Goal: Contribute content: Add original content to the website for others to see

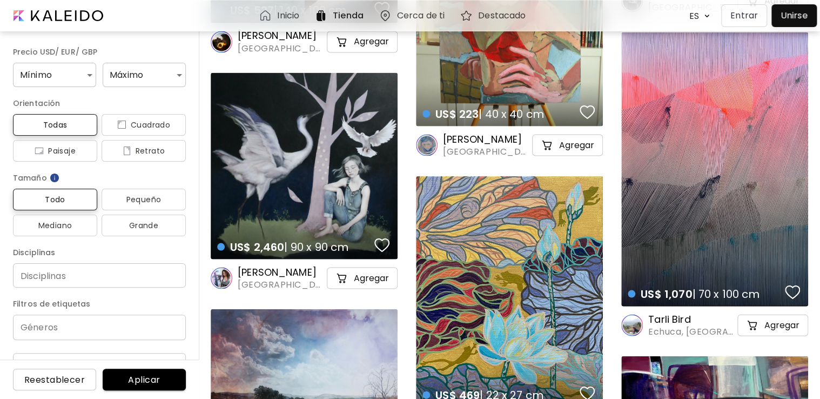
scroll to position [993, 0]
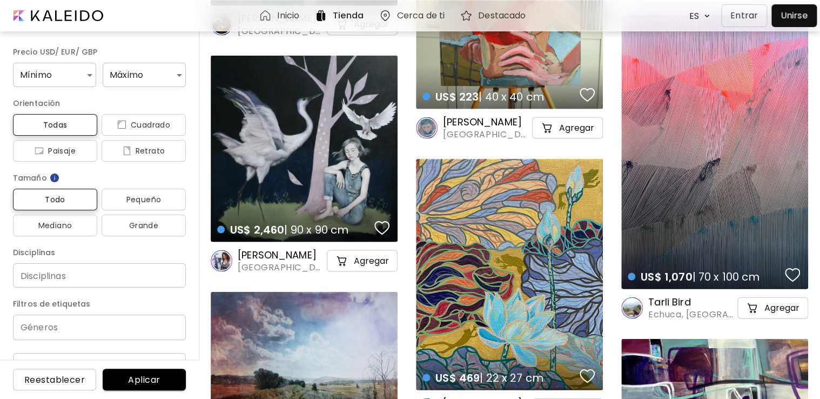
click at [739, 132] on div "US$ 1,070 | 70 x 100 cm details" at bounding box center [714, 152] width 187 height 274
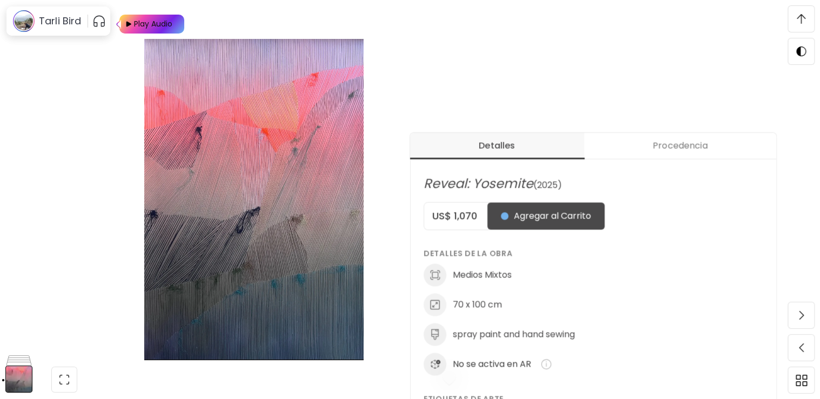
scroll to position [218, 0]
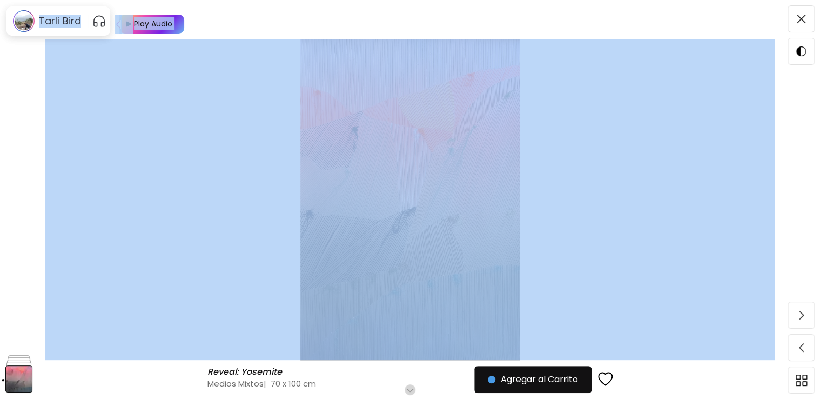
drag, startPoint x: 819, startPoint y: 46, endPoint x: 824, endPoint y: -3, distance: 49.4
click at [820, 0] on html "Tarli Bird Play Audio Reveal: Yosemite Reveal: Yosemite Medios Mixtos | 70 x 10…" at bounding box center [410, 89] width 820 height 399
click at [727, 46] on img at bounding box center [409, 199] width 729 height 321
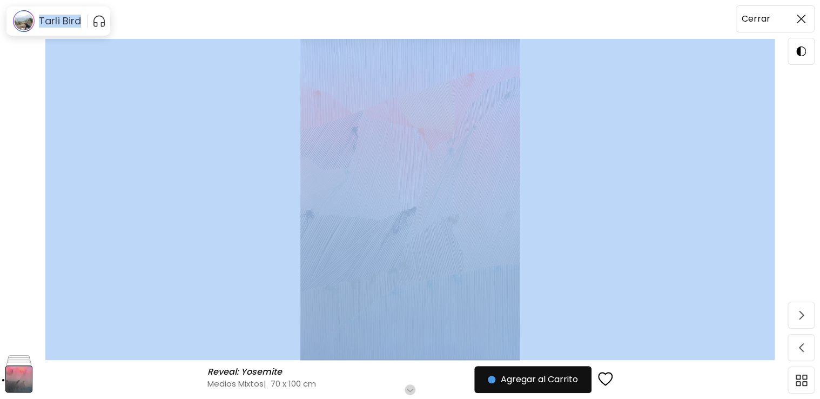
click at [800, 19] on img at bounding box center [801, 19] width 9 height 9
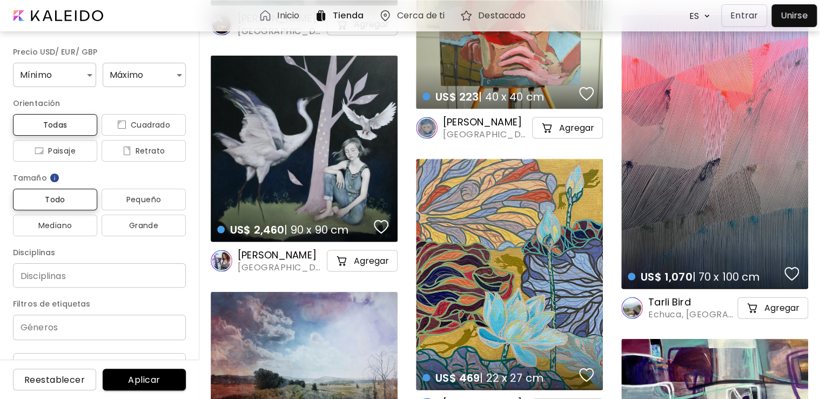
click at [790, 13] on div at bounding box center [794, 15] width 40 height 17
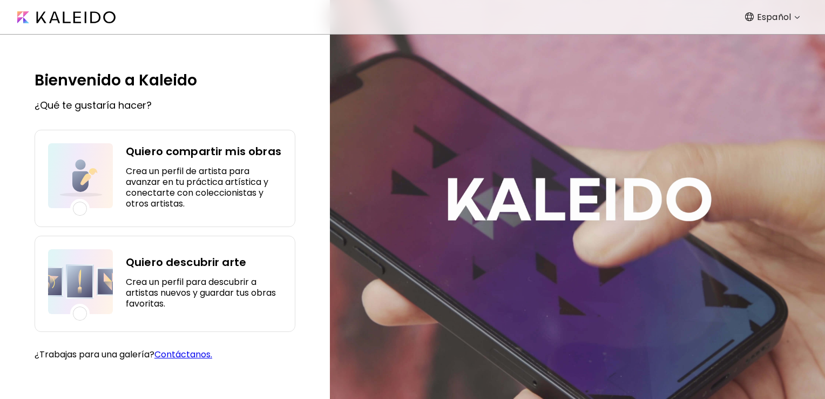
click at [80, 209] on div at bounding box center [80, 208] width 14 height 14
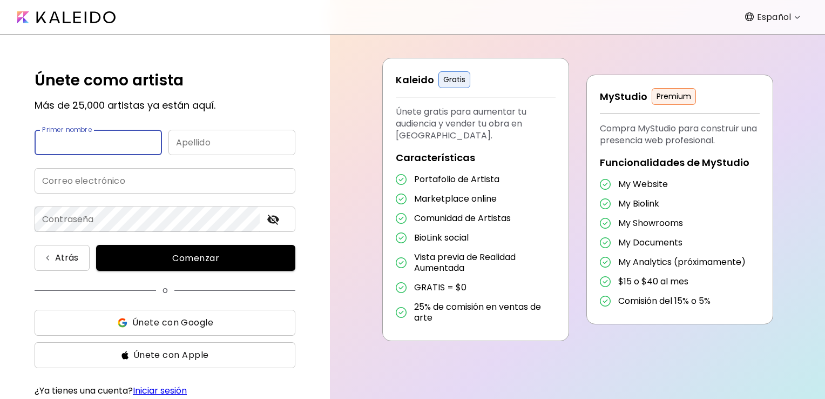
scroll to position [49, 0]
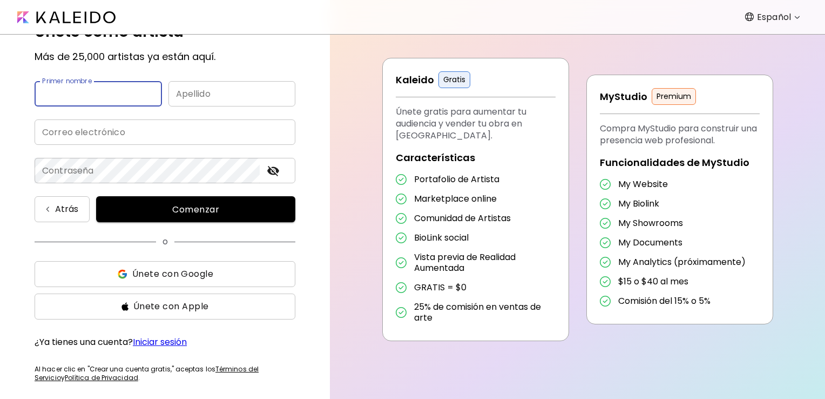
click at [108, 87] on input "text" at bounding box center [98, 93] width 127 height 25
type input "**********"
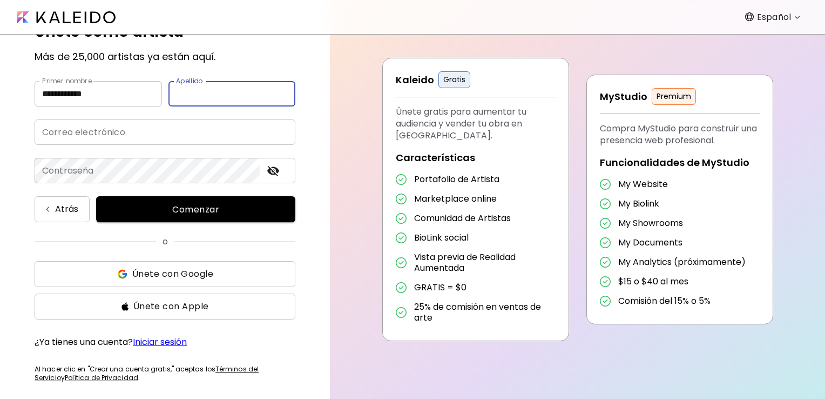
click at [192, 94] on input "text" at bounding box center [231, 93] width 127 height 25
type input "**********"
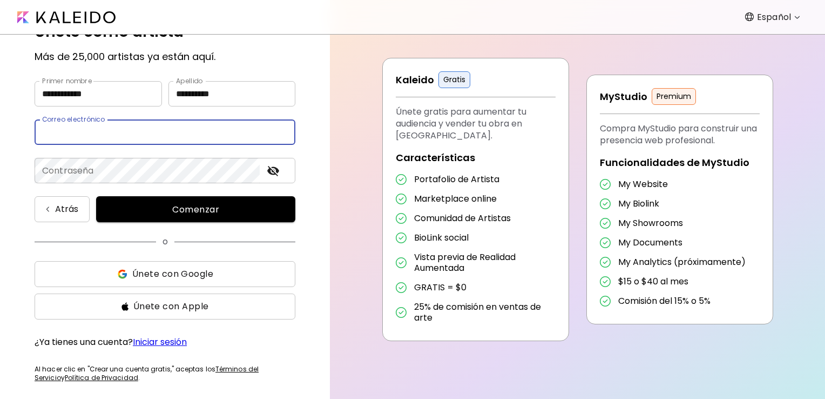
drag, startPoint x: 157, startPoint y: 133, endPoint x: 124, endPoint y: 123, distance: 35.2
click at [124, 123] on input "email" at bounding box center [165, 131] width 261 height 25
type input "**********"
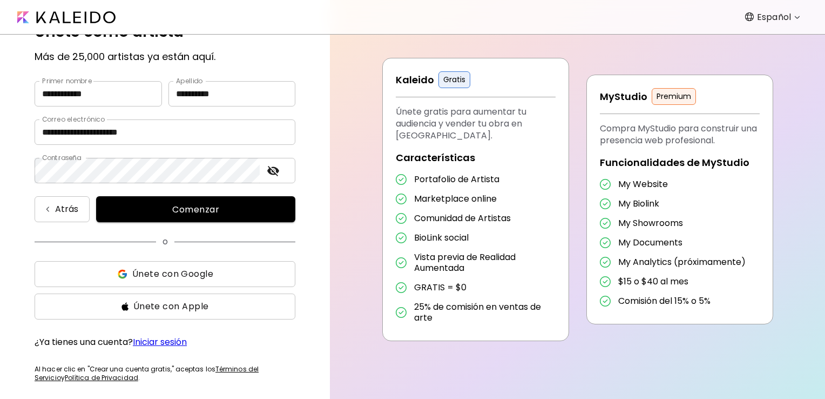
click at [203, 208] on span "Comenzar" at bounding box center [195, 209] width 173 height 11
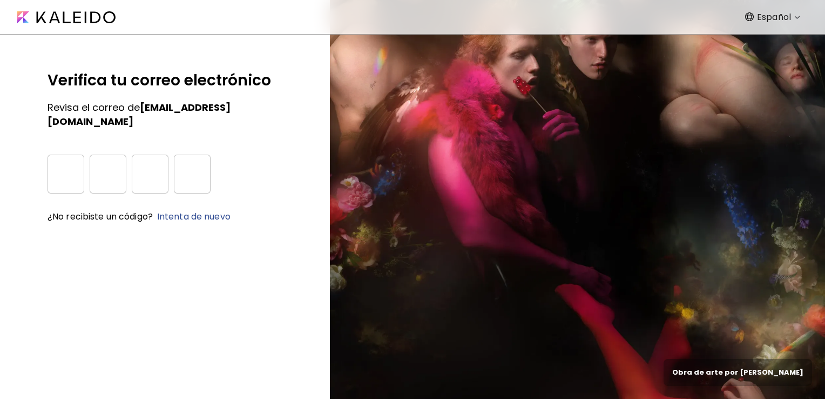
scroll to position [0, 0]
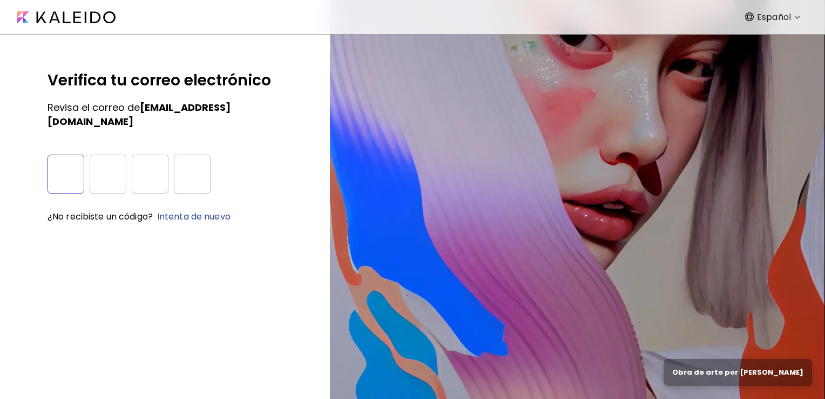
type input "*"
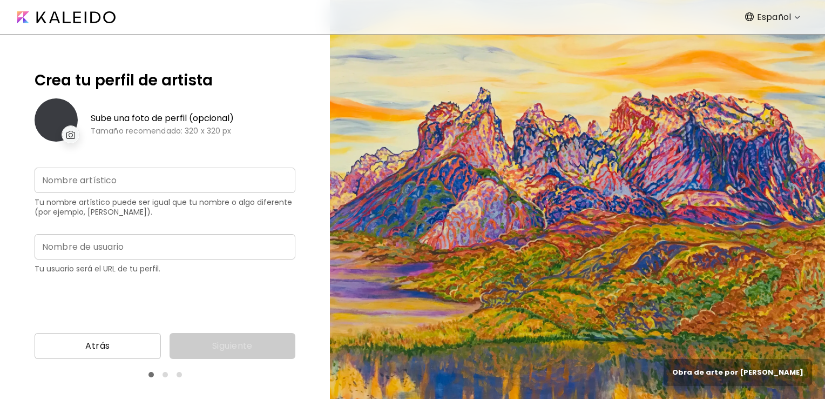
type input "**********"
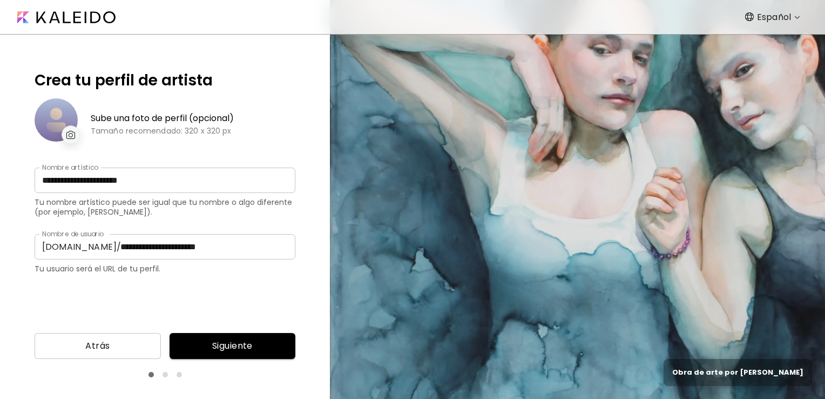
click at [248, 349] on span "Siguiente" at bounding box center [232, 345] width 109 height 13
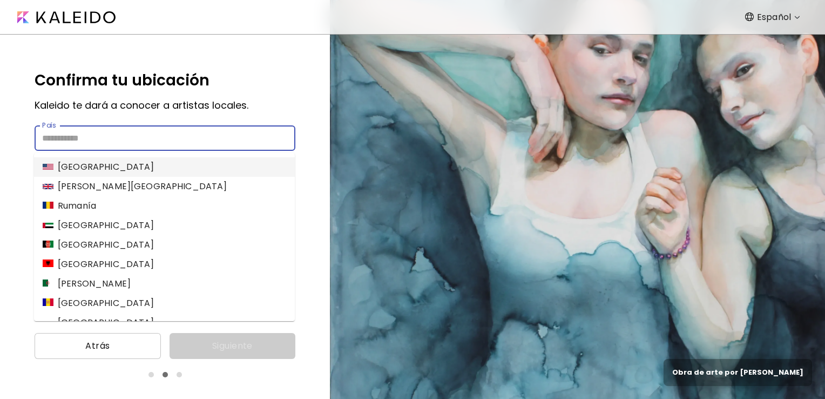
click at [232, 144] on input "País" at bounding box center [165, 137] width 261 height 25
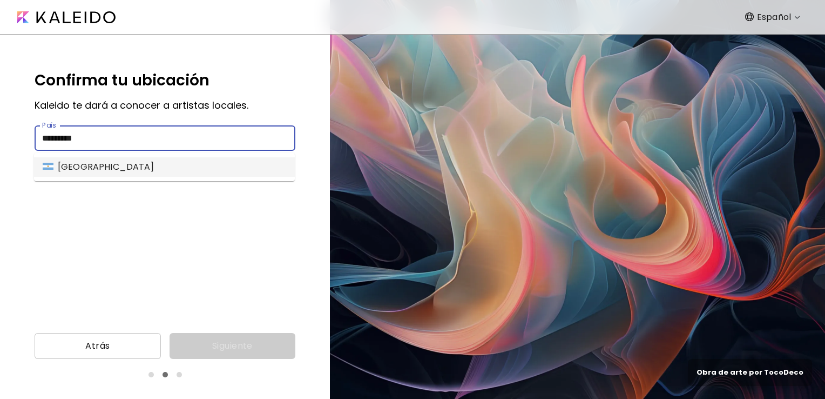
click at [252, 174] on li "Argentina" at bounding box center [164, 166] width 261 height 19
type input "*********"
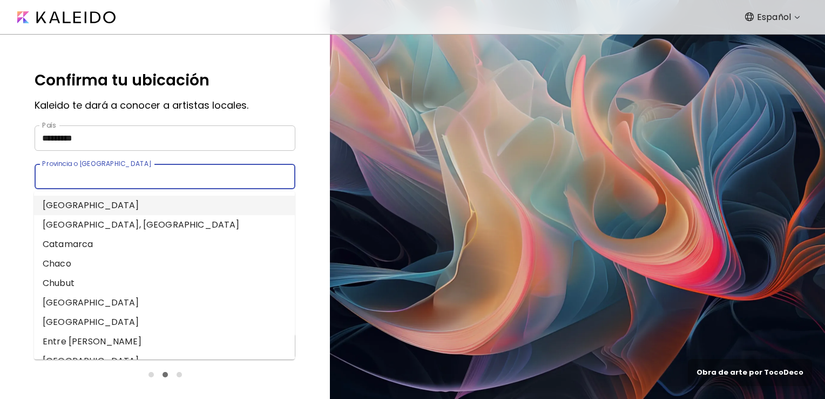
click at [240, 179] on input "Provincia o [GEOGRAPHIC_DATA]" at bounding box center [155, 176] width 240 height 25
click at [166, 223] on li "Buenos Aires, Ciudad Autónoma de" at bounding box center [164, 224] width 261 height 19
type input "**********"
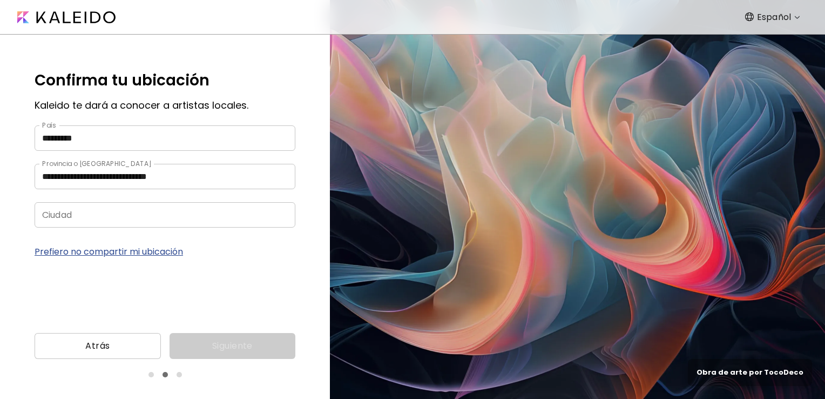
click at [166, 223] on input "Ciudad" at bounding box center [155, 214] width 240 height 25
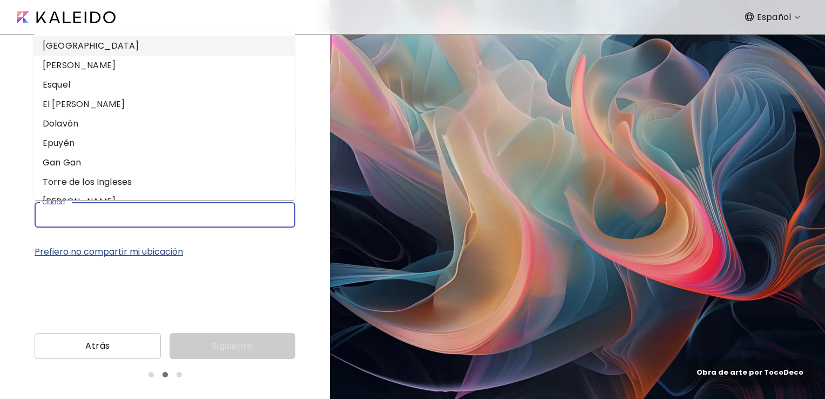
click at [105, 42] on li "Buenos Aires" at bounding box center [164, 45] width 261 height 19
type input "**********"
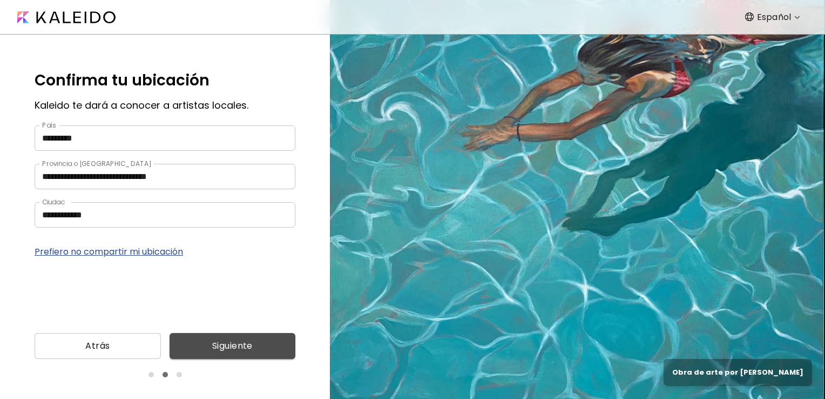
click at [242, 348] on span "Siguiente" at bounding box center [232, 345] width 109 height 13
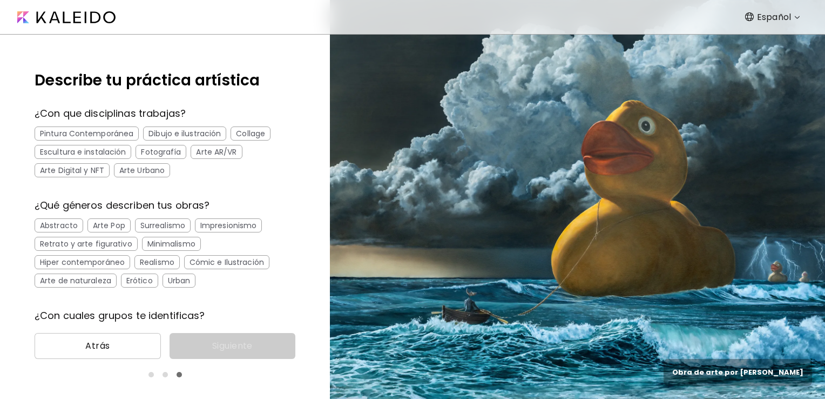
click at [99, 131] on div "Pintura Contemporánea" at bounding box center [87, 133] width 104 height 14
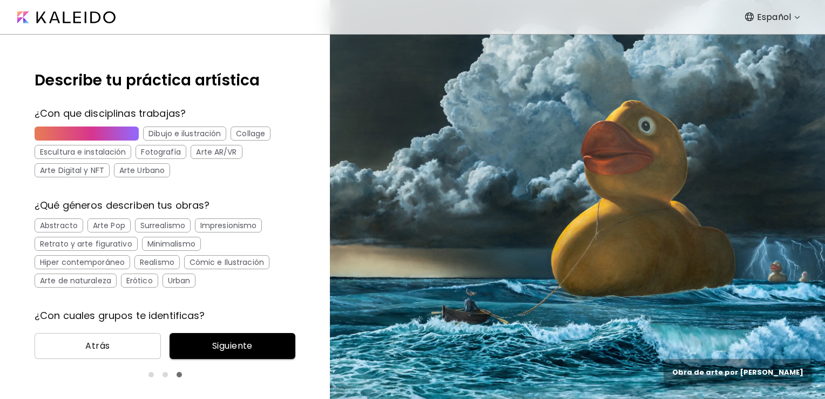
click at [167, 131] on div "Dibujo e ilustración" at bounding box center [184, 133] width 83 height 14
click at [312, 172] on div "Describe tu práctica artística ¿Con que disciplinas trabajas? Pintura Contempor…" at bounding box center [165, 179] width 330 height 289
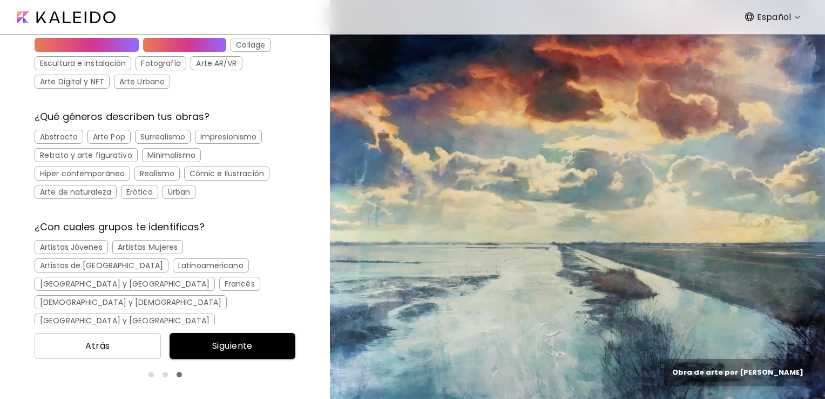
scroll to position [95, 0]
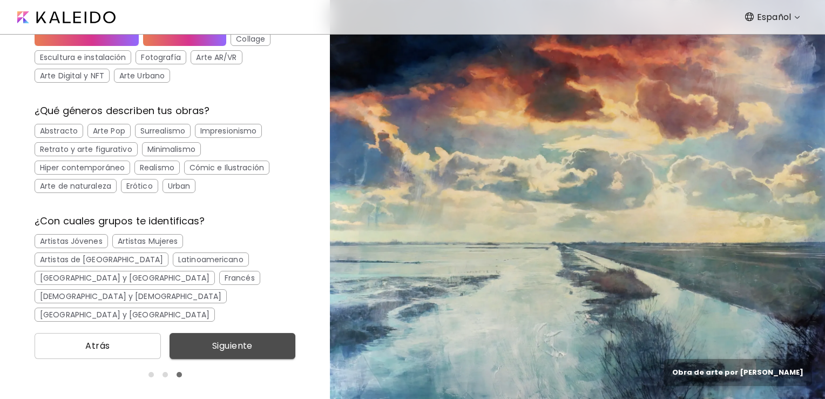
click at [255, 347] on span "Siguiente" at bounding box center [232, 345] width 109 height 13
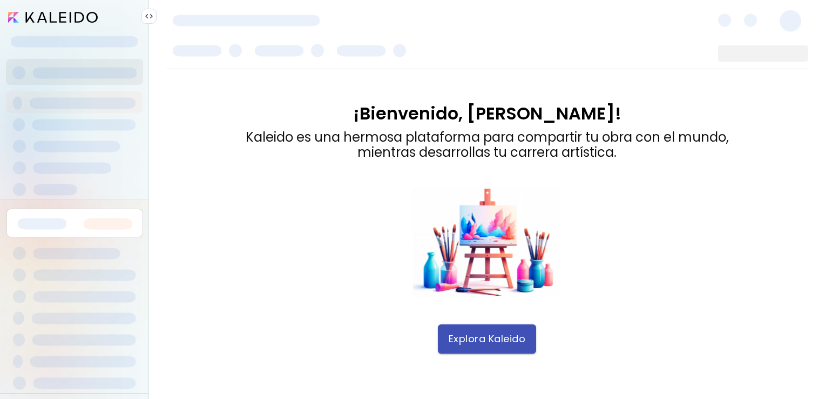
click at [514, 335] on span "Explora Kaleido" at bounding box center [487, 339] width 77 height 12
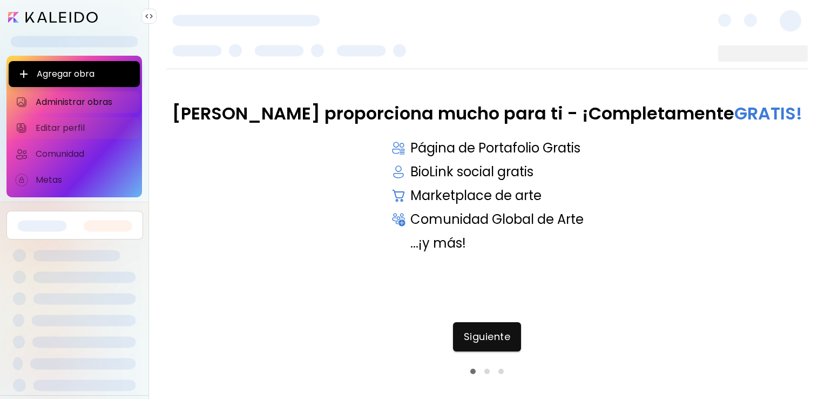
click at [78, 124] on span "Editar perfil" at bounding box center [85, 128] width 98 height 11
click at [67, 129] on span "Editar perfil" at bounding box center [85, 128] width 98 height 11
drag, startPoint x: 67, startPoint y: 129, endPoint x: 50, endPoint y: 129, distance: 17.3
click at [50, 129] on span "Editar perfil" at bounding box center [85, 128] width 98 height 11
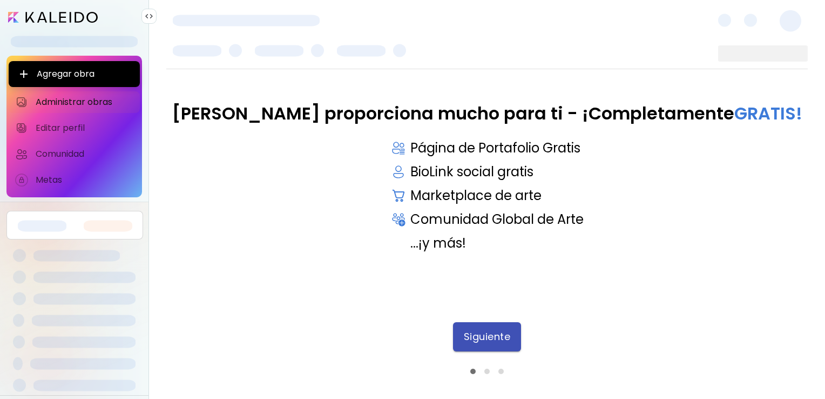
click at [481, 331] on span "Siguiente" at bounding box center [487, 337] width 47 height 12
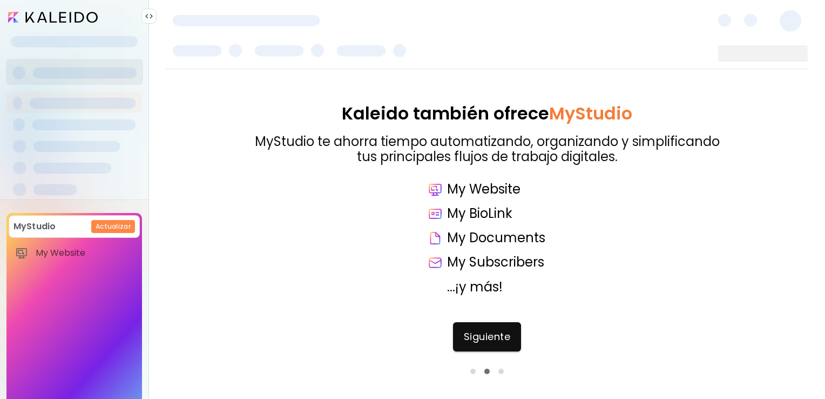
scroll to position [63, 0]
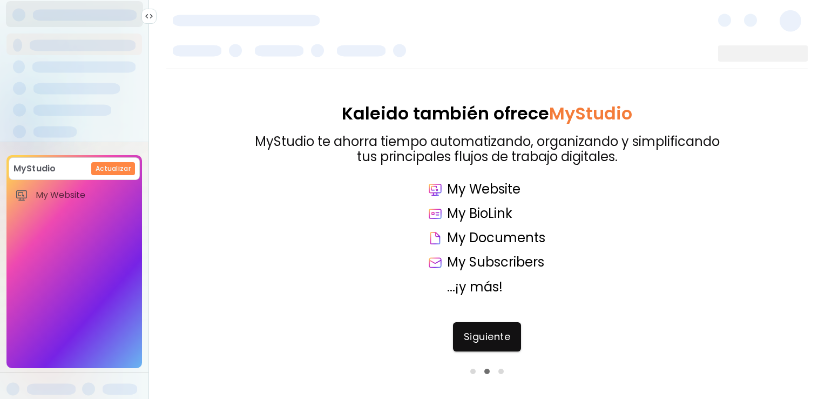
click at [74, 241] on div "MyStudio Actualizar My Website My Showrooms My Documents My Subscribers My Prov…" at bounding box center [74, 261] width 136 height 213
click at [109, 164] on h6 "Actualizar" at bounding box center [113, 169] width 35 height 10
click at [484, 338] on span "Siguiente" at bounding box center [487, 337] width 47 height 12
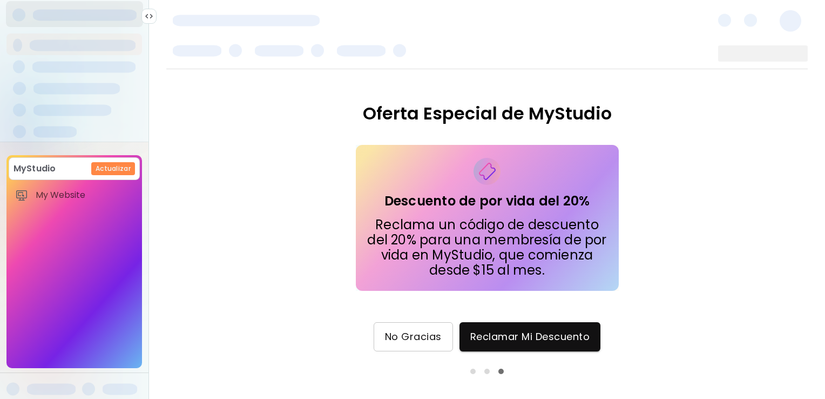
click at [381, 340] on button "No Gracias" at bounding box center [413, 336] width 79 height 29
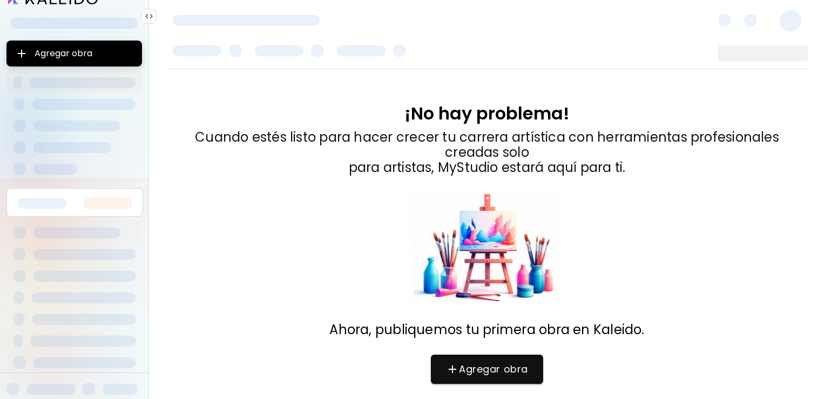
scroll to position [24, 0]
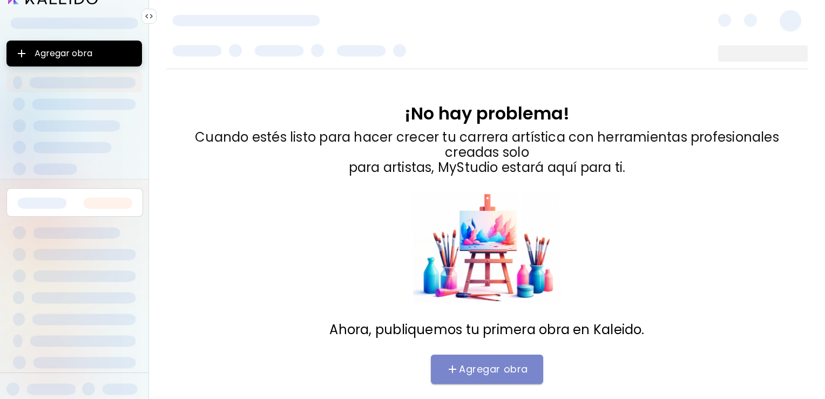
click at [454, 368] on icon "button" at bounding box center [452, 368] width 13 height 13
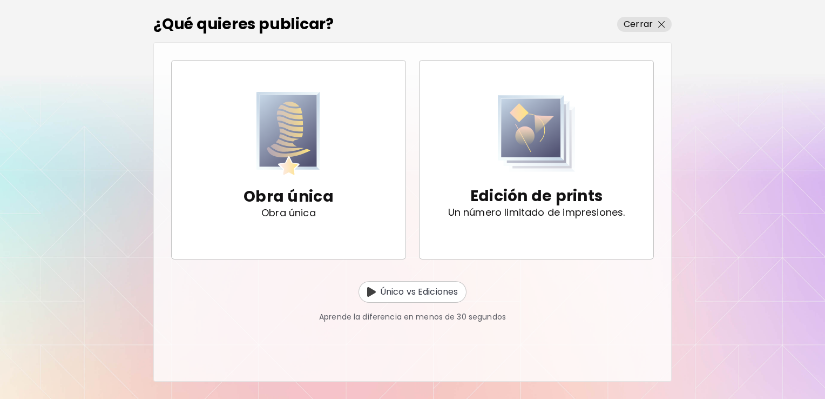
scroll to position [33, 0]
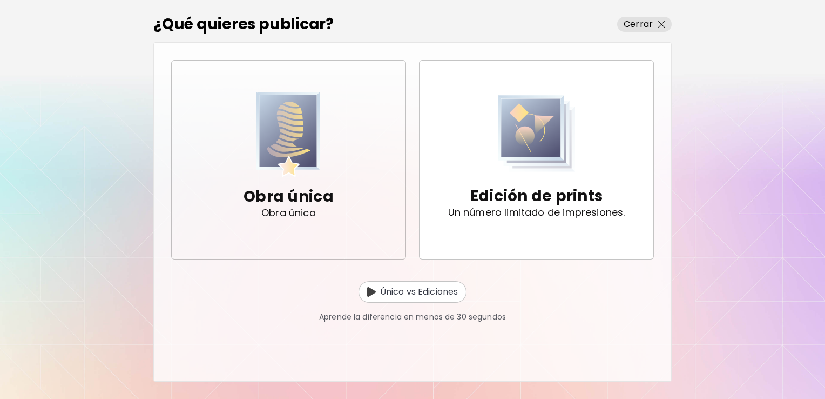
click at [283, 159] on img "button" at bounding box center [289, 134] width 64 height 85
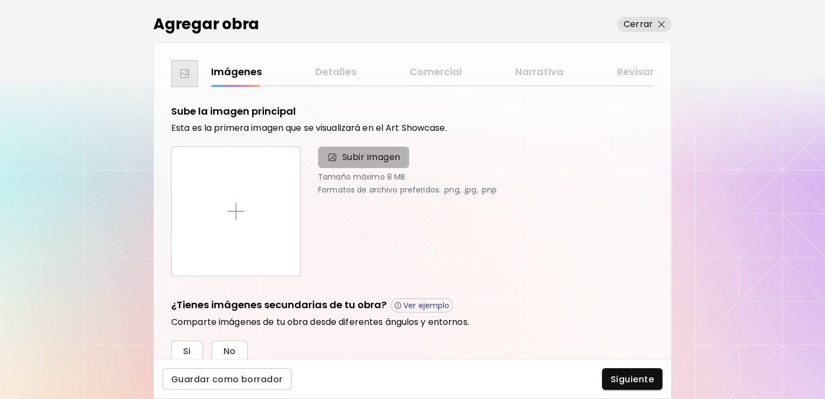
click at [359, 152] on span "Subir imagen" at bounding box center [371, 157] width 58 height 13
click at [0, 0] on input "Subir imagen" at bounding box center [0, 0] width 0 height 0
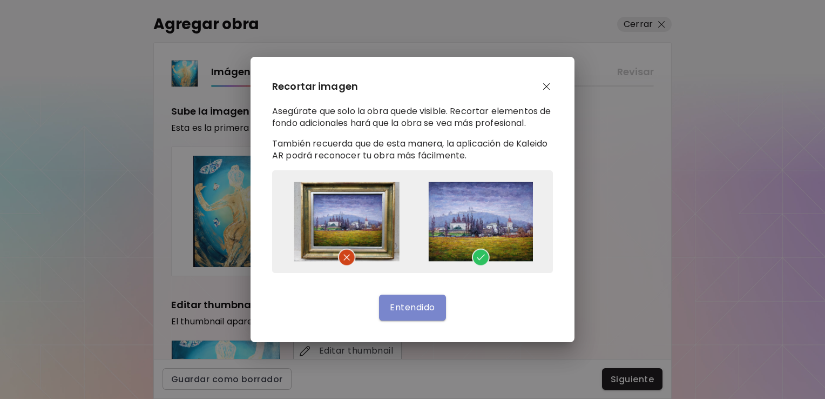
click at [441, 303] on button "Entendido" at bounding box center [412, 307] width 66 height 26
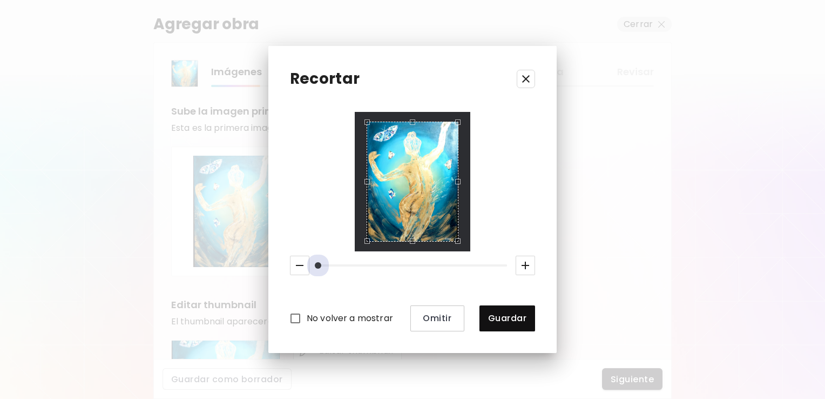
drag, startPoint x: 319, startPoint y: 266, endPoint x: 286, endPoint y: 265, distance: 33.0
click at [286, 265] on div "Recortar No volver a mostrar Omitir Guardar" at bounding box center [412, 199] width 288 height 306
click at [508, 316] on span "Guardar" at bounding box center [507, 317] width 38 height 11
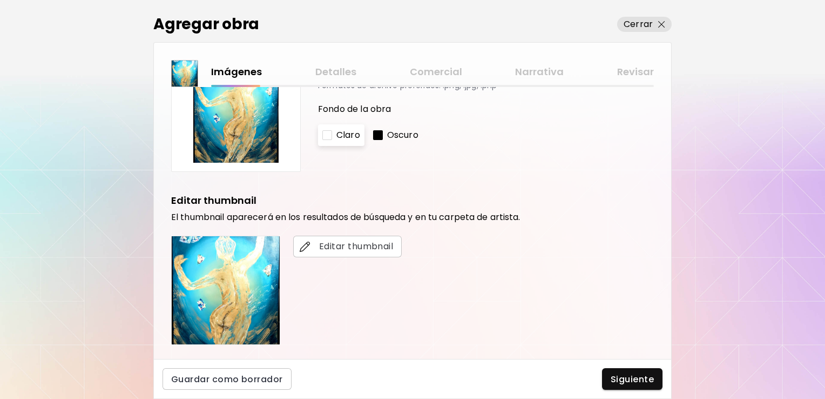
scroll to position [96, 0]
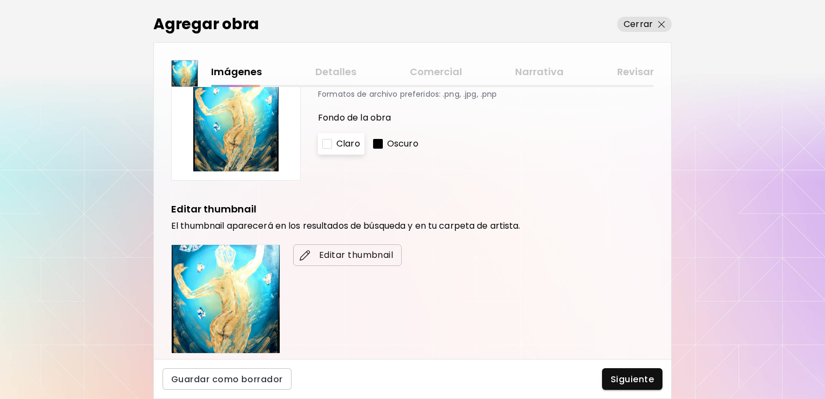
click at [342, 257] on span "Editar thumbnail" at bounding box center [347, 254] width 91 height 13
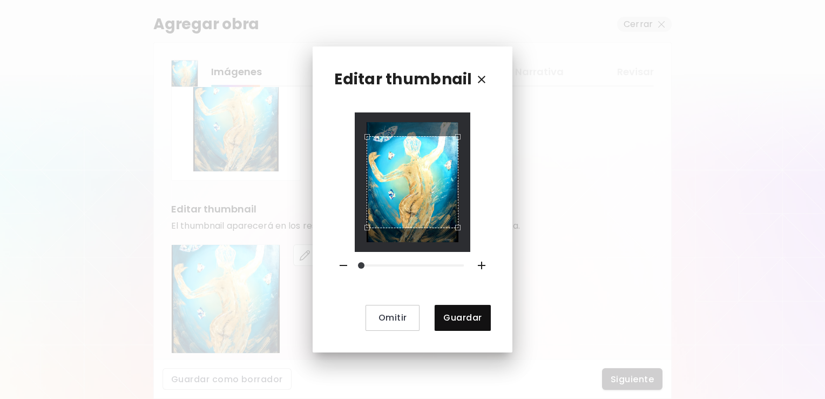
click at [356, 251] on div at bounding box center [413, 181] width 116 height 139
drag, startPoint x: 362, startPoint y: 269, endPoint x: 333, endPoint y: 252, distance: 34.6
click at [333, 252] on div "Editar thumbnail Omitir Guardar" at bounding box center [412, 198] width 199 height 305
click at [362, 127] on div at bounding box center [413, 181] width 116 height 139
click at [331, 98] on div "Editar thumbnail Omitir Guardar" at bounding box center [412, 198] width 199 height 305
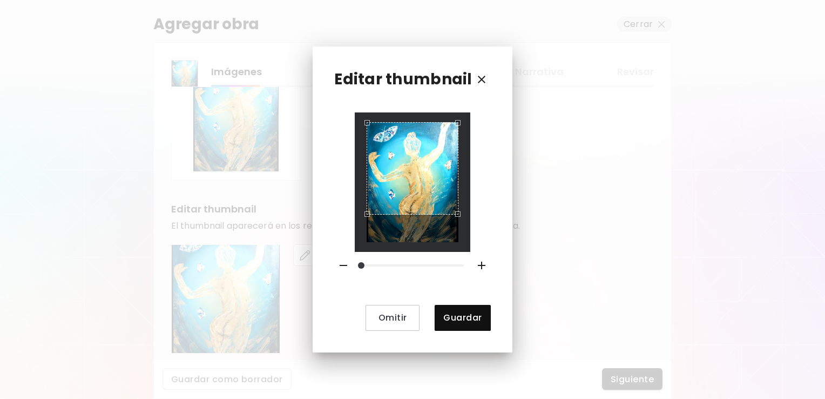
click at [408, 118] on div at bounding box center [413, 181] width 116 height 139
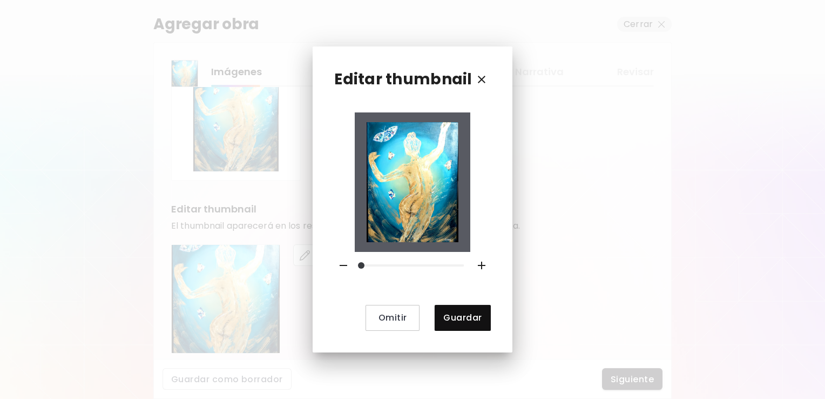
click at [408, 214] on img at bounding box center [413, 181] width 92 height 119
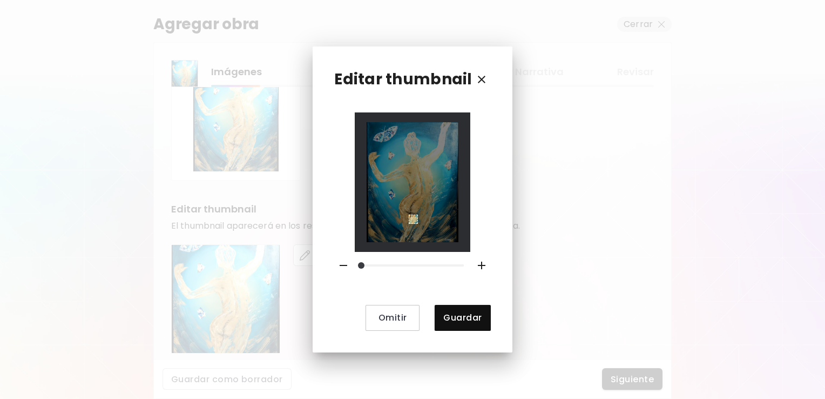
click at [408, 218] on div at bounding box center [413, 181] width 92 height 119
click at [409, 218] on div "Use the arrow keys to move the crop selection area" at bounding box center [413, 218] width 9 height 9
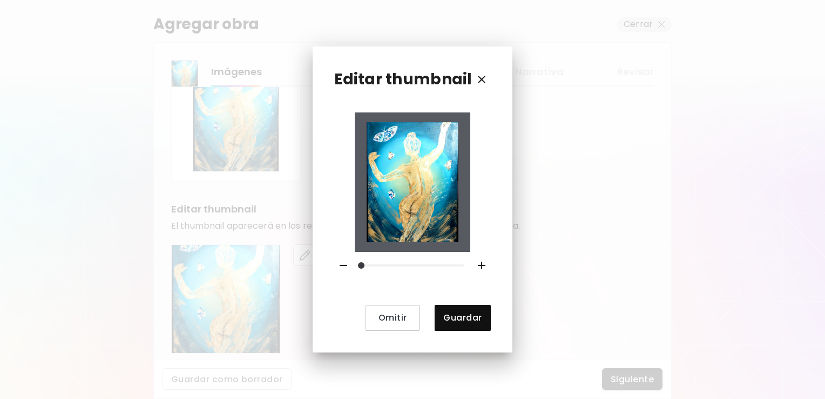
click at [417, 232] on img at bounding box center [413, 181] width 92 height 119
click at [482, 319] on button "Guardar" at bounding box center [463, 318] width 56 height 26
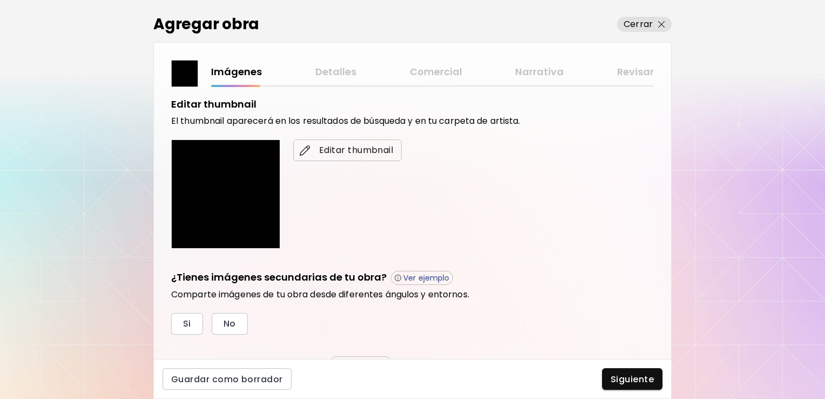
scroll to position [207, 0]
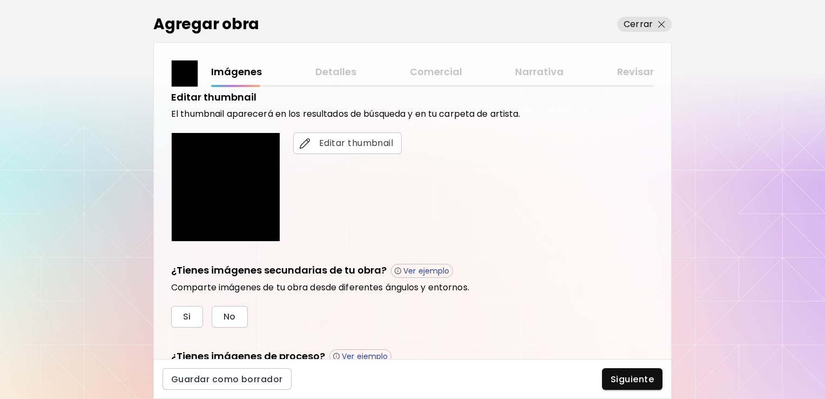
click at [210, 172] on img at bounding box center [226, 187] width 108 height 108
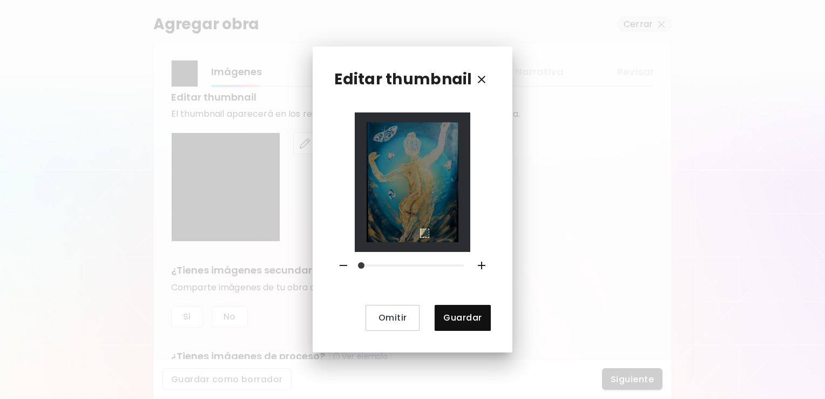
click at [420, 241] on img at bounding box center [413, 181] width 92 height 119
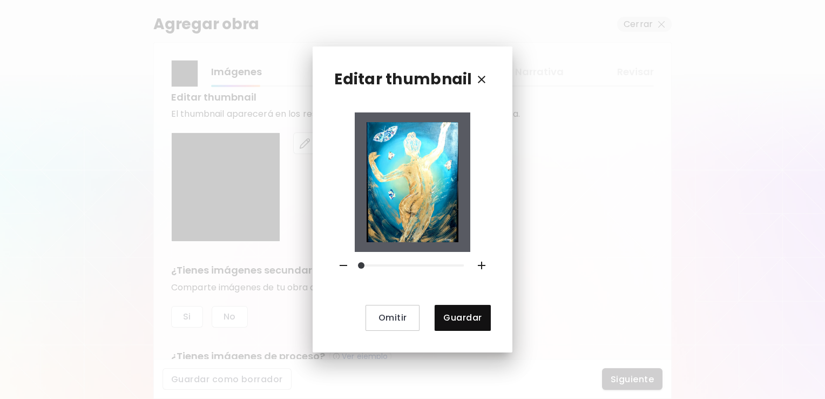
click at [420, 241] on img at bounding box center [413, 181] width 92 height 119
drag, startPoint x: 359, startPoint y: 265, endPoint x: 342, endPoint y: 263, distance: 16.9
click at [342, 263] on div at bounding box center [412, 265] width 165 height 27
click at [460, 319] on span "Guardar" at bounding box center [462, 317] width 38 height 11
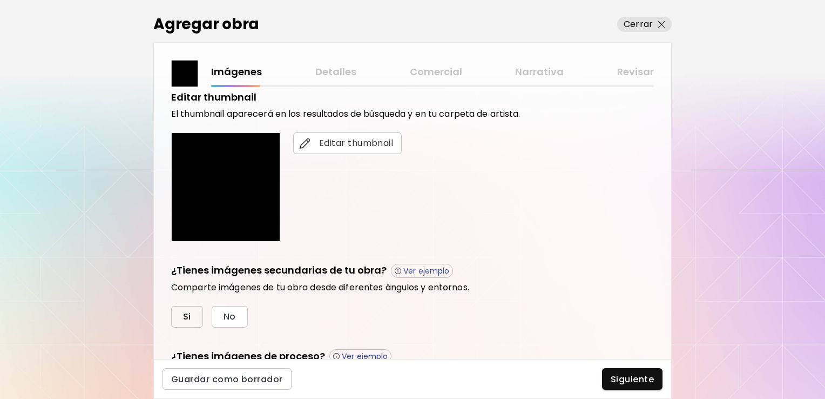
click at [190, 311] on span "Si" at bounding box center [187, 316] width 8 height 11
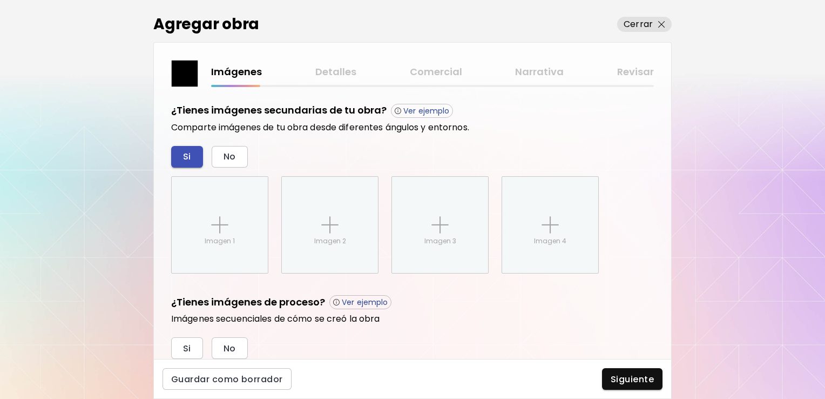
scroll to position [405, 0]
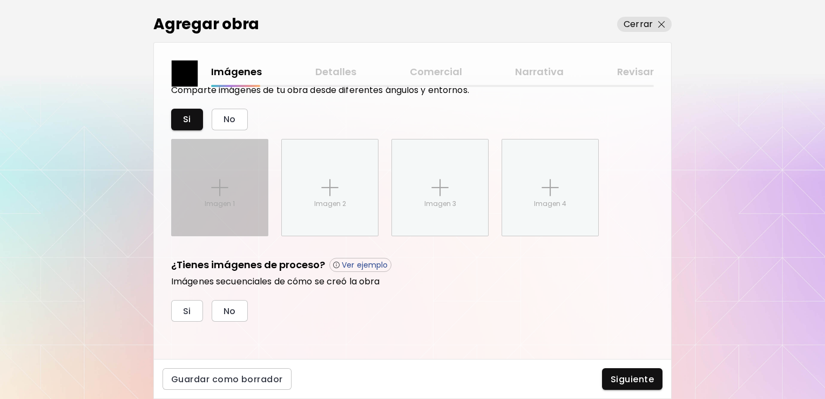
click at [197, 219] on div "Imagen 1" at bounding box center [220, 187] width 96 height 96
click at [0, 0] on input "Imagen 1" at bounding box center [0, 0] width 0 height 0
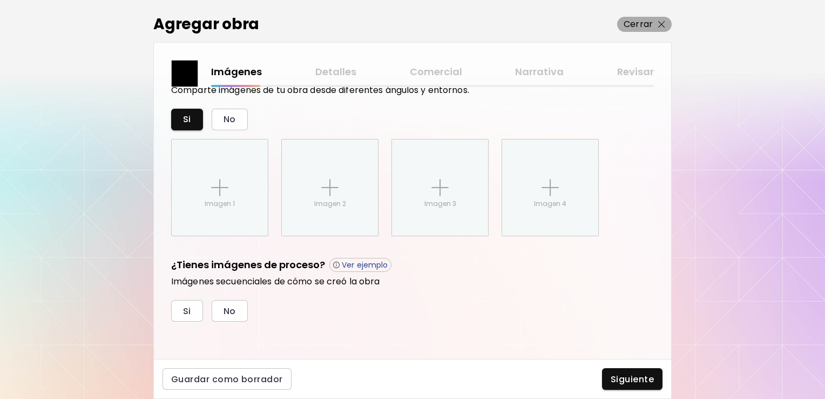
click at [664, 26] on img "button" at bounding box center [661, 24] width 7 height 7
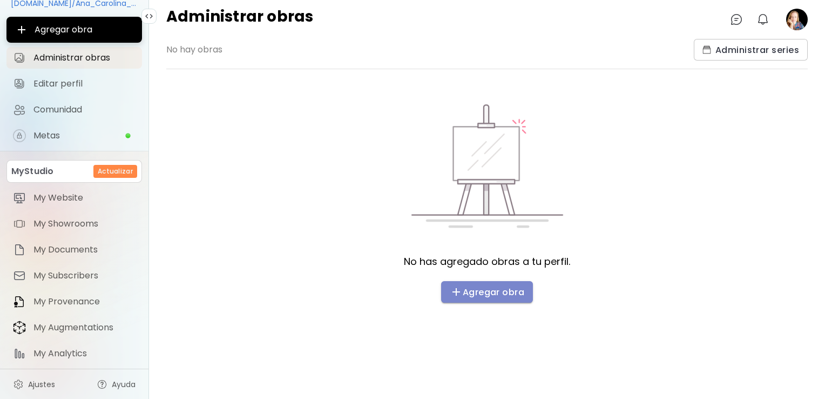
click at [493, 290] on span "Agregar obra" at bounding box center [487, 291] width 75 height 13
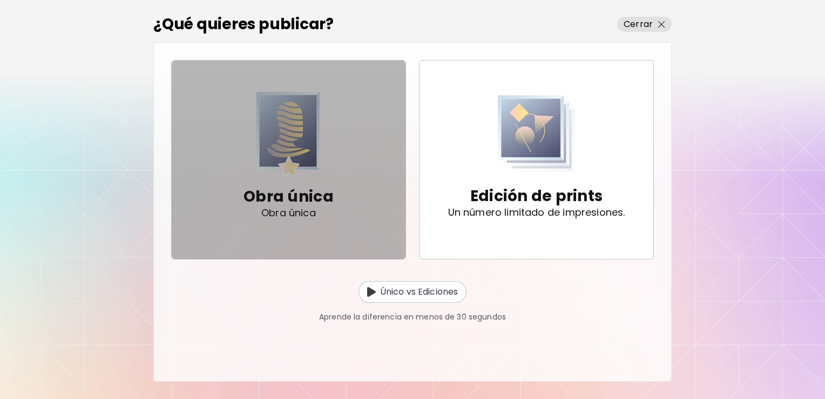
click at [332, 166] on div "Obra única Obra única" at bounding box center [289, 160] width 90 height 136
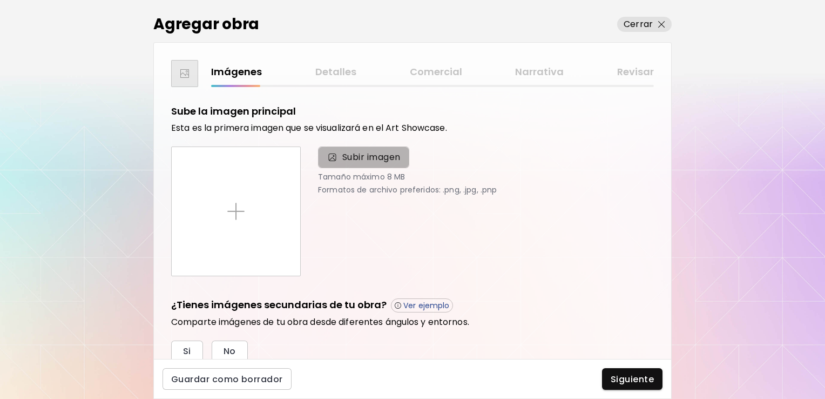
click at [369, 153] on span "Subir imagen" at bounding box center [371, 157] width 58 height 13
click at [0, 0] on input "Subir imagen" at bounding box center [0, 0] width 0 height 0
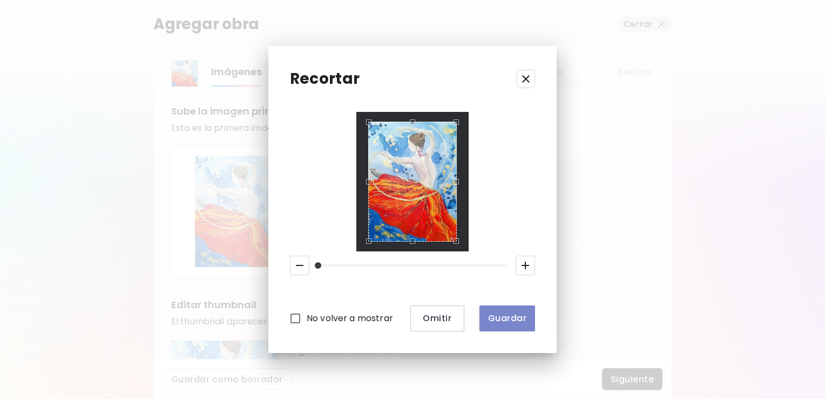
click at [508, 319] on span "Guardar" at bounding box center [507, 317] width 38 height 11
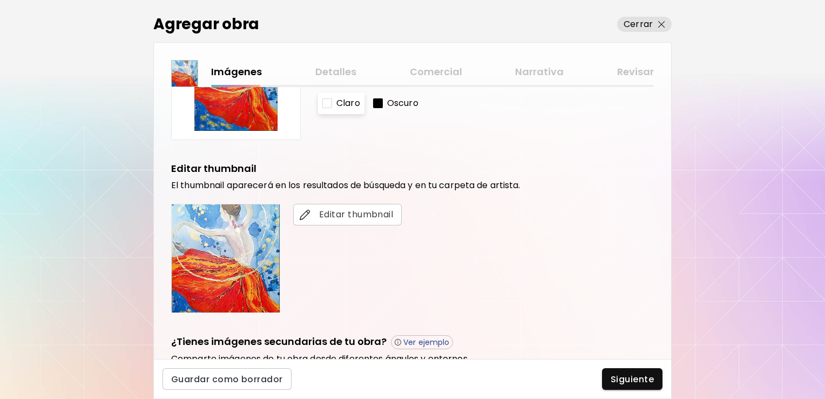
scroll to position [154, 0]
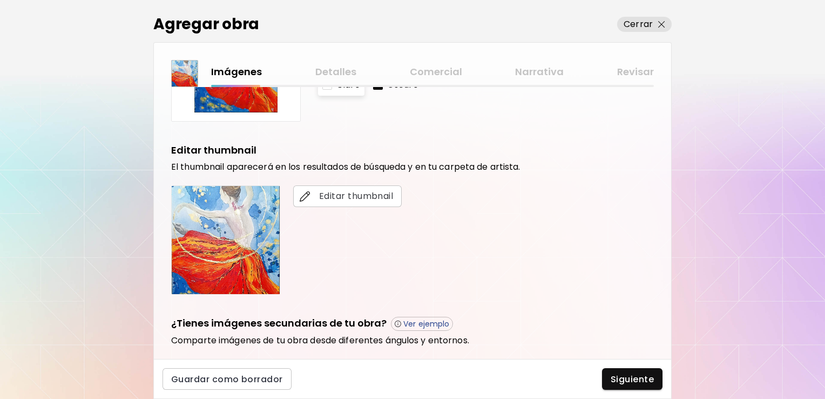
click at [247, 223] on img at bounding box center [226, 240] width 108 height 108
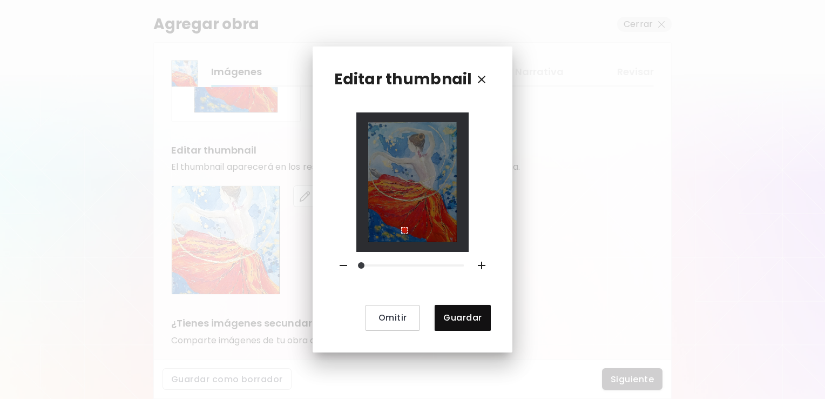
click at [401, 257] on div "Omitir Guardar" at bounding box center [412, 221] width 156 height 218
click at [401, 257] on div at bounding box center [412, 265] width 111 height 24
click at [408, 247] on div at bounding box center [412, 181] width 112 height 139
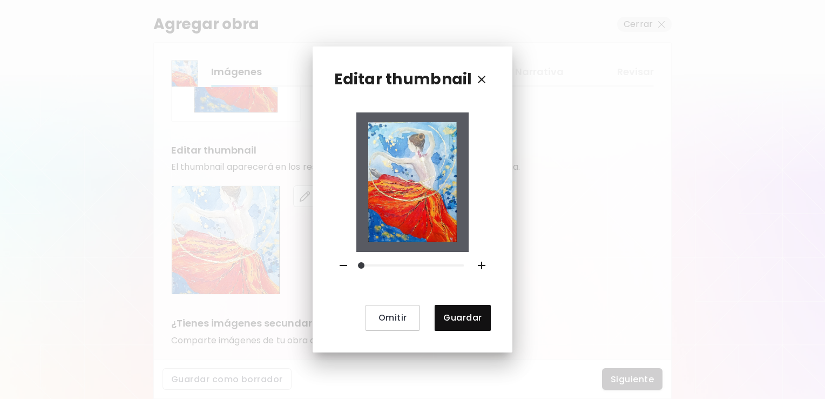
click at [408, 241] on img at bounding box center [412, 181] width 89 height 119
click at [462, 313] on span "Guardar" at bounding box center [462, 317] width 38 height 11
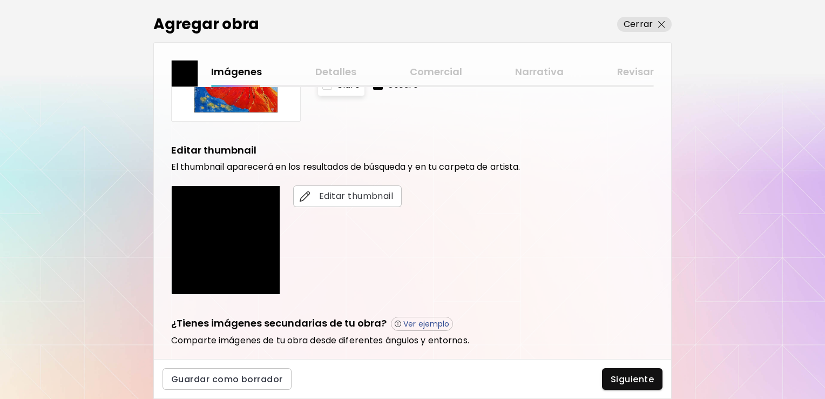
scroll to position [299, 0]
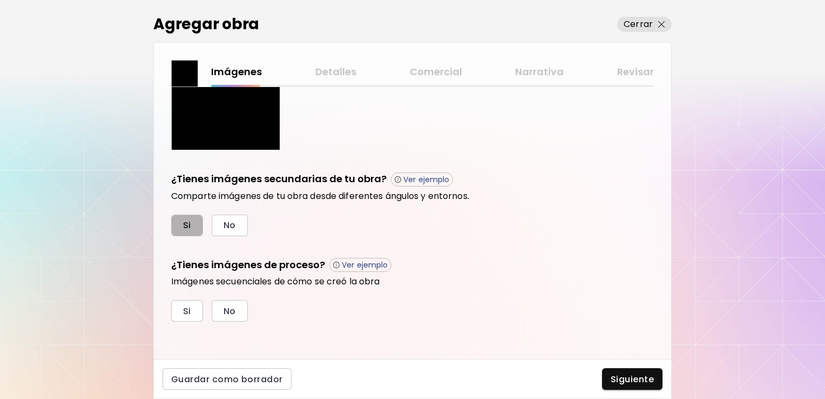
click at [186, 228] on span "Si" at bounding box center [187, 224] width 8 height 11
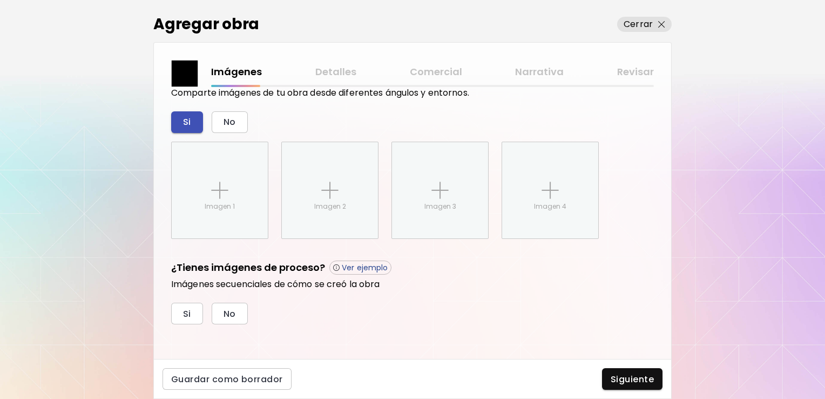
scroll to position [405, 0]
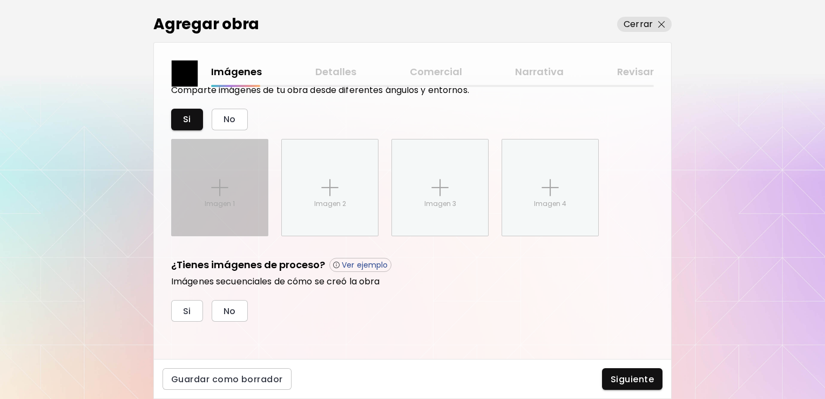
click at [210, 187] on div "Imagen 1" at bounding box center [220, 187] width 96 height 96
click at [0, 0] on input "Imagen 1" at bounding box center [0, 0] width 0 height 0
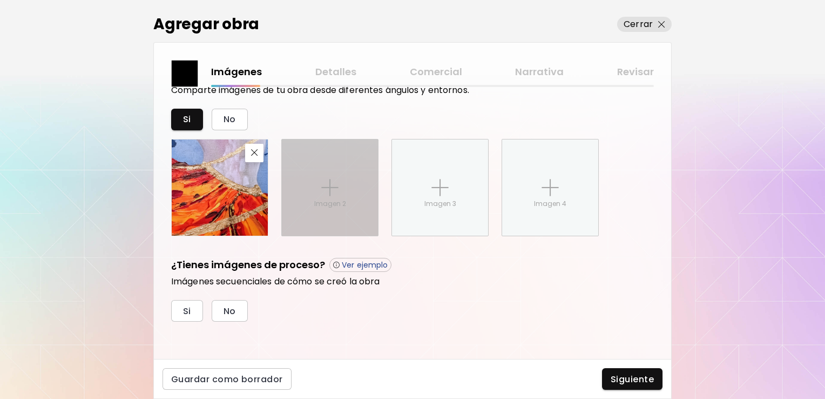
click at [292, 171] on div "Imagen 2" at bounding box center [330, 187] width 96 height 96
click at [0, 0] on input "Imagen 2" at bounding box center [0, 0] width 0 height 0
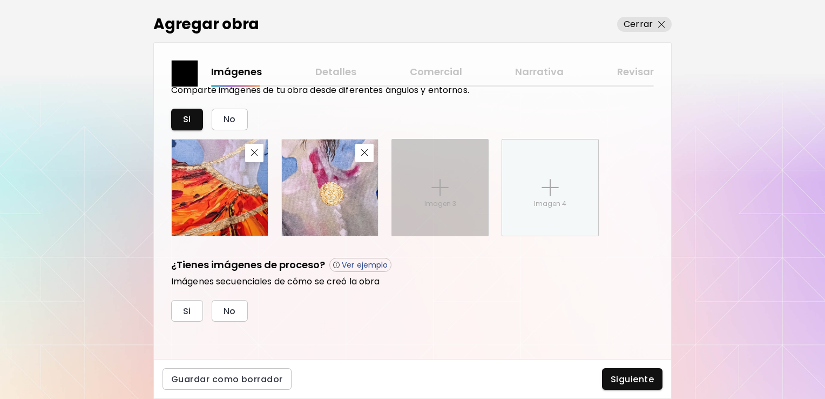
click at [446, 180] on img at bounding box center [440, 187] width 17 height 17
click at [0, 0] on input "Imagen 3" at bounding box center [0, 0] width 0 height 0
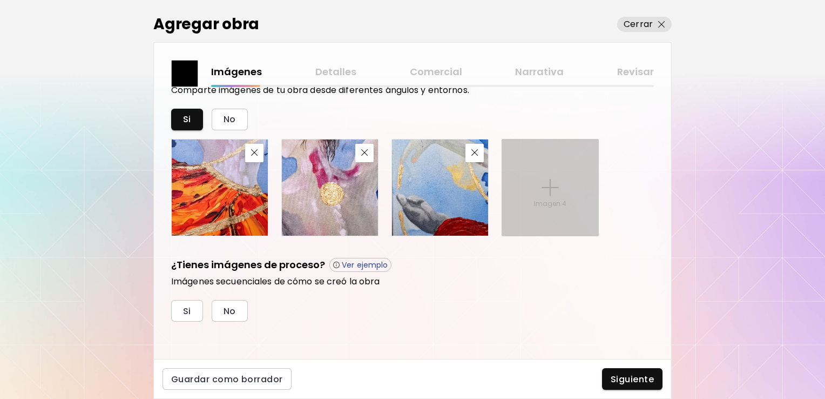
click at [520, 177] on div "Imagen 4" at bounding box center [550, 187] width 96 height 96
click at [0, 0] on input "Imagen 4" at bounding box center [0, 0] width 0 height 0
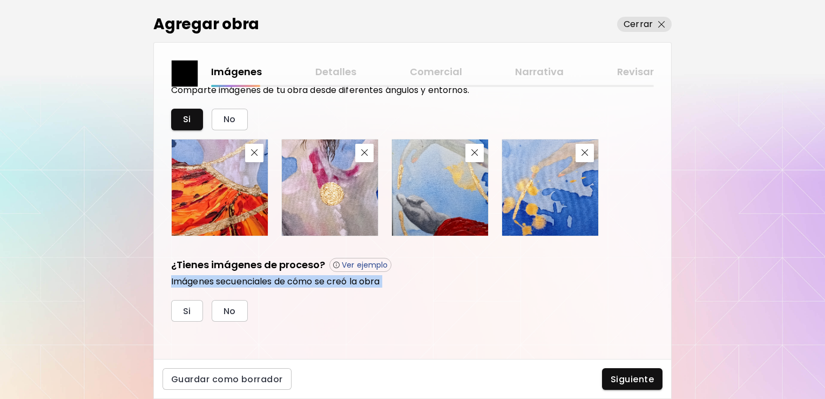
drag, startPoint x: 671, startPoint y: 270, endPoint x: 668, endPoint y: 312, distance: 42.2
click at [668, 312] on div "Imágenes Detalles Comercial Narrativa Revisar Sube la imagen principal Esta es …" at bounding box center [412, 200] width 518 height 316
click at [259, 330] on div "Sube la imagen principal Esta es la primera imagen que se visualizará en el Art…" at bounding box center [412, 223] width 517 height 272
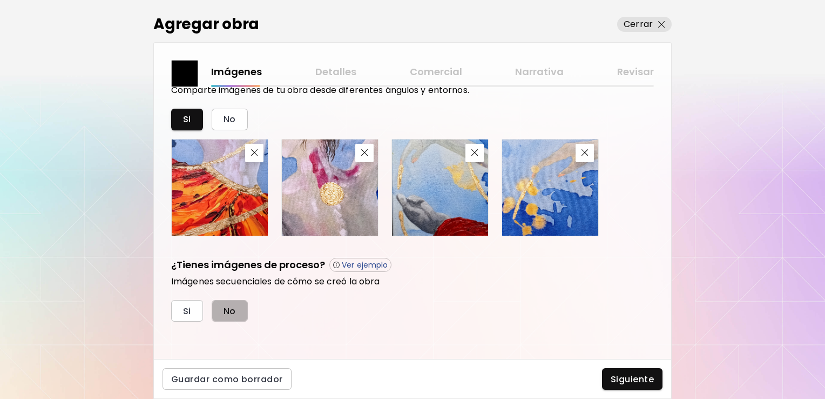
click at [227, 312] on span "No" at bounding box center [230, 310] width 12 height 11
click at [642, 377] on span "Siguiente" at bounding box center [632, 378] width 43 height 11
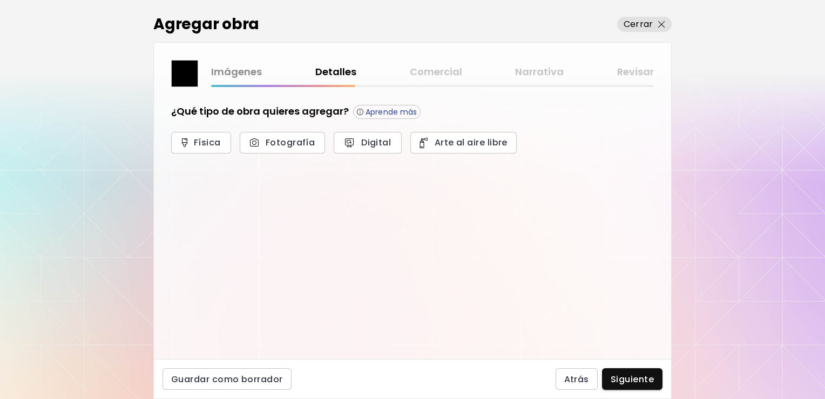
drag, startPoint x: 642, startPoint y: 377, endPoint x: 206, endPoint y: 163, distance: 485.0
click at [206, 163] on div "Agregar obra Cerrar Imágenes Detalles Comercial Narrativa Revisar ¿Qué tipo de …" at bounding box center [412, 199] width 518 height 399
click at [204, 139] on span "Física" at bounding box center [201, 142] width 36 height 11
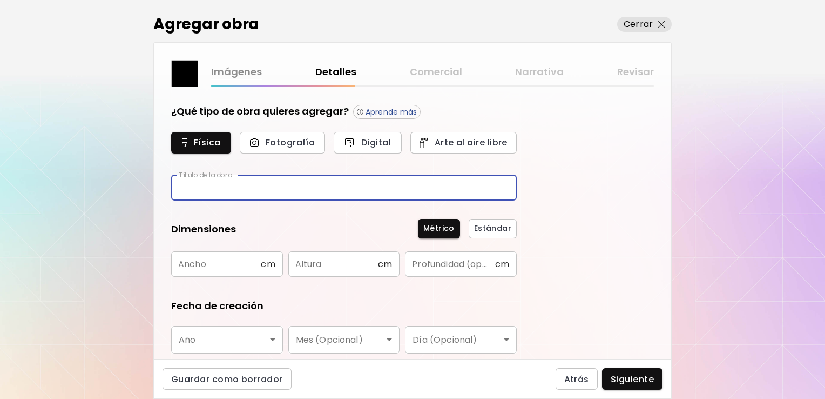
click at [298, 193] on input "text" at bounding box center [344, 187] width 346 height 25
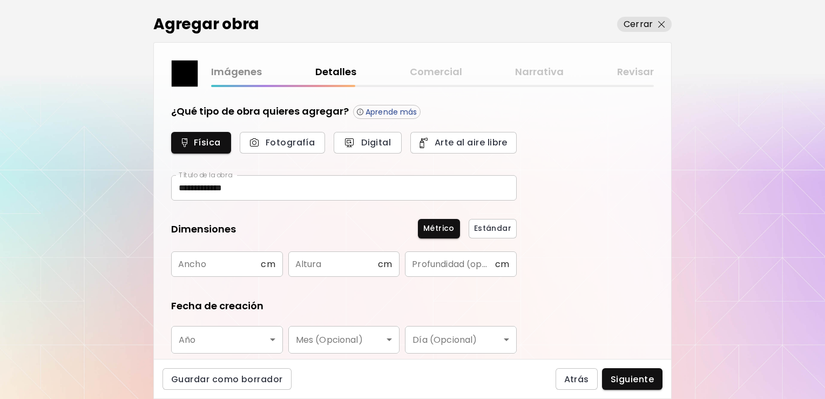
click at [261, 262] on span "cm" at bounding box center [268, 264] width 14 height 10
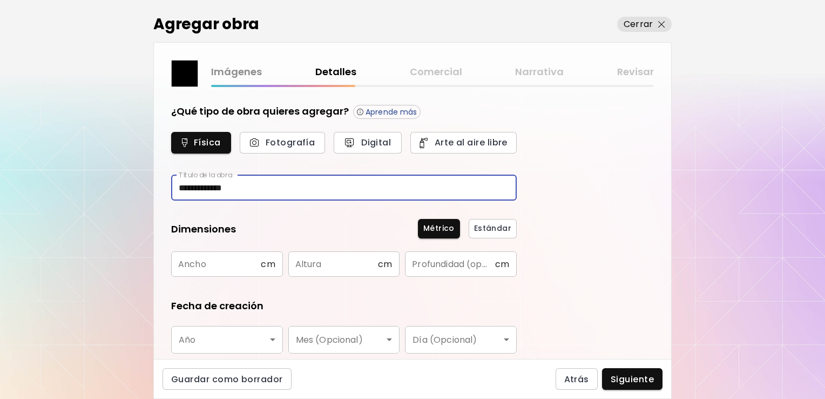
click at [197, 189] on input "**********" at bounding box center [344, 187] width 346 height 25
type input "**********"
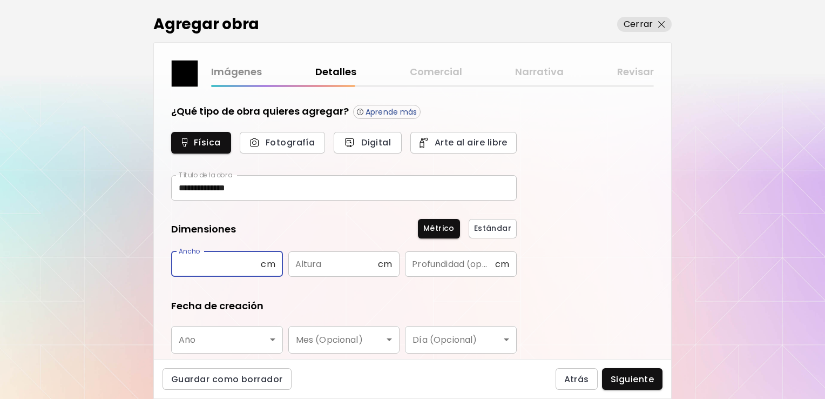
click at [220, 259] on input "text" at bounding box center [216, 263] width 90 height 25
type input "**"
click at [337, 261] on input "text" at bounding box center [333, 263] width 90 height 25
type input "**"
click at [446, 264] on input "text" at bounding box center [450, 263] width 90 height 25
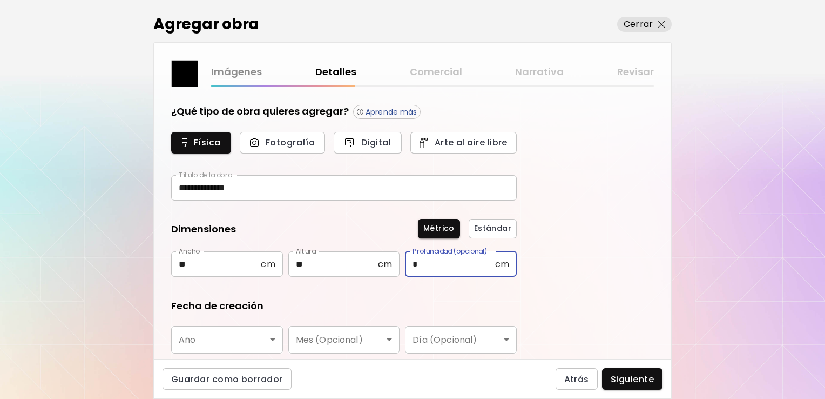
type input "*"
click at [268, 341] on body "**********" at bounding box center [412, 199] width 825 height 399
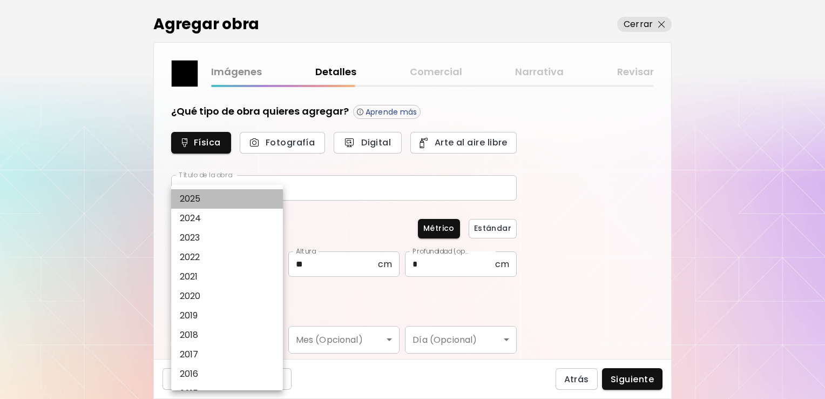
click at [233, 198] on li "2025" at bounding box center [229, 198] width 117 height 19
type input "****"
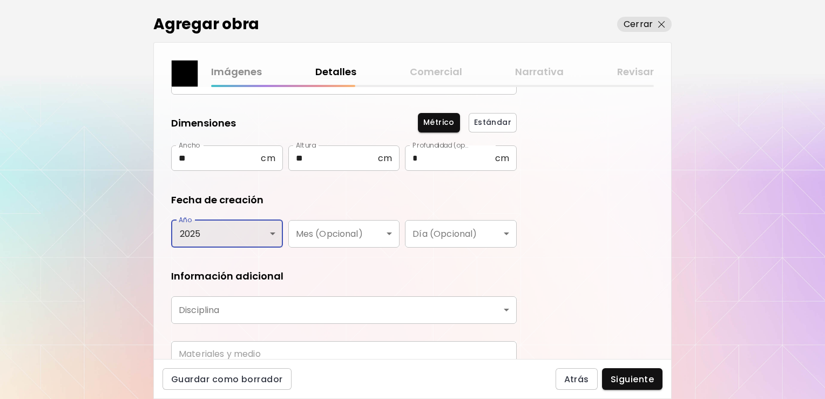
scroll to position [155, 0]
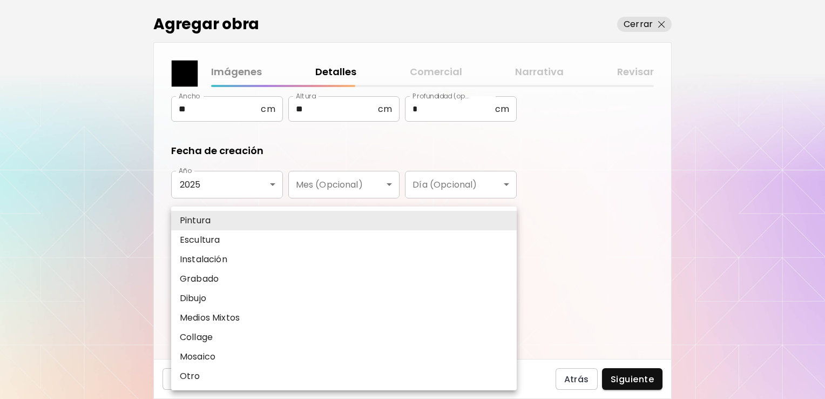
click at [303, 258] on body "**********" at bounding box center [412, 199] width 825 height 399
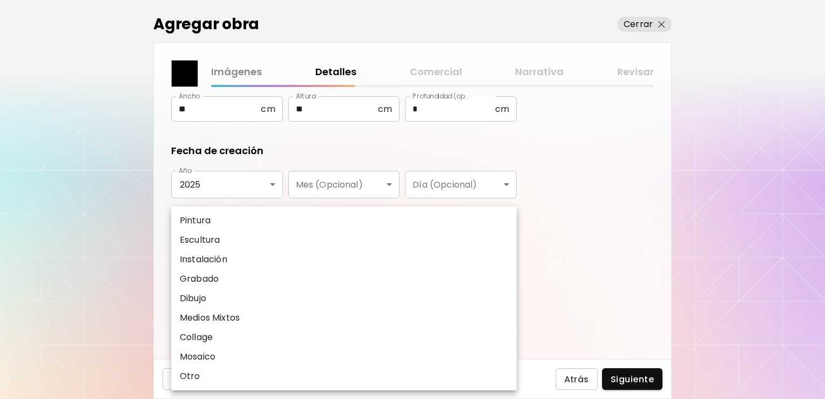
click at [285, 217] on li "Pintura" at bounding box center [344, 220] width 346 height 19
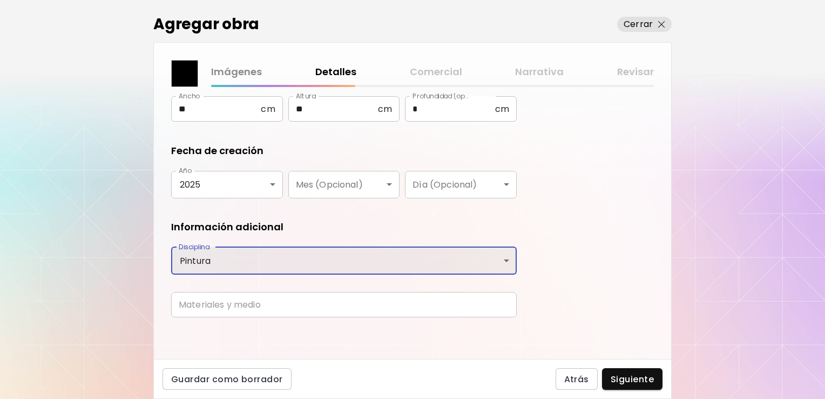
type input "********"
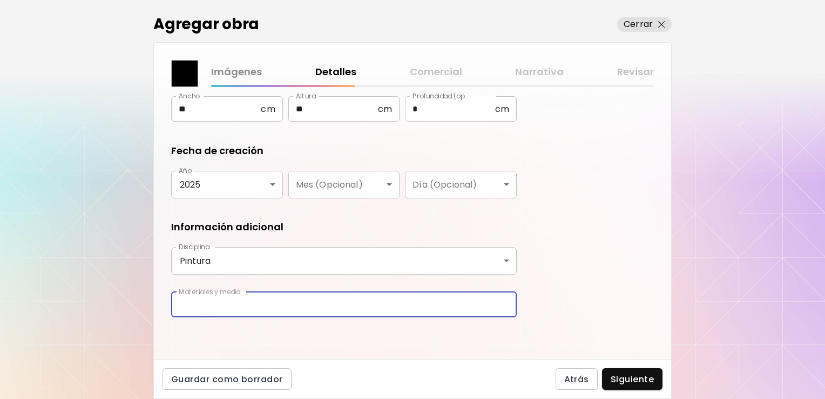
click at [383, 309] on input "text" at bounding box center [344, 304] width 346 height 25
type input "**********"
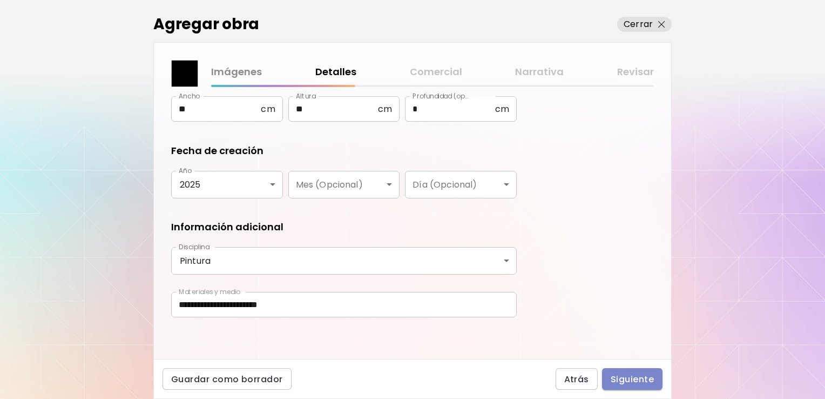
click at [639, 381] on span "Siguiente" at bounding box center [632, 378] width 43 height 11
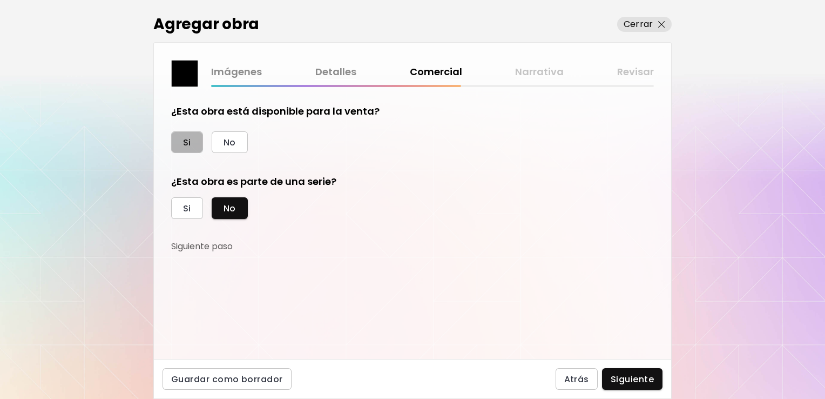
click at [186, 137] on span "Si" at bounding box center [187, 142] width 8 height 11
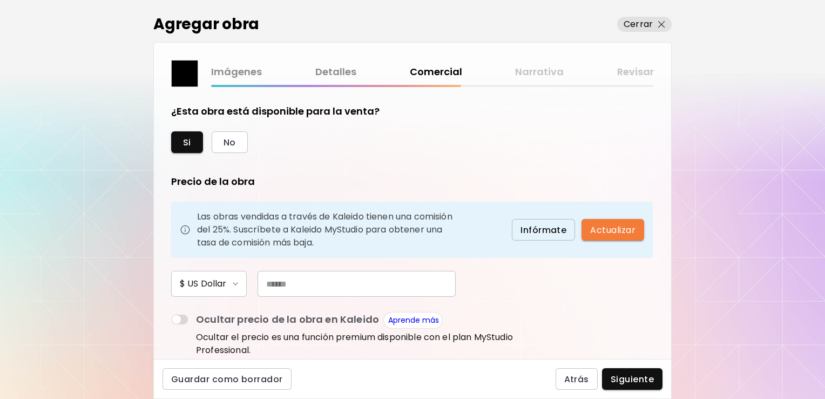
click at [398, 292] on input "text" at bounding box center [357, 284] width 198 height 26
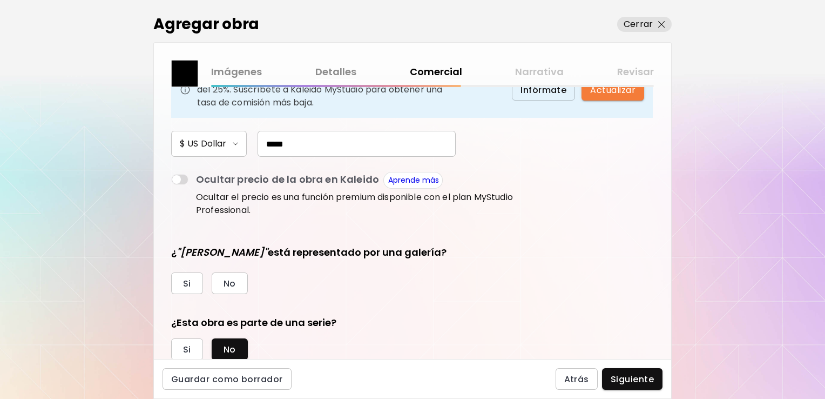
scroll to position [173, 0]
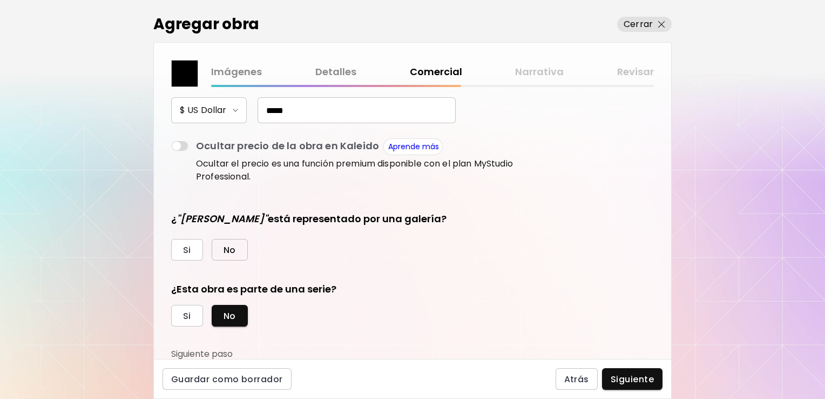
type input "*****"
click at [231, 251] on span "No" at bounding box center [230, 249] width 12 height 11
click at [190, 313] on span "Si" at bounding box center [187, 315] width 8 height 11
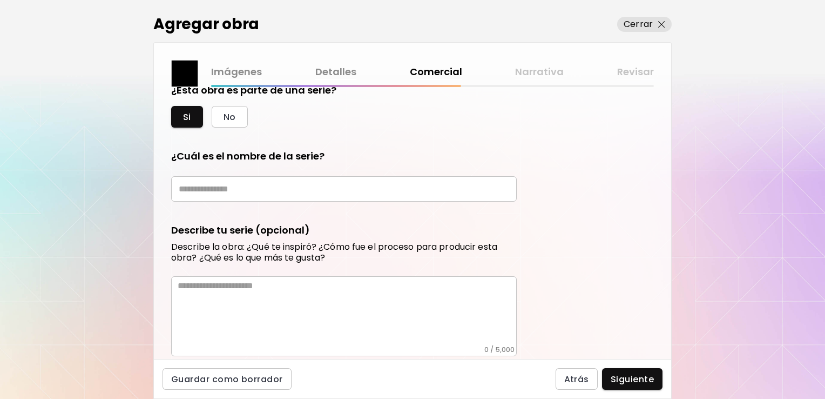
scroll to position [377, 0]
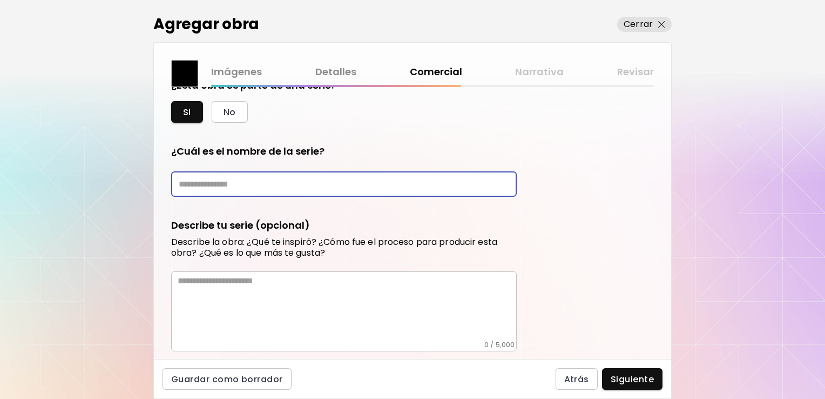
click at [454, 181] on input "text" at bounding box center [344, 183] width 346 height 25
type input "*"
drag, startPoint x: 253, startPoint y: 183, endPoint x: 175, endPoint y: 181, distance: 77.8
click at [175, 181] on input "**********" at bounding box center [344, 183] width 346 height 25
type input "**********"
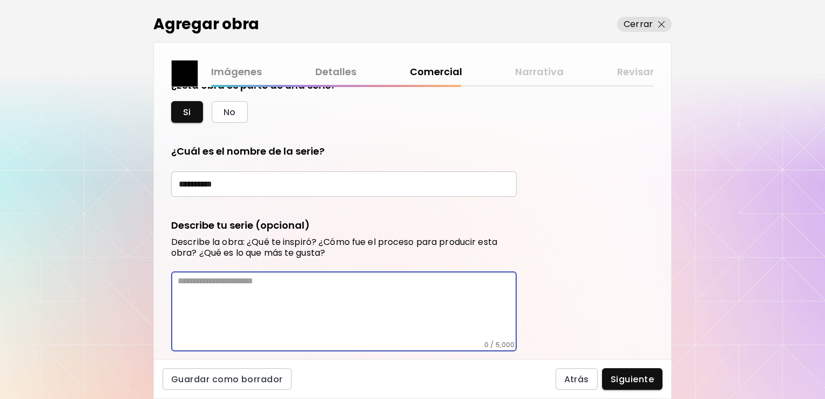
click at [324, 276] on textarea at bounding box center [347, 307] width 339 height 65
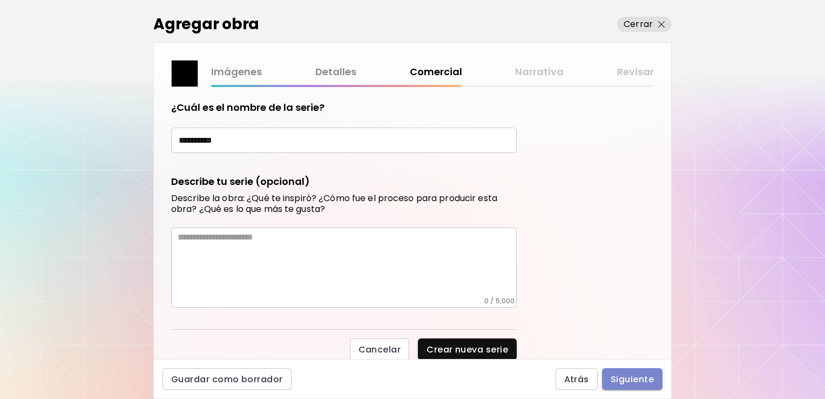
click at [643, 383] on span "Siguiente" at bounding box center [632, 378] width 43 height 11
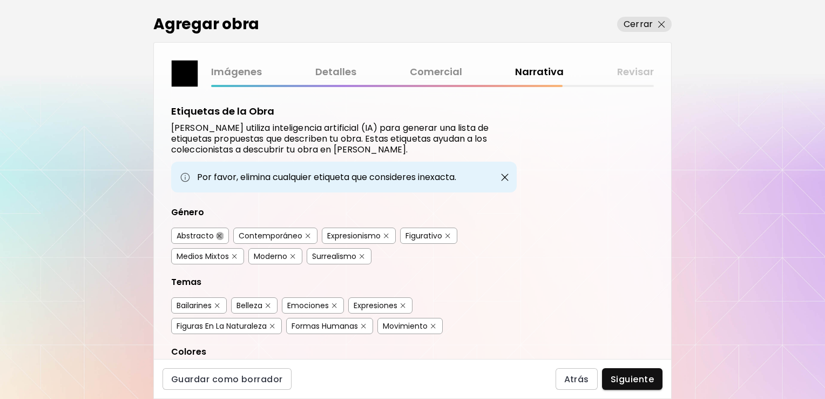
click at [218, 232] on button "button" at bounding box center [219, 236] width 8 height 8
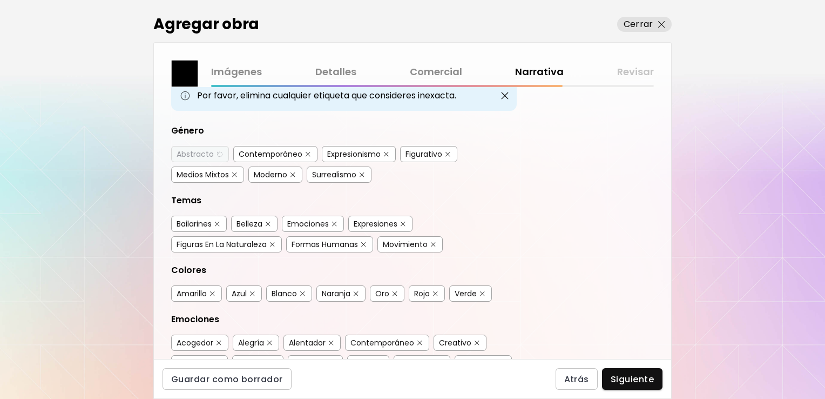
scroll to position [84, 0]
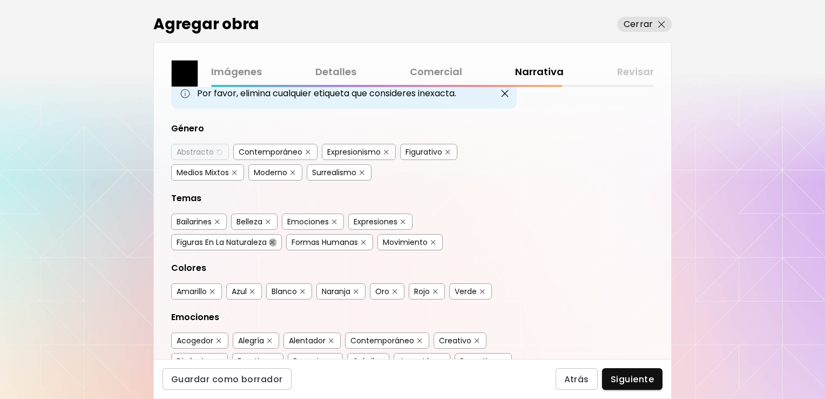
click at [272, 240] on img "button" at bounding box center [272, 242] width 5 height 5
click at [484, 289] on img "button" at bounding box center [482, 291] width 5 height 5
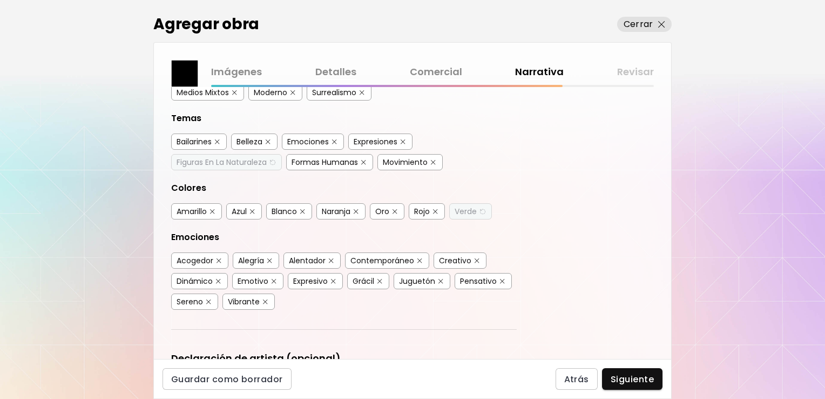
scroll to position [207, 0]
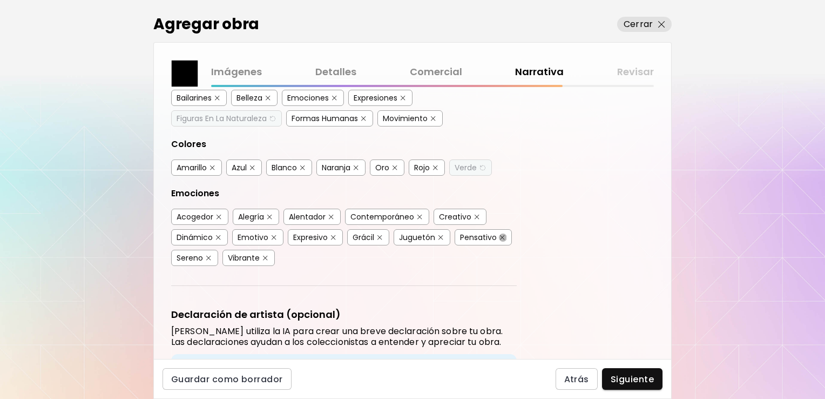
click at [503, 235] on img "button" at bounding box center [502, 237] width 5 height 5
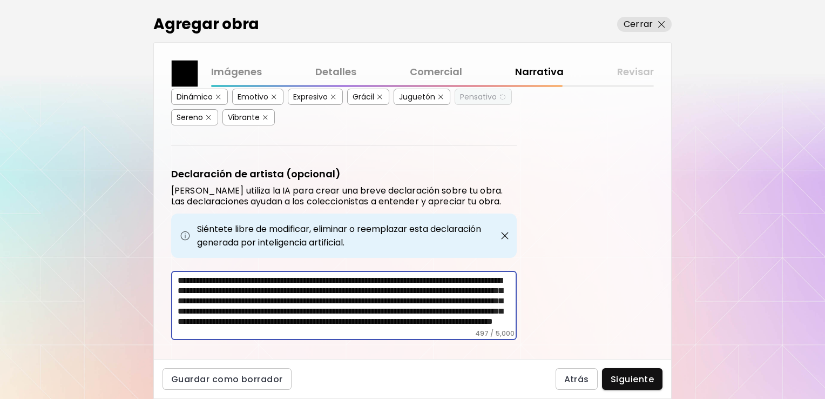
scroll to position [0, 0]
drag, startPoint x: 296, startPoint y: 319, endPoint x: 171, endPoint y: 266, distance: 136.0
click at [171, 271] on div "**********" at bounding box center [344, 305] width 346 height 69
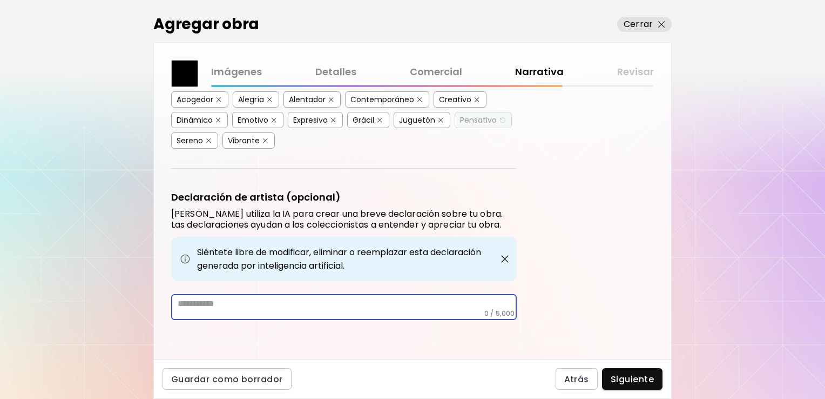
scroll to position [318, 0]
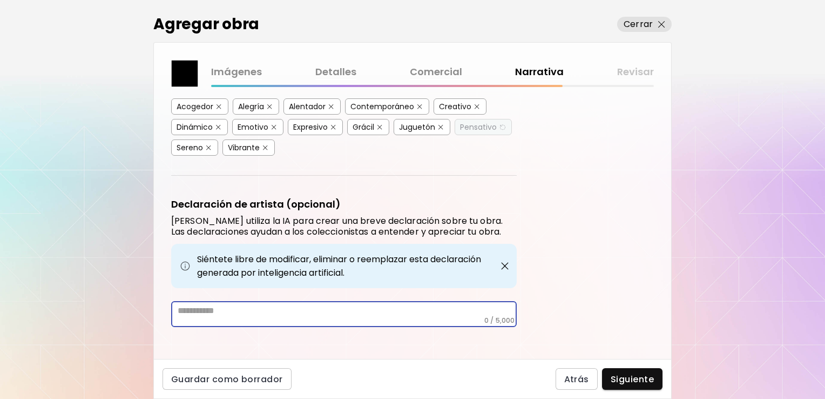
click at [185, 305] on textarea at bounding box center [347, 310] width 339 height 11
paste textarea "**********"
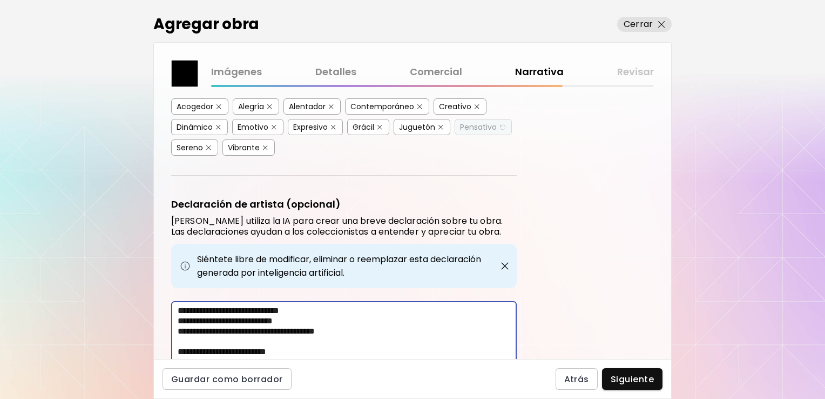
scroll to position [348, 0]
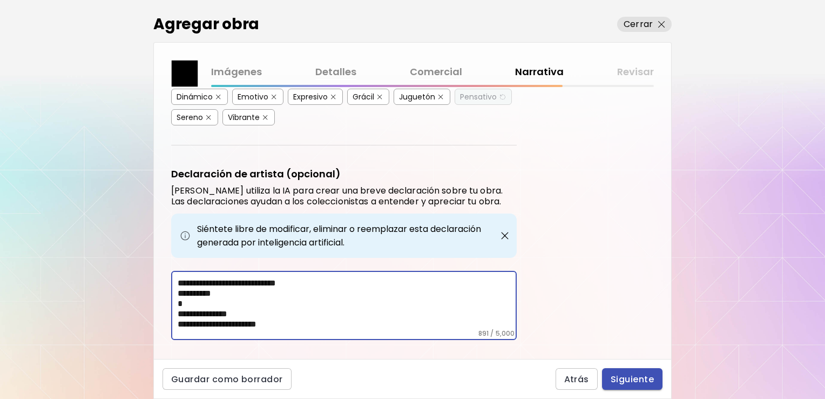
type textarea "**********"
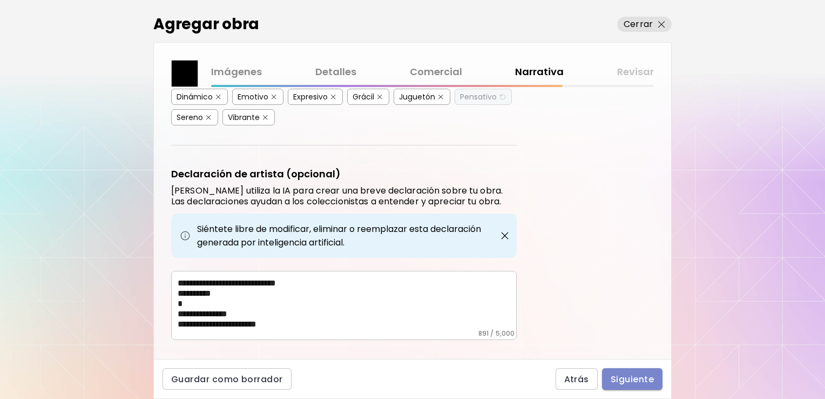
click at [633, 376] on span "Siguiente" at bounding box center [632, 378] width 43 height 11
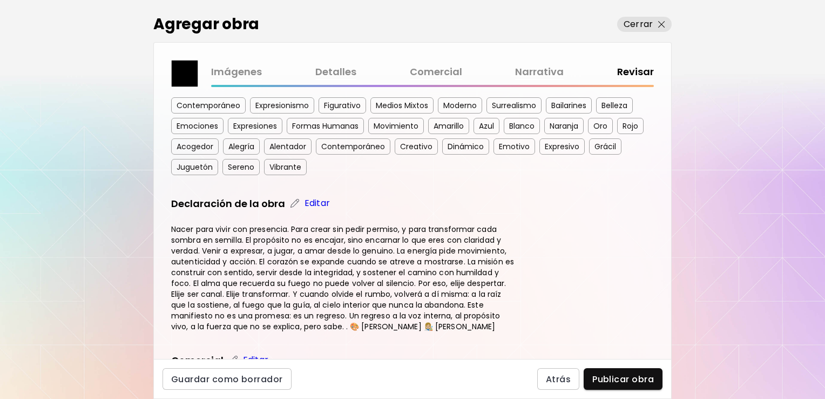
scroll to position [511, 0]
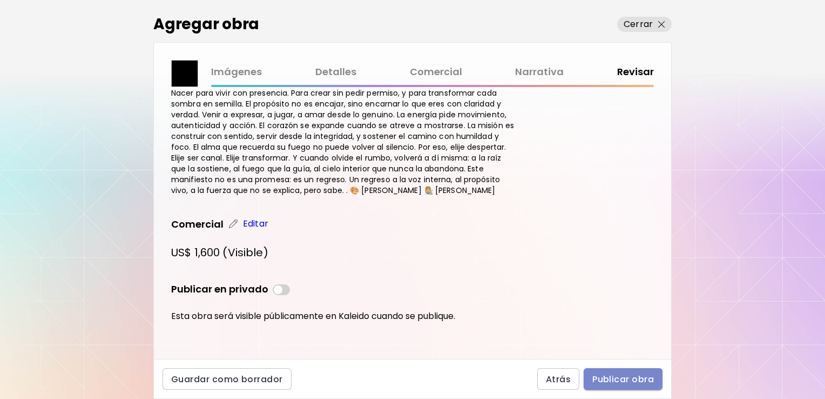
click at [631, 381] on span "Publicar obra" at bounding box center [623, 378] width 62 height 11
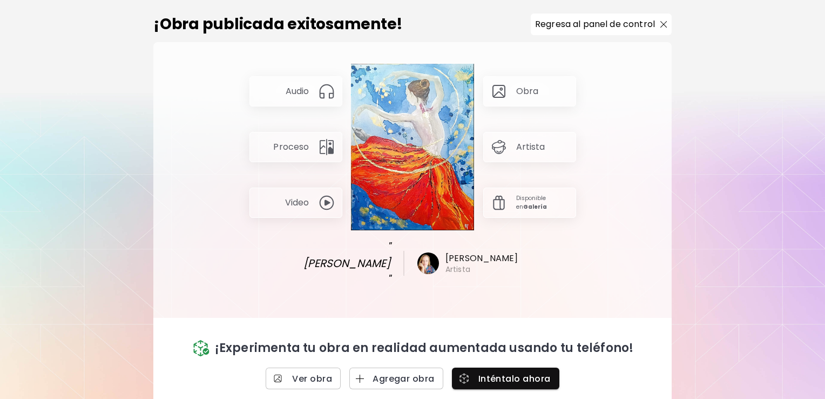
click at [534, 153] on p "Artista" at bounding box center [530, 147] width 29 height 12
click at [514, 150] on div "Artista" at bounding box center [529, 147] width 93 height 30
click at [306, 373] on span "Ver obra" at bounding box center [303, 378] width 58 height 11
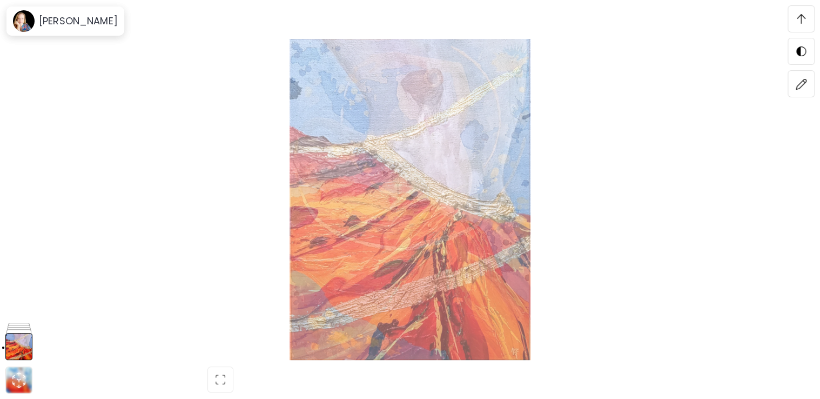
scroll to position [2029, 0]
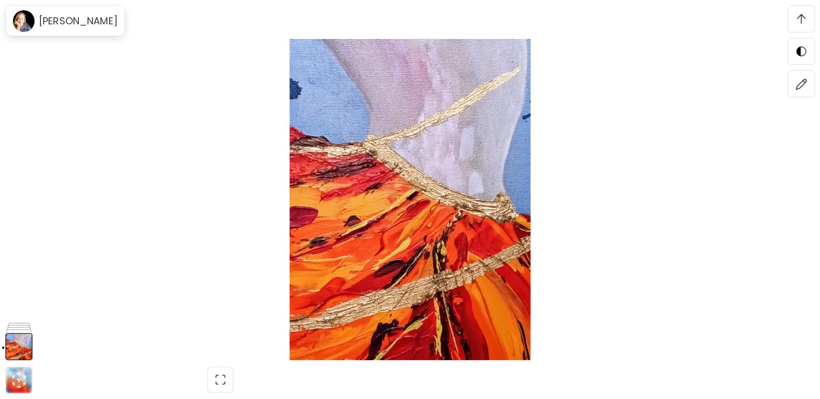
click at [806, 23] on span at bounding box center [801, 19] width 23 height 23
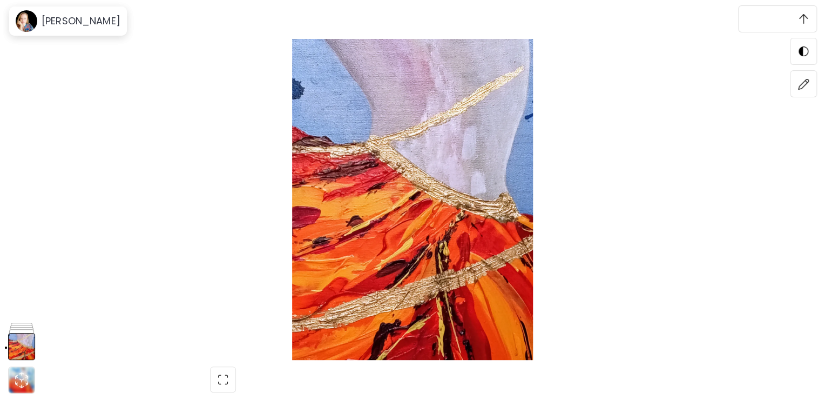
scroll to position [0, 0]
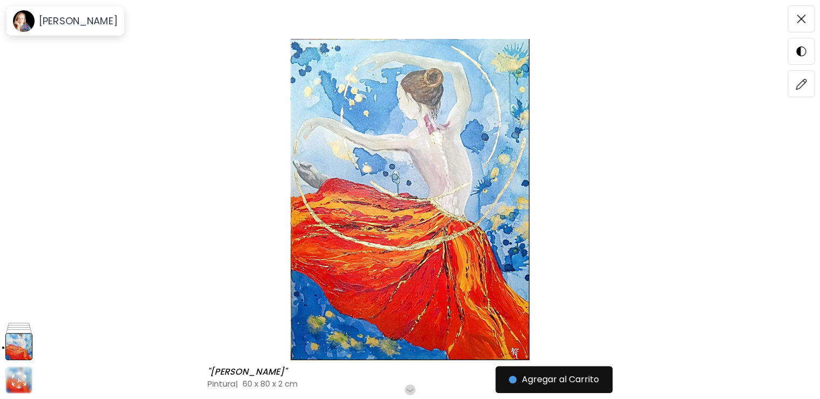
click at [199, 68] on img at bounding box center [409, 199] width 729 height 321
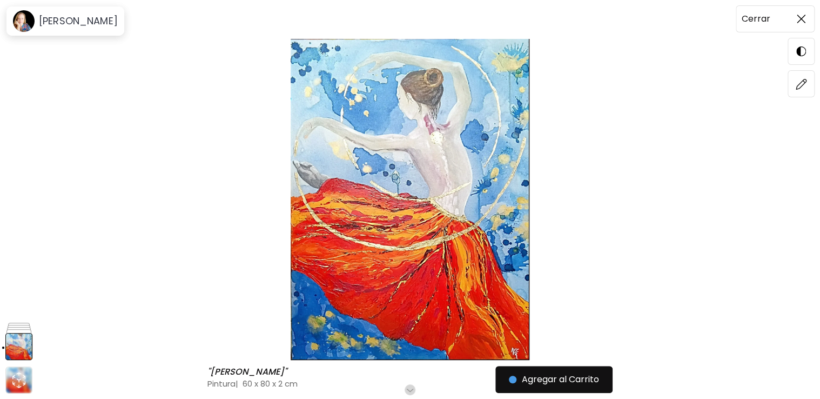
click at [794, 17] on span at bounding box center [801, 19] width 23 height 23
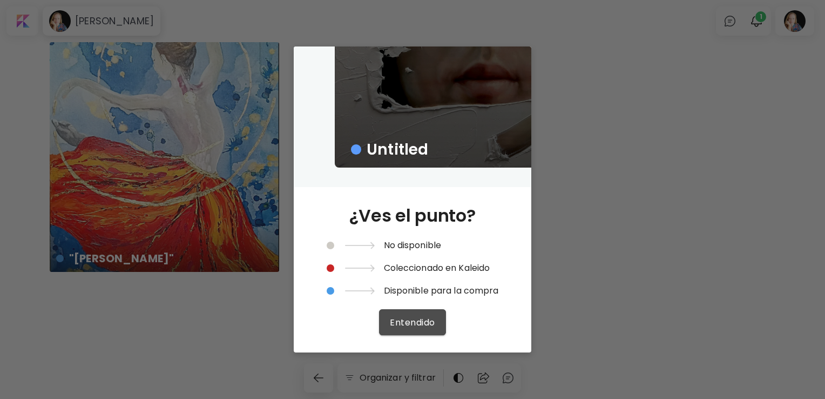
click at [421, 325] on span "Entendido" at bounding box center [412, 321] width 45 height 11
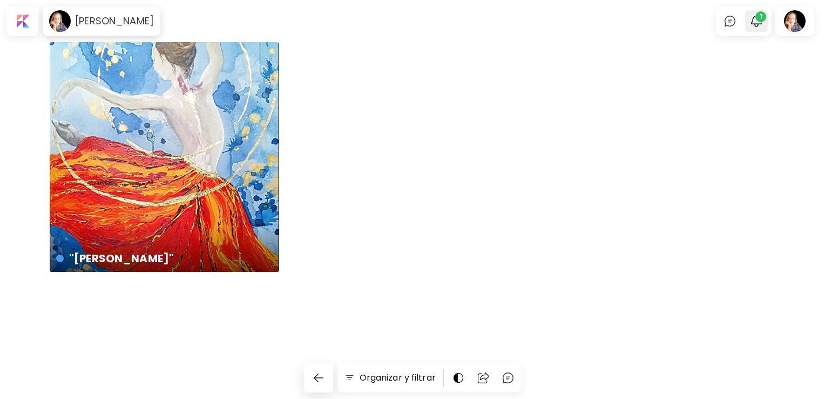
click at [758, 15] on span "1" at bounding box center [761, 16] width 11 height 11
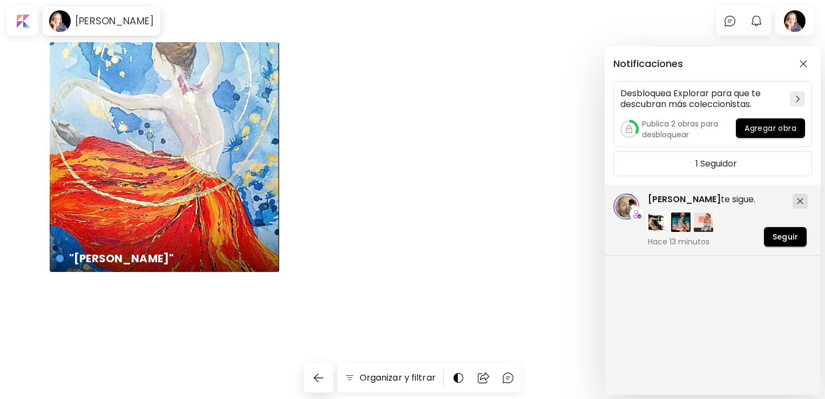
click at [318, 379] on div "Notificaciones Desbloquea Explorar para que te descubran más coleccionistas. Pu…" at bounding box center [412, 199] width 825 height 399
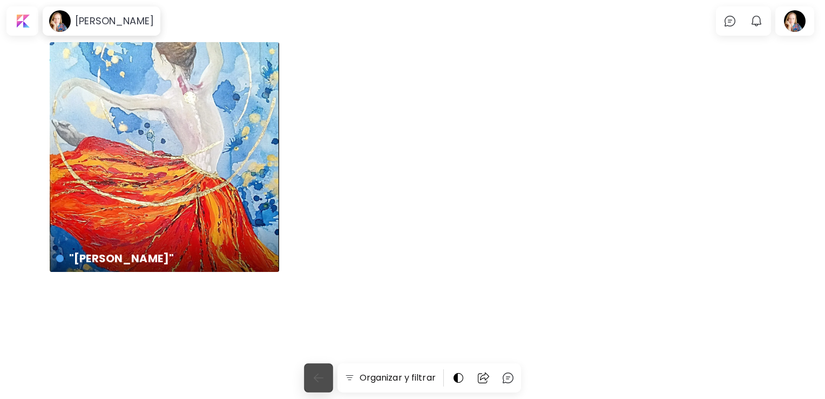
click at [318, 379] on img "button" at bounding box center [318, 377] width 13 height 13
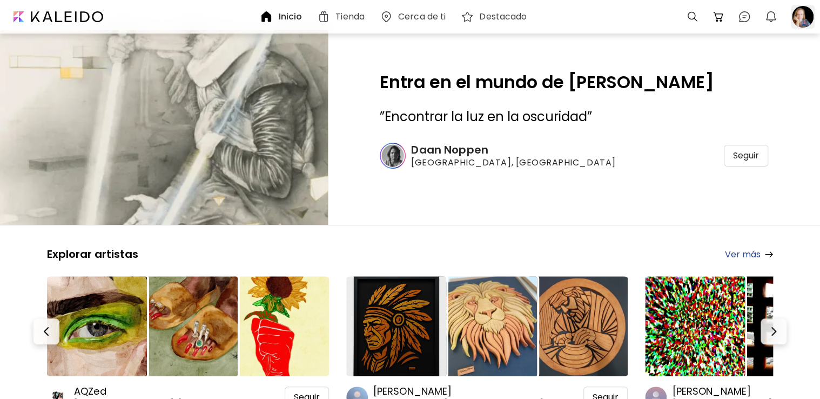
click at [799, 22] on div at bounding box center [803, 17] width 24 height 24
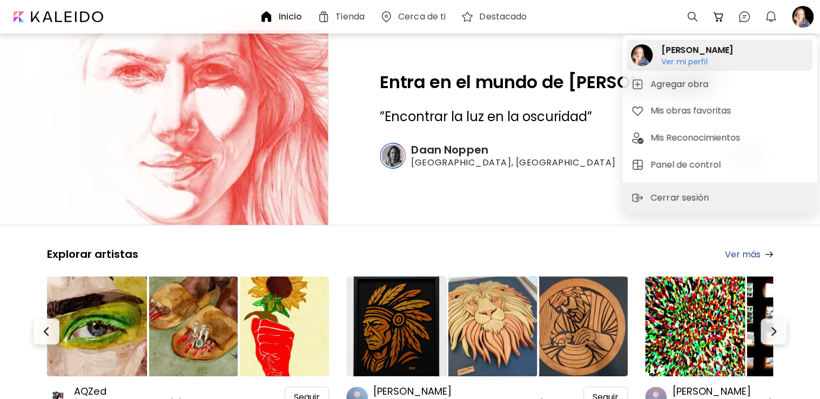
click at [686, 59] on h6 "Ver mi perfil" at bounding box center [697, 62] width 72 height 10
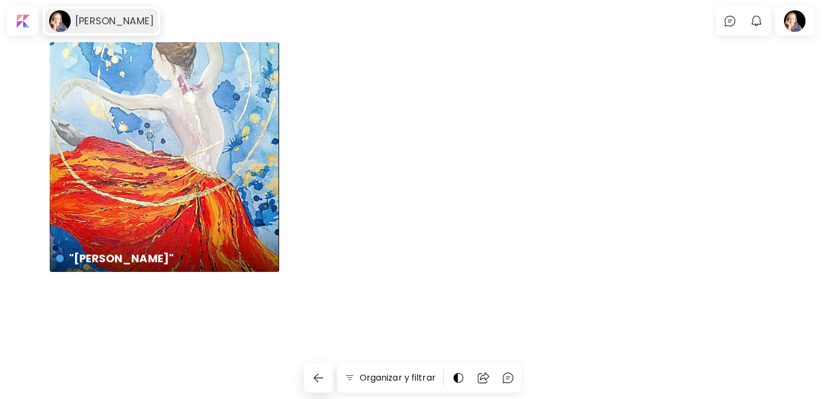
click at [118, 17] on h6 "[PERSON_NAME]" at bounding box center [114, 21] width 79 height 13
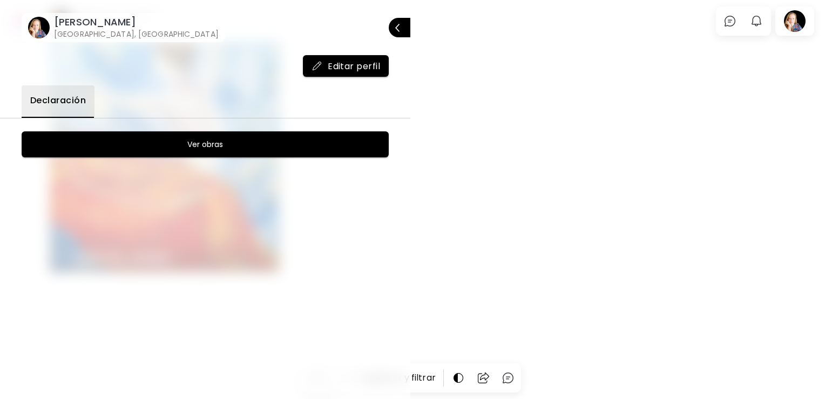
click at [37, 24] on image at bounding box center [39, 28] width 22 height 22
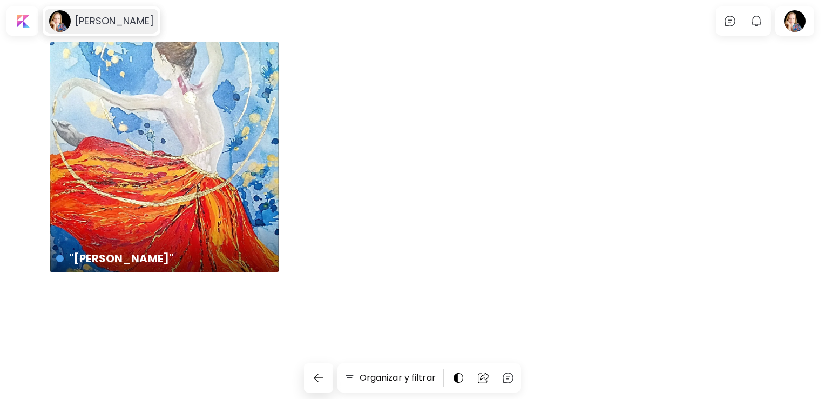
click at [87, 24] on h6 "[PERSON_NAME]" at bounding box center [114, 21] width 79 height 13
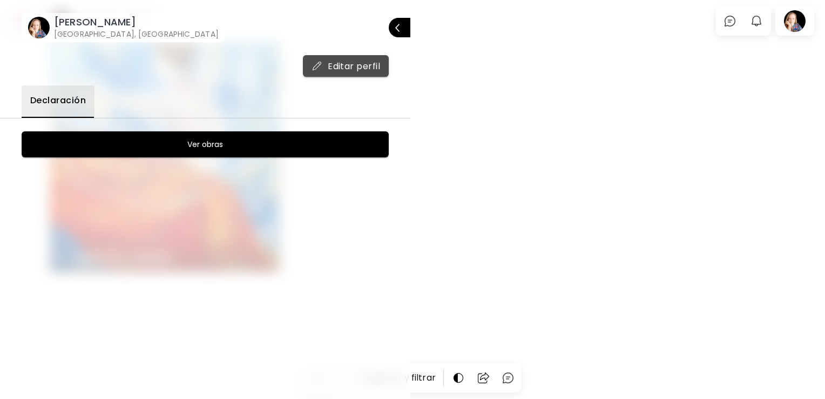
click at [363, 64] on span "Editar perfil" at bounding box center [346, 65] width 69 height 11
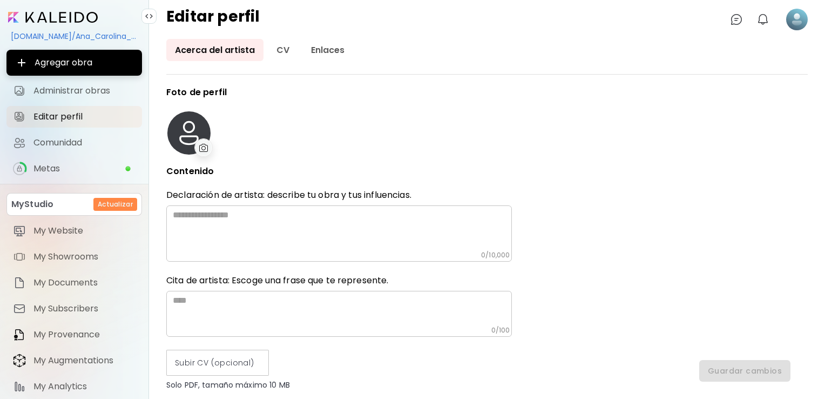
type input "*********"
type input "**********"
click at [201, 146] on img at bounding box center [203, 148] width 9 height 8
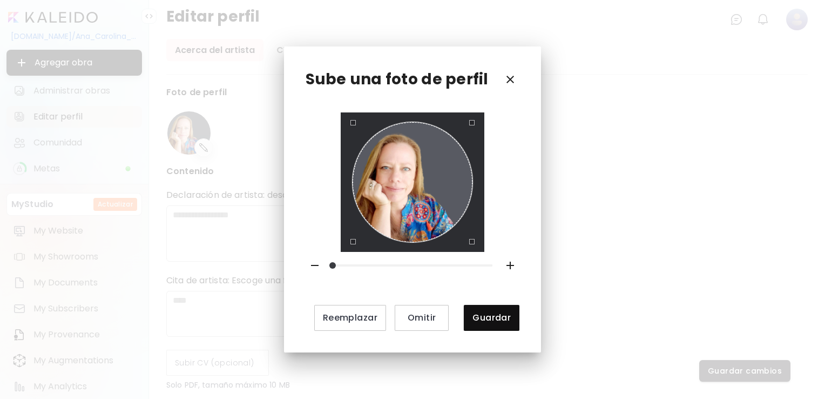
click at [449, 178] on div "Use the arrow keys to move the crop selection area" at bounding box center [412, 181] width 119 height 119
click at [494, 322] on span "Guardar" at bounding box center [492, 317] width 38 height 11
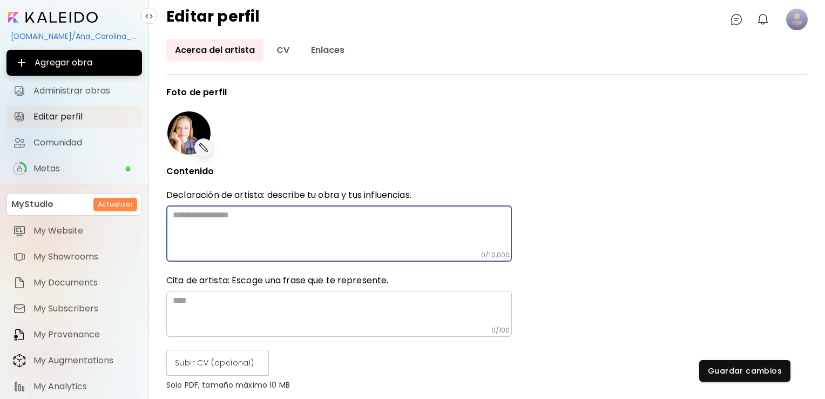
paste textarea "**********"
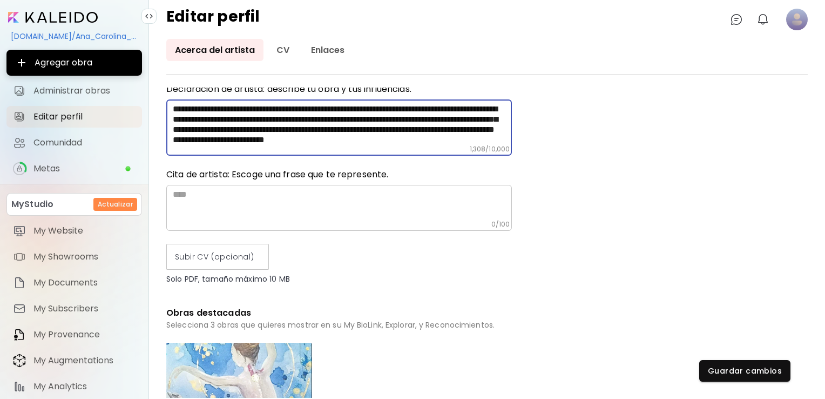
scroll to position [110, 0]
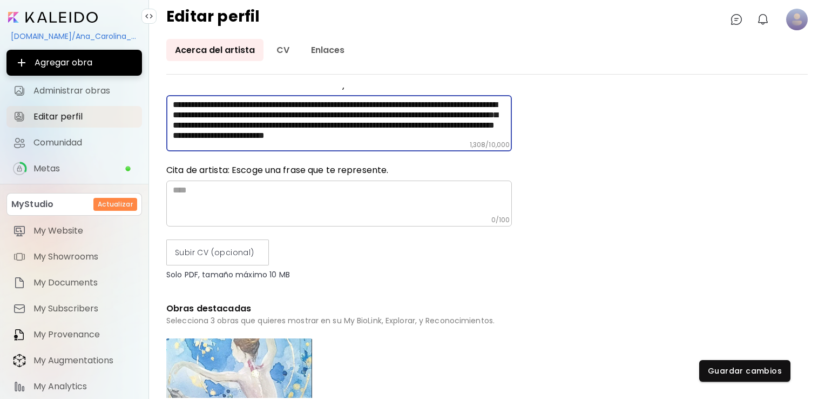
type textarea "**********"
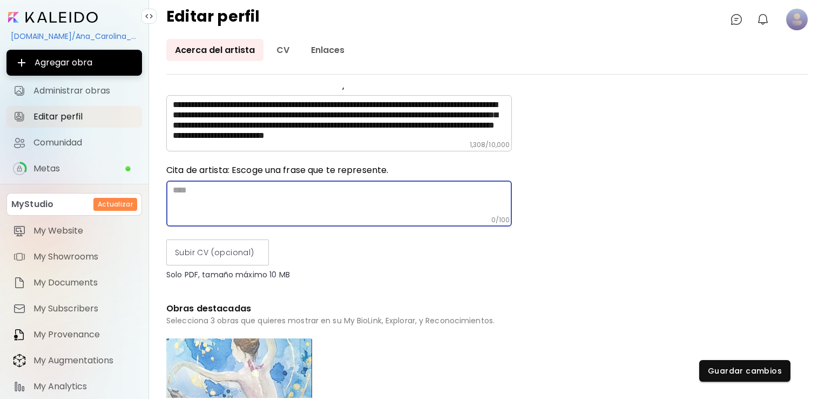
click at [210, 186] on textarea at bounding box center [342, 200] width 339 height 31
paste textarea "**********"
click at [298, 198] on textarea "**********" at bounding box center [342, 200] width 339 height 31
click at [283, 199] on textarea "**********" at bounding box center [342, 200] width 339 height 31
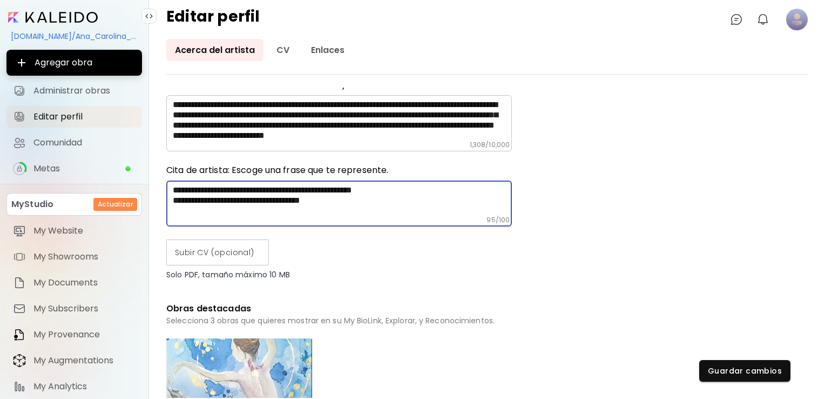
type textarea "**********"
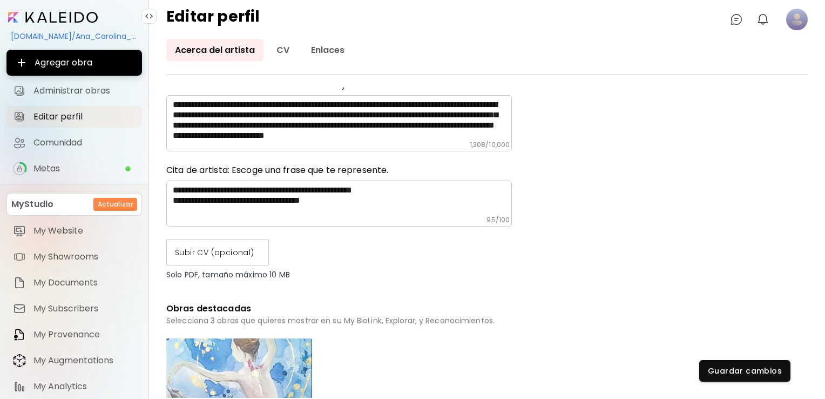
click at [223, 254] on span "Subir CV (opcional)" at bounding box center [217, 252] width 85 height 11
click at [0, 0] on input "Subir CV (opcional)" at bounding box center [0, 0] width 0 height 0
click at [570, 336] on div "**********" at bounding box center [487, 242] width 642 height 310
click at [242, 262] on label "Subir CV (opcional)" at bounding box center [217, 252] width 103 height 26
click at [0, 0] on input "Subir CV (opcional)" at bounding box center [0, 0] width 0 height 0
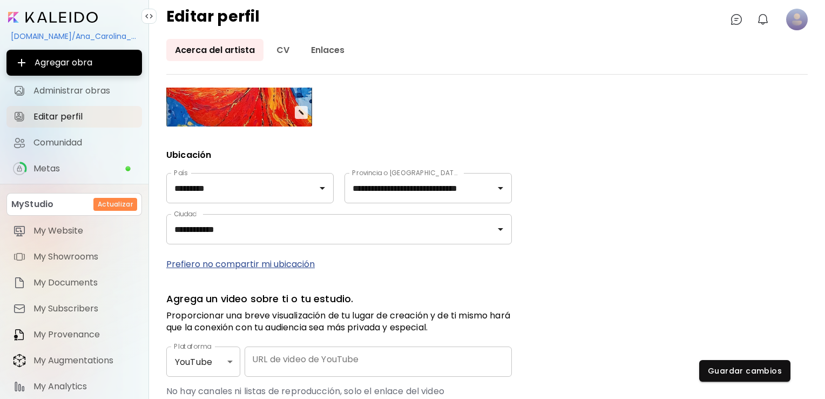
scroll to position [486, 0]
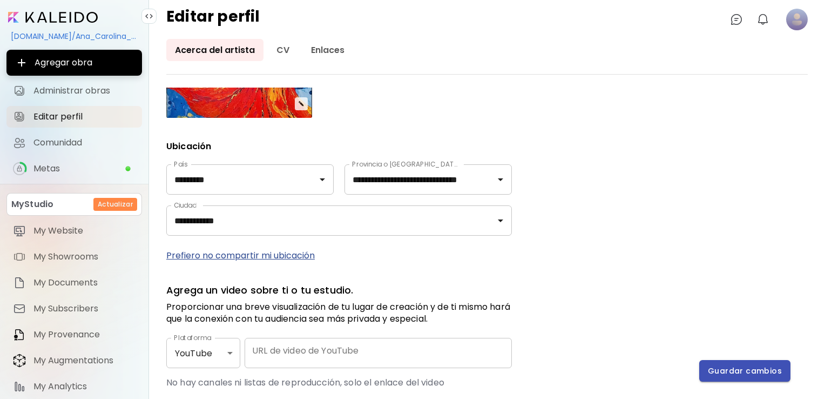
click at [763, 375] on span "Guardar cambios" at bounding box center [745, 370] width 74 height 11
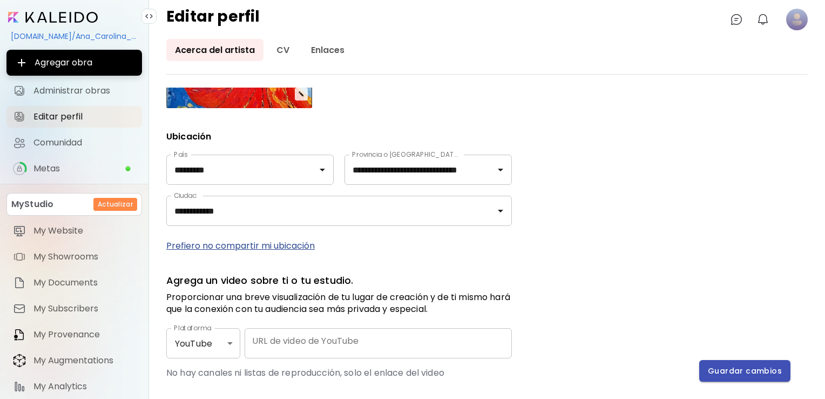
scroll to position [476, 0]
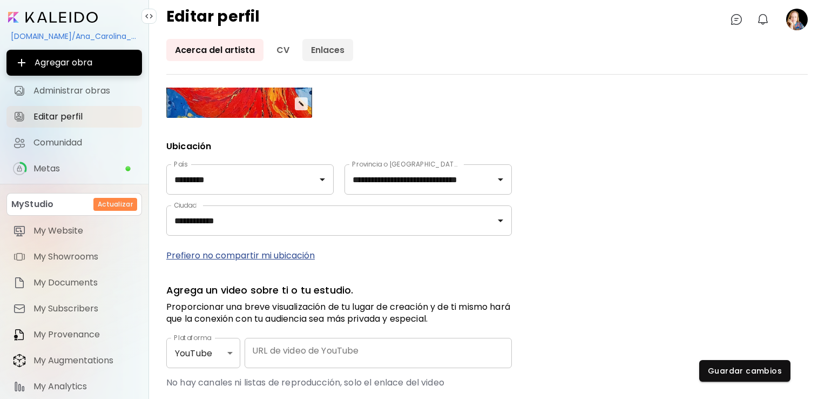
click at [331, 43] on link "Enlaces" at bounding box center [327, 50] width 51 height 22
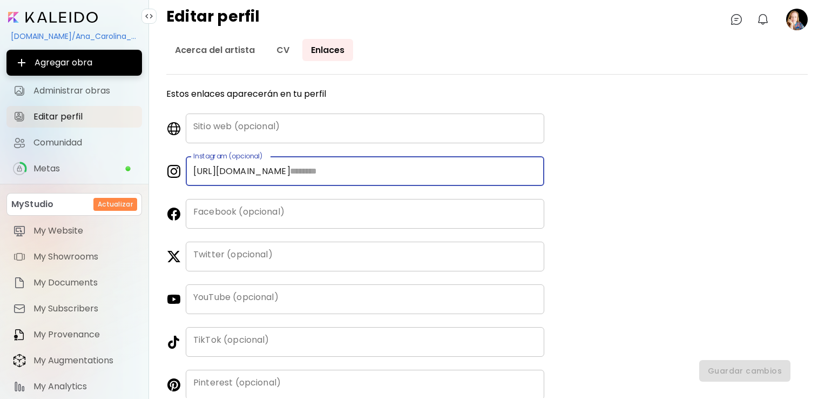
click at [285, 166] on div "[URL][DOMAIN_NAME] Instagram (opcional)" at bounding box center [365, 171] width 359 height 30
type input "**********"
click at [216, 211] on div "Facebook (opcional)" at bounding box center [365, 214] width 359 height 30
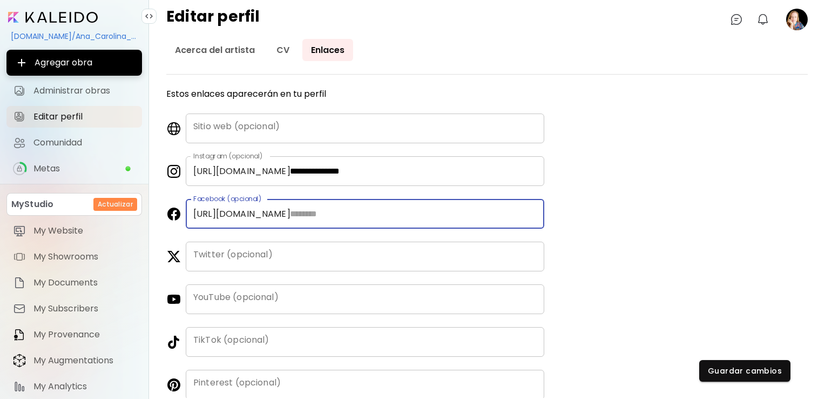
click at [326, 215] on input "text" at bounding box center [413, 214] width 262 height 30
click at [315, 208] on input "text" at bounding box center [413, 214] width 262 height 30
paste input "**********"
type input "**********"
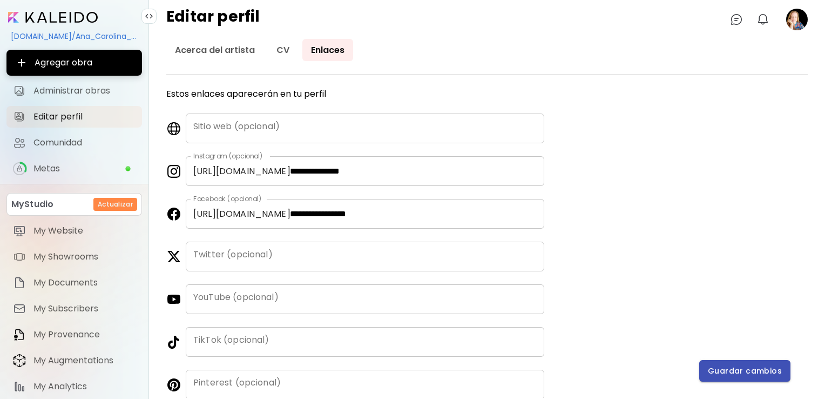
click at [747, 374] on span "Guardar cambios" at bounding box center [745, 370] width 74 height 11
click at [275, 46] on link "CV" at bounding box center [283, 50] width 30 height 22
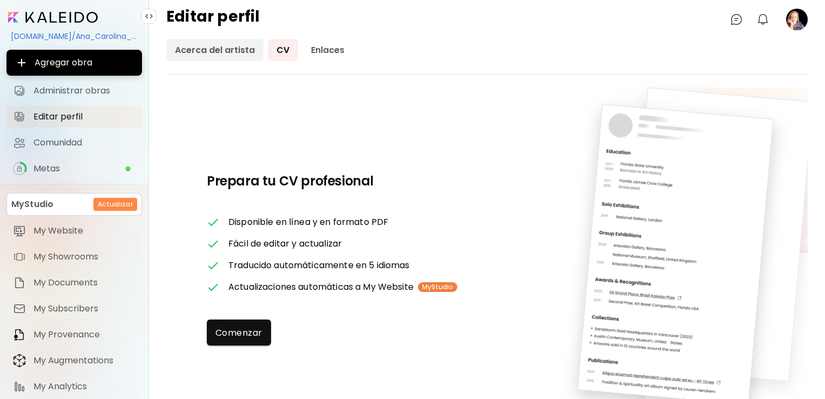
click at [218, 43] on link "Acerca del artista" at bounding box center [214, 50] width 97 height 22
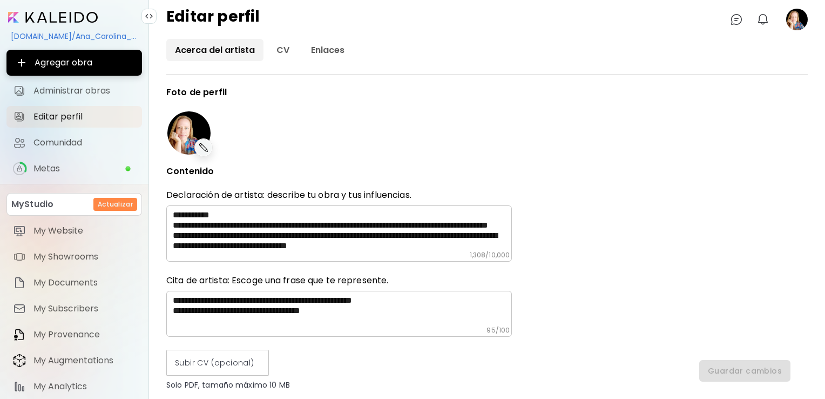
type input "*********"
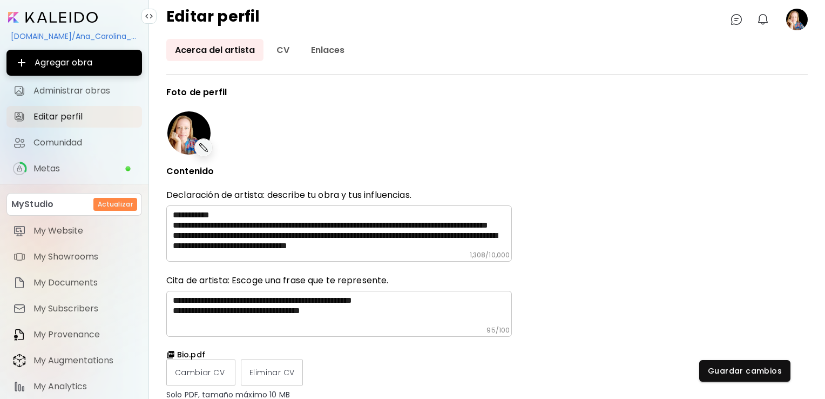
click at [205, 148] on img at bounding box center [203, 147] width 13 height 13
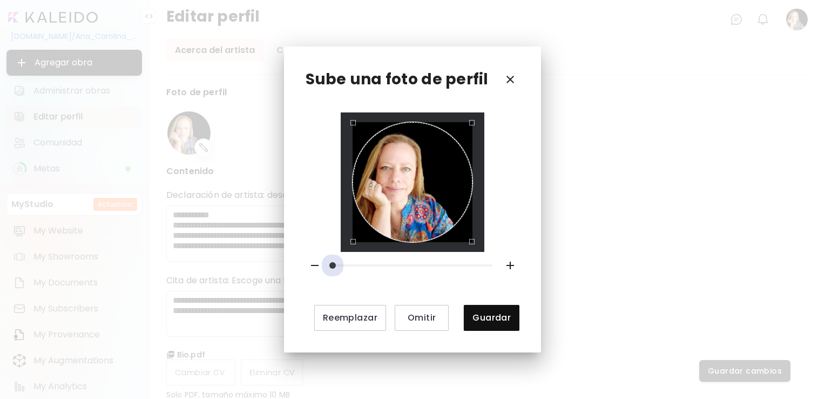
drag, startPoint x: 331, startPoint y: 266, endPoint x: 312, endPoint y: 265, distance: 18.9
click at [312, 265] on div at bounding box center [412, 265] width 223 height 27
click at [475, 196] on div at bounding box center [412, 181] width 143 height 139
click at [494, 317] on span "Guardar" at bounding box center [492, 317] width 38 height 11
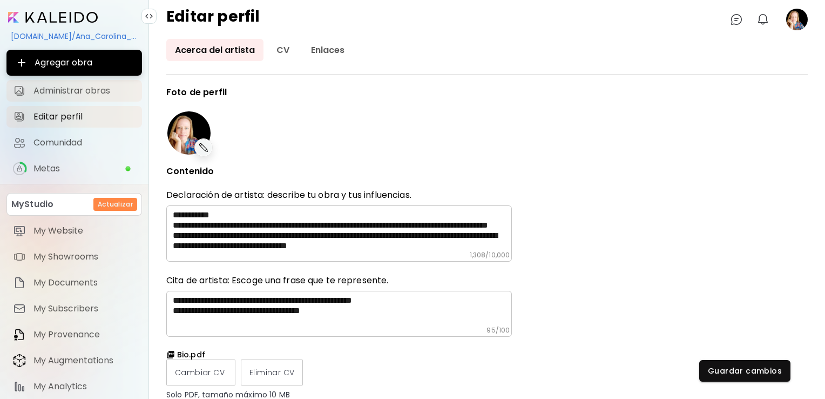
click at [95, 86] on span "Administrar obras" at bounding box center [84, 90] width 102 height 11
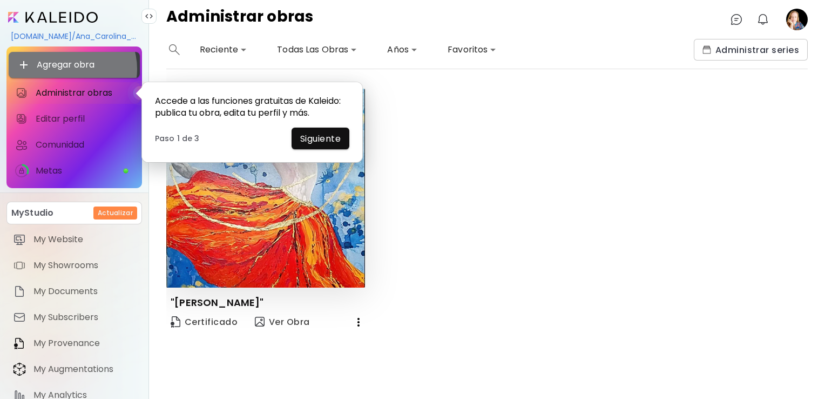
click at [71, 69] on span "Agregar obra" at bounding box center [74, 64] width 114 height 13
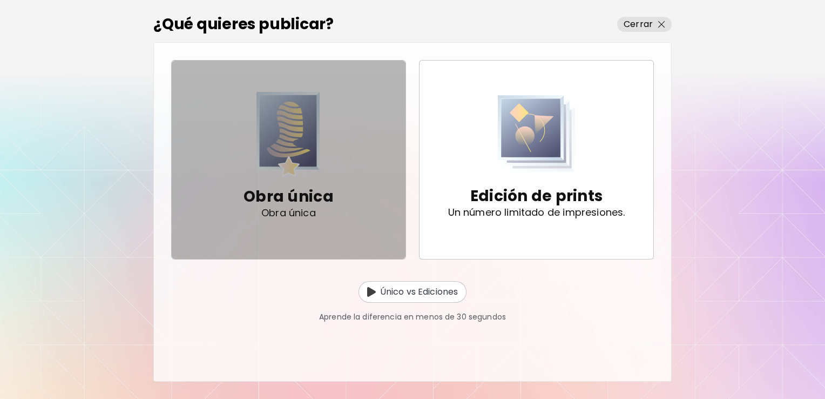
click at [342, 139] on span "Obra única Obra única" at bounding box center [288, 160] width 217 height 136
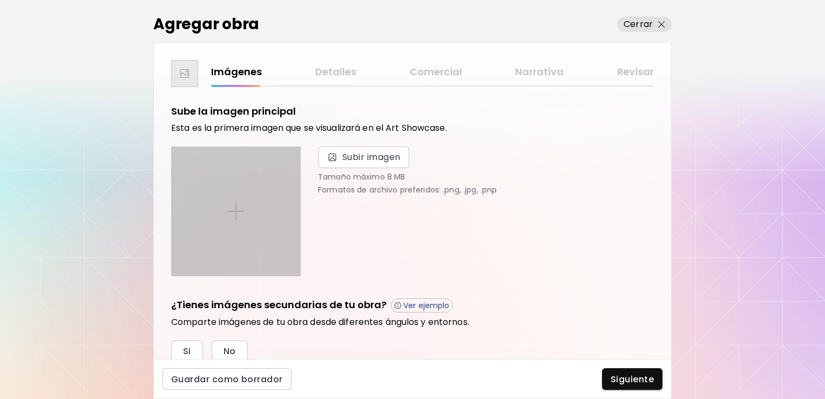
click at [230, 215] on img at bounding box center [235, 211] width 17 height 17
click at [0, 0] on input "file" at bounding box center [0, 0] width 0 height 0
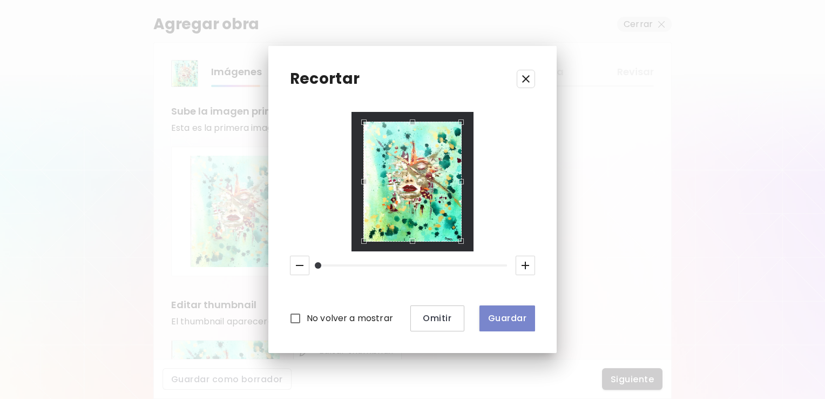
click at [501, 314] on span "Guardar" at bounding box center [507, 317] width 38 height 11
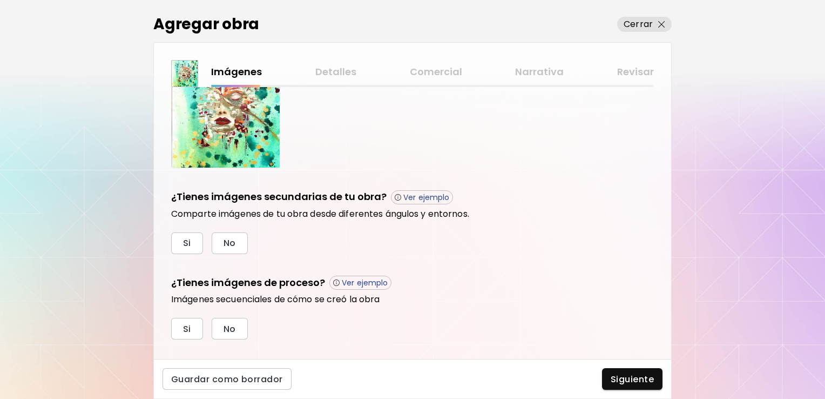
scroll to position [299, 0]
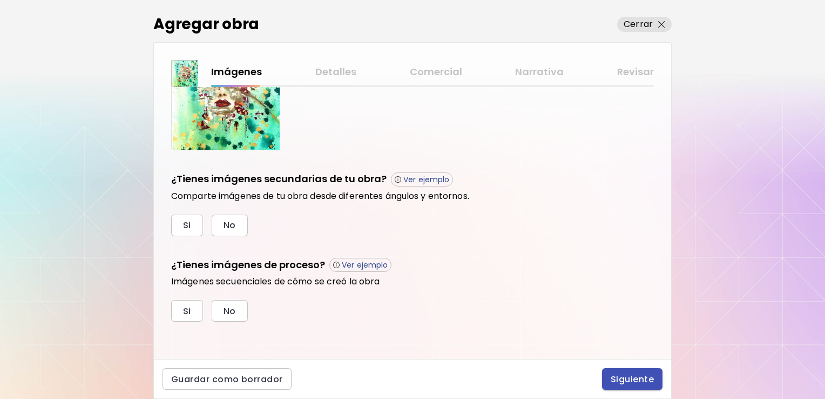
click at [635, 376] on span "Siguiente" at bounding box center [632, 378] width 43 height 11
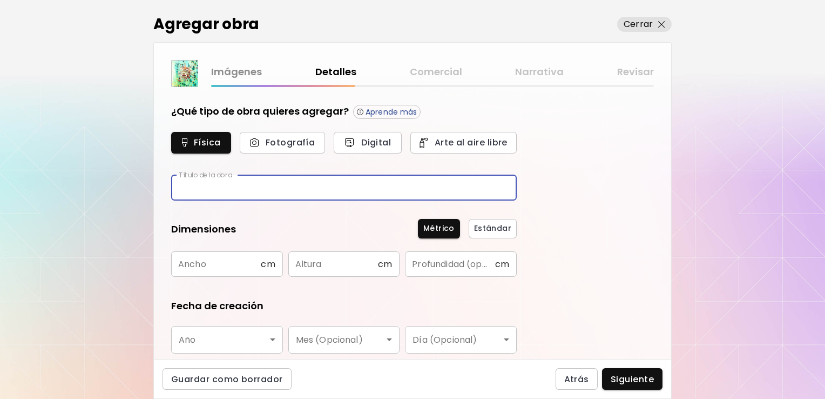
click at [344, 176] on input "text" at bounding box center [344, 187] width 346 height 25
type input "**********"
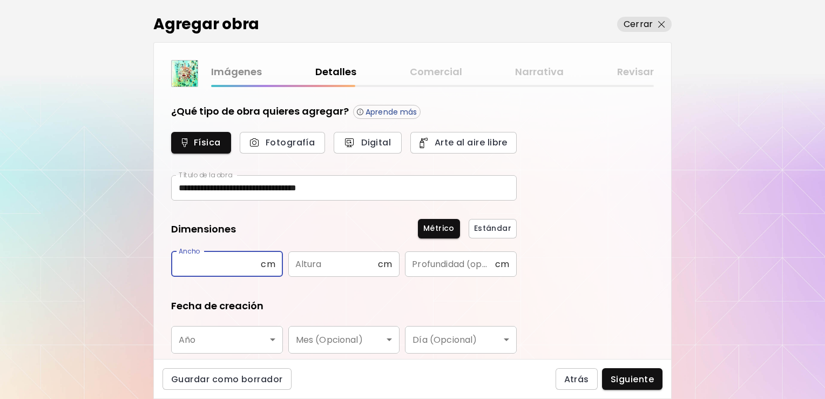
click at [239, 267] on input "text" at bounding box center [216, 263] width 90 height 25
type input "**"
click at [328, 264] on input "text" at bounding box center [333, 263] width 90 height 25
type input "**"
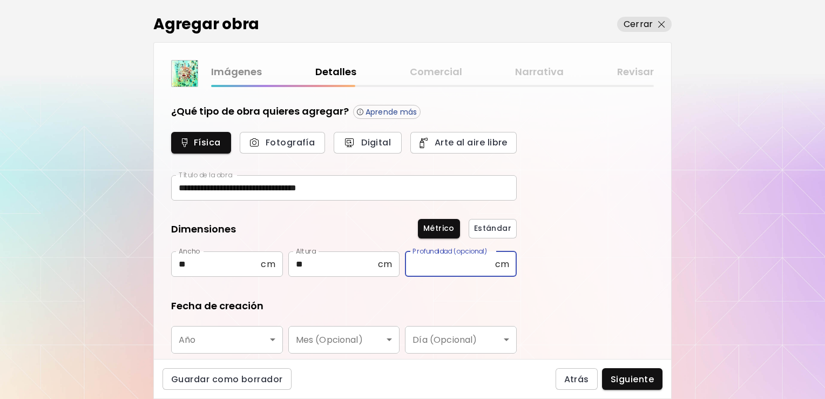
click at [453, 264] on input "text" at bounding box center [450, 263] width 90 height 25
click at [453, 264] on input "*" at bounding box center [450, 263] width 90 height 25
type input "*"
click at [246, 338] on body "**********" at bounding box center [412, 199] width 825 height 399
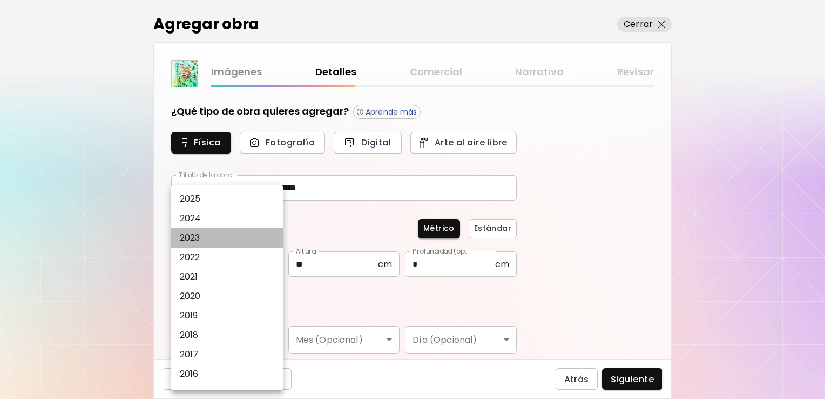
click at [216, 241] on li "2023" at bounding box center [229, 237] width 117 height 19
type input "****"
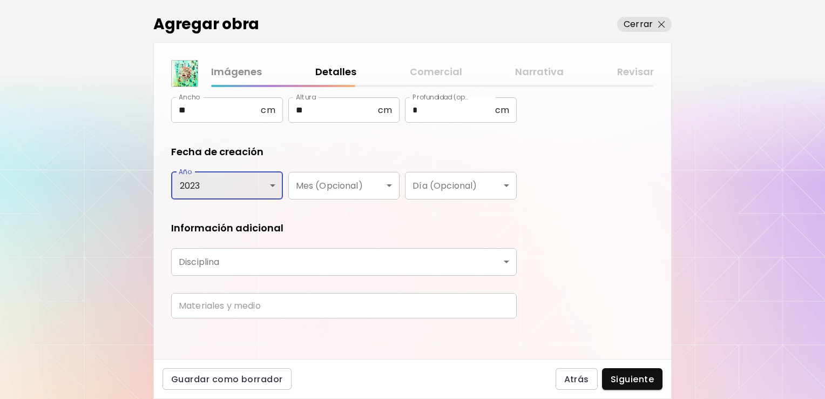
scroll to position [155, 0]
click at [396, 258] on body "**********" at bounding box center [412, 199] width 825 height 399
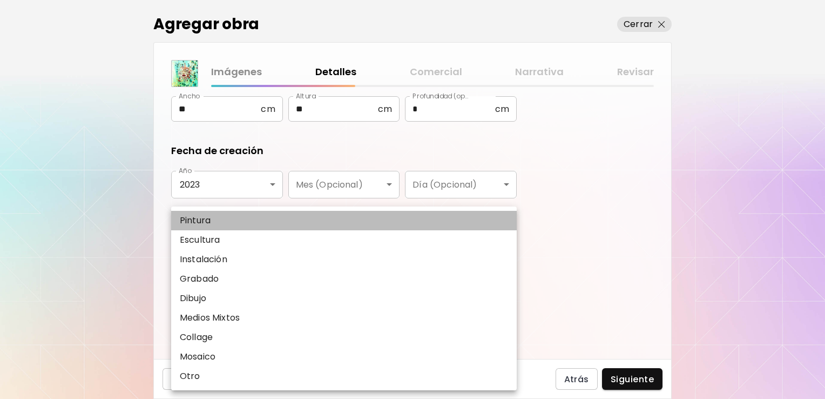
click at [240, 219] on li "Pintura" at bounding box center [344, 220] width 346 height 19
type input "********"
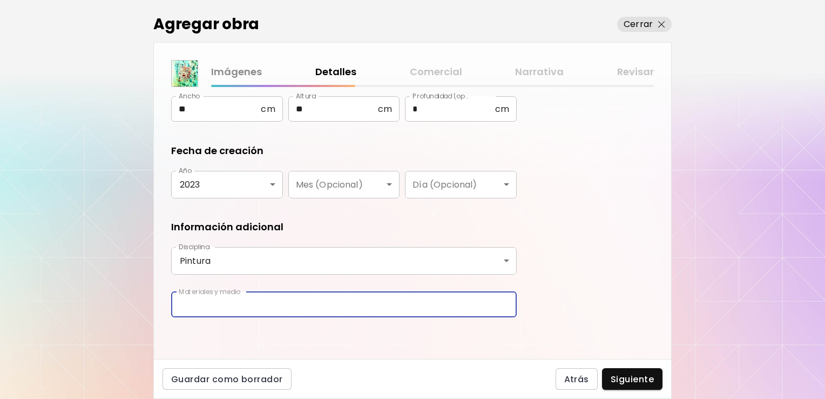
click at [260, 299] on input "text" at bounding box center [344, 304] width 346 height 25
type input "********"
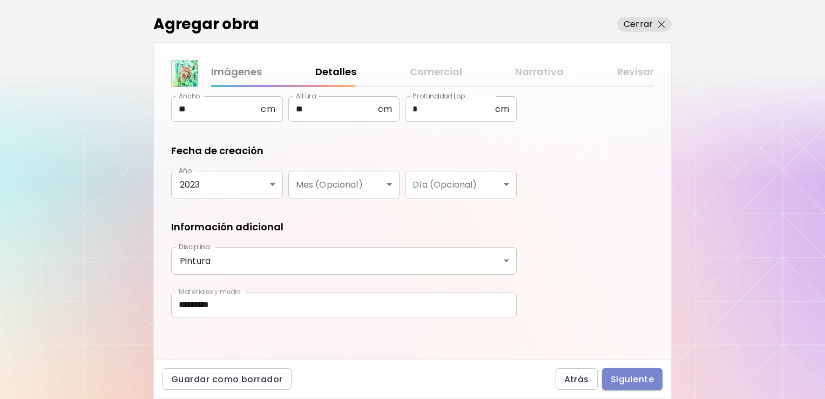
click at [635, 385] on button "Siguiente" at bounding box center [632, 379] width 60 height 22
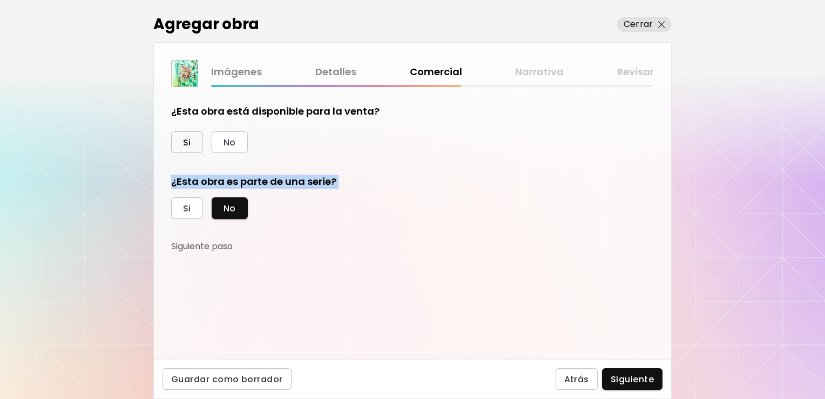
drag, startPoint x: 433, startPoint y: 231, endPoint x: 189, endPoint y: 132, distance: 263.6
click at [189, 132] on div "¿Esta obra está disponible para la venta? Si No ¿Esta obra es parte de una seri…" at bounding box center [344, 178] width 346 height 148
click at [189, 132] on button "Si" at bounding box center [187, 142] width 32 height 22
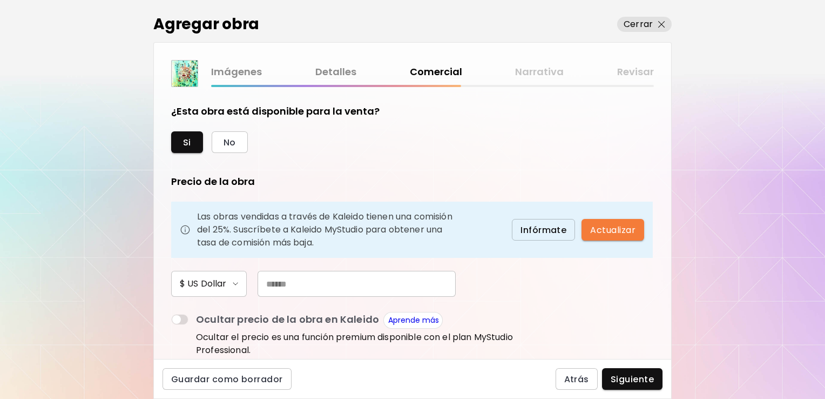
click at [344, 282] on input "text" at bounding box center [357, 284] width 198 height 26
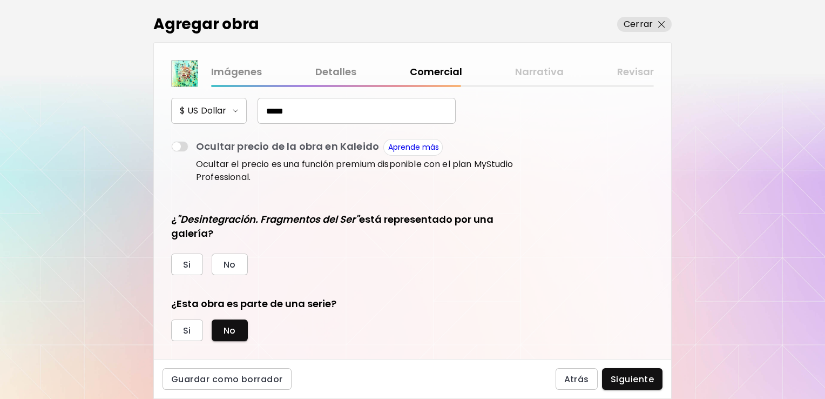
scroll to position [187, 0]
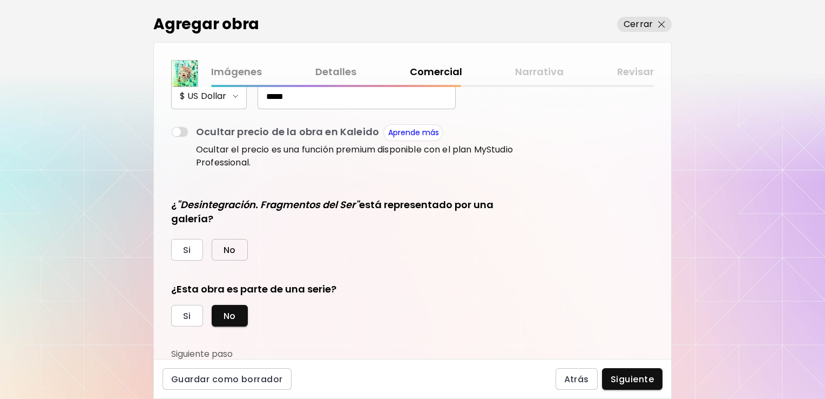
type input "*****"
click at [240, 250] on button "No" at bounding box center [230, 250] width 36 height 22
click at [185, 318] on span "Si" at bounding box center [187, 315] width 8 height 11
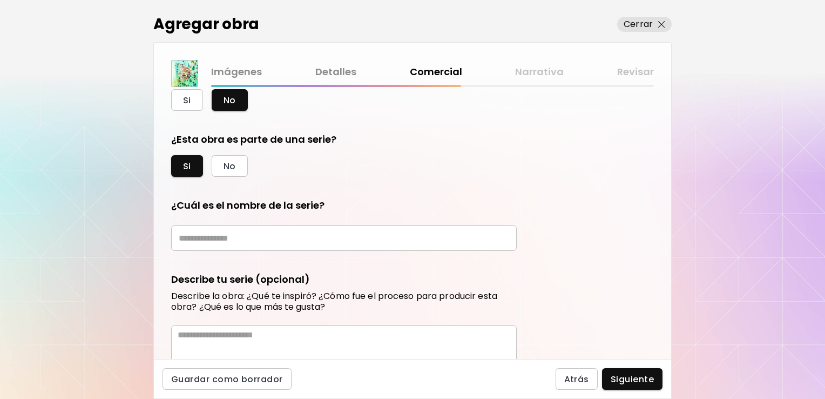
scroll to position [354, 0]
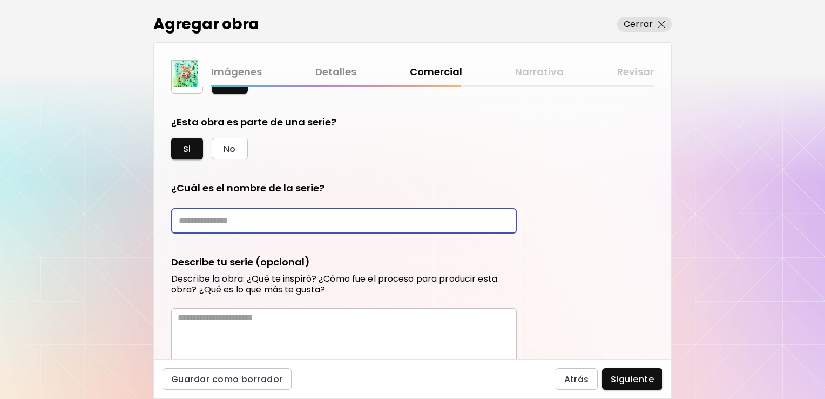
click at [415, 221] on input "text" at bounding box center [344, 220] width 346 height 25
type input "**********"
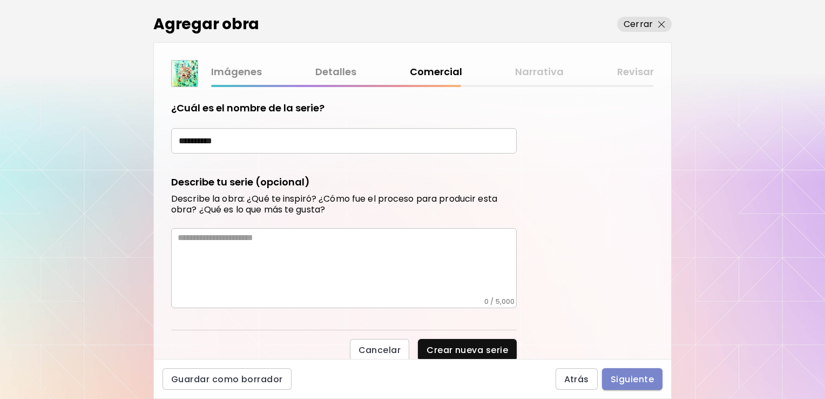
click at [636, 377] on span "Siguiente" at bounding box center [632, 378] width 43 height 11
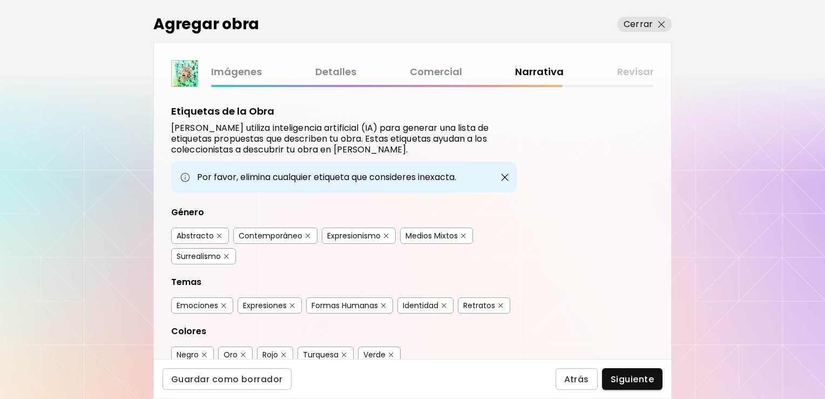
click at [218, 234] on img "button" at bounding box center [219, 235] width 5 height 5
drag, startPoint x: 665, startPoint y: 168, endPoint x: 670, endPoint y: 163, distance: 7.3
click at [670, 163] on div "Etiquetas de la Obra Kaleido utiliza inteligencia artificial (IA) para generar …" at bounding box center [412, 223] width 517 height 272
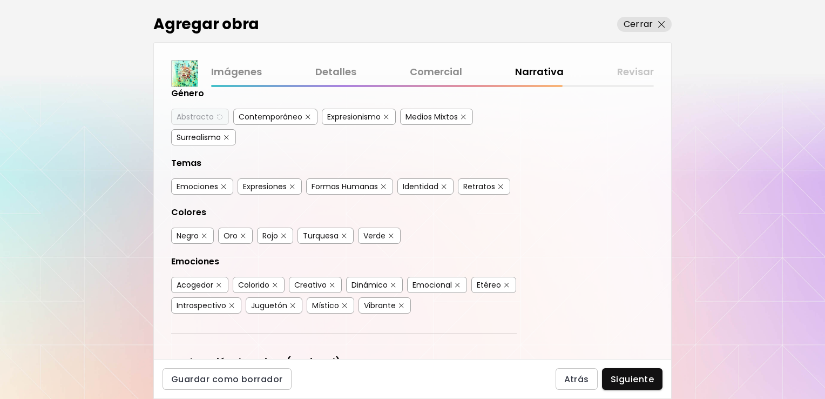
scroll to position [119, 0]
click at [204, 233] on img "button" at bounding box center [204, 235] width 5 height 5
click at [280, 232] on button "button" at bounding box center [284, 235] width 8 height 8
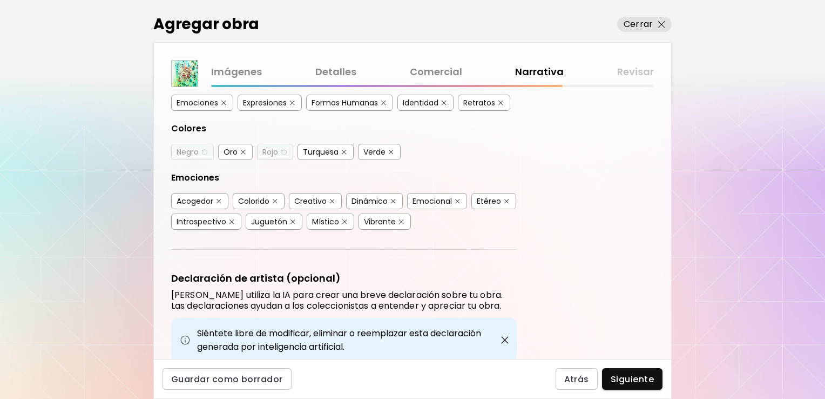
scroll to position [205, 0]
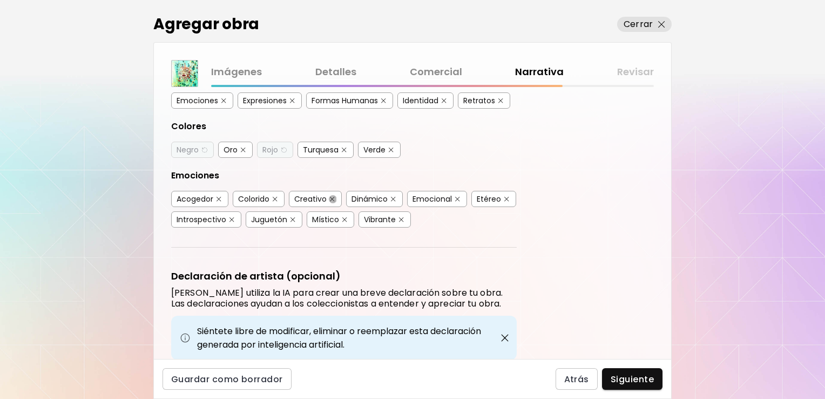
click at [331, 197] on img "button" at bounding box center [332, 199] width 5 height 5
click at [291, 217] on img "button" at bounding box center [293, 219] width 5 height 5
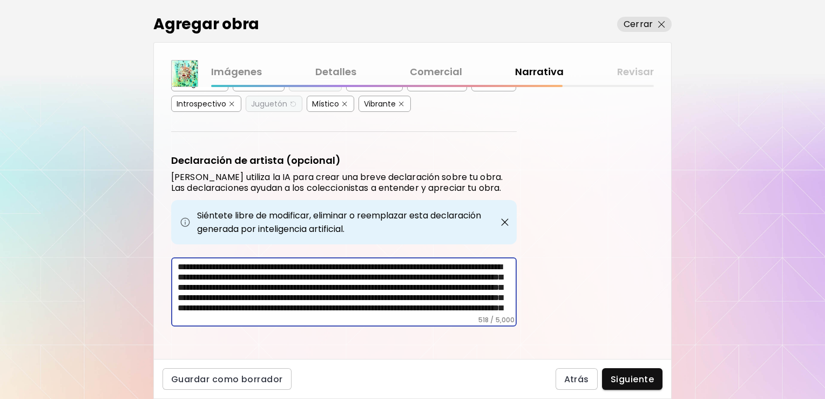
scroll to position [28, 0]
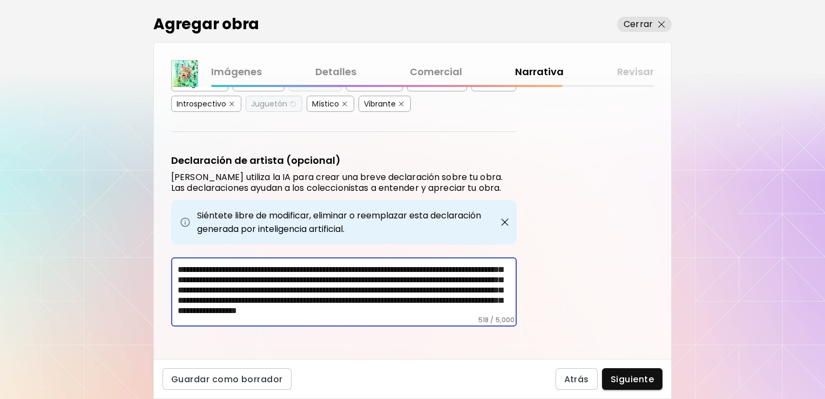
drag, startPoint x: 489, startPoint y: 302, endPoint x: 169, endPoint y: 266, distance: 321.8
click at [169, 266] on div "Etiquetas de la Obra Kaleido utiliza inteligencia artificial (IA) para generar …" at bounding box center [412, 223] width 517 height 272
click at [230, 265] on textarea "**********" at bounding box center [347, 288] width 339 height 54
click at [221, 292] on textarea "**********" at bounding box center [347, 288] width 339 height 54
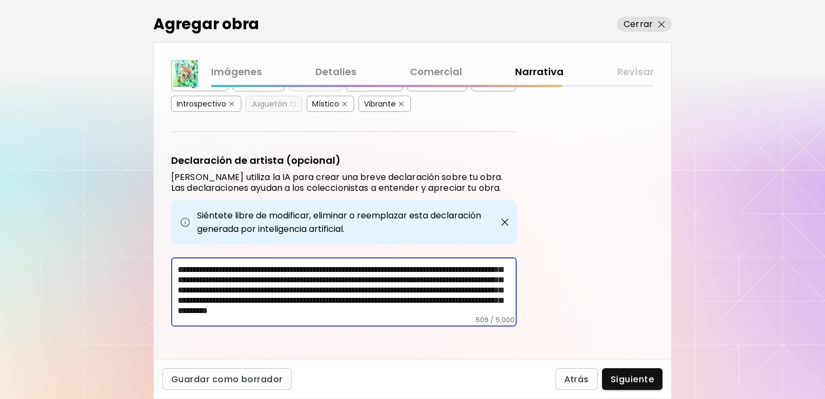
scroll to position [22, 0]
drag, startPoint x: 241, startPoint y: 288, endPoint x: 210, endPoint y: 291, distance: 32.0
click at [210, 291] on textarea "**********" at bounding box center [347, 288] width 339 height 54
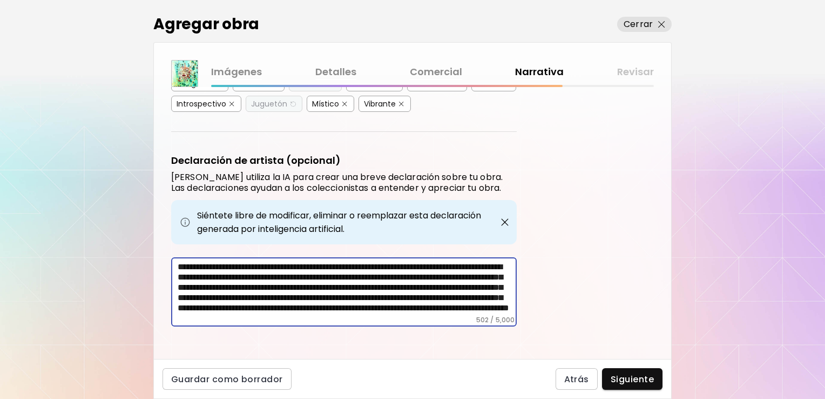
click at [214, 289] on textarea "**********" at bounding box center [347, 288] width 339 height 54
click at [464, 294] on textarea "**********" at bounding box center [347, 288] width 339 height 54
click at [456, 299] on textarea "**********" at bounding box center [347, 288] width 339 height 54
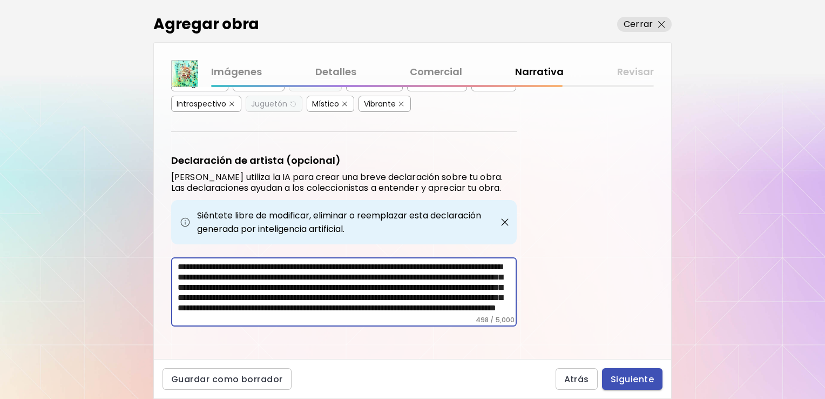
type textarea "**********"
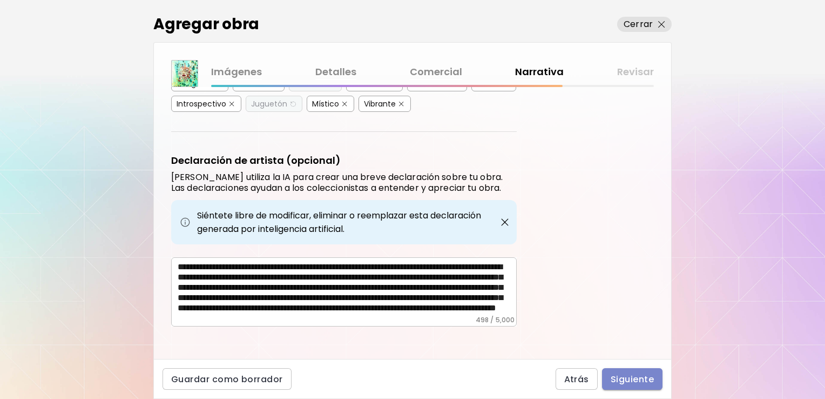
click at [640, 373] on span "Siguiente" at bounding box center [632, 378] width 43 height 11
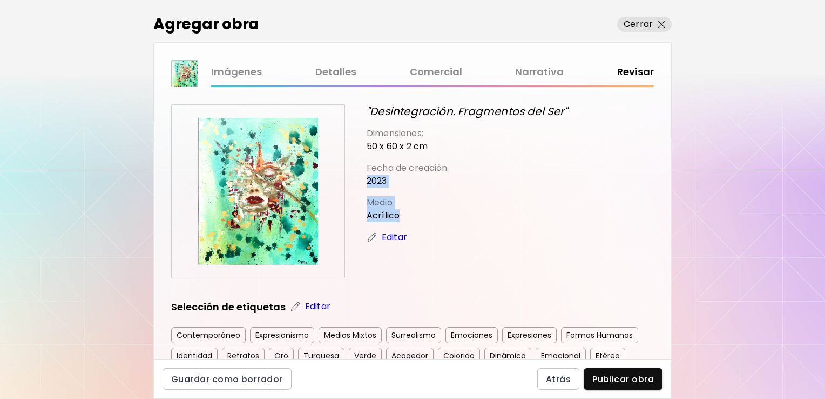
drag, startPoint x: 664, startPoint y: 165, endPoint x: 666, endPoint y: 239, distance: 74.0
click at [666, 239] on div ""Desintegración. Fragmentos del Ser" Dimensiones: 50 x 60 x 2 cm Fecha de creac…" at bounding box center [412, 223] width 517 height 272
drag, startPoint x: 666, startPoint y: 239, endPoint x: 609, endPoint y: 206, distance: 66.5
click at [609, 206] on p "Medio" at bounding box center [510, 202] width 287 height 13
click at [673, 102] on div "Agregar obra Cerrar Imágenes Detalles Comercial Narrativa Revisar "Desintegraci…" at bounding box center [412, 199] width 825 height 399
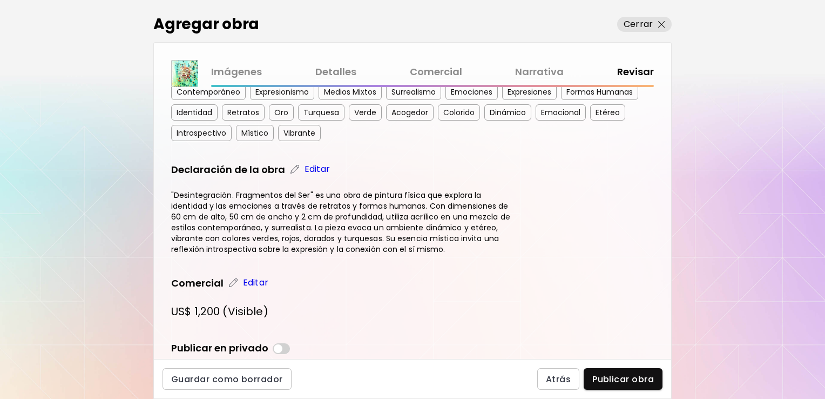
scroll to position [302, 0]
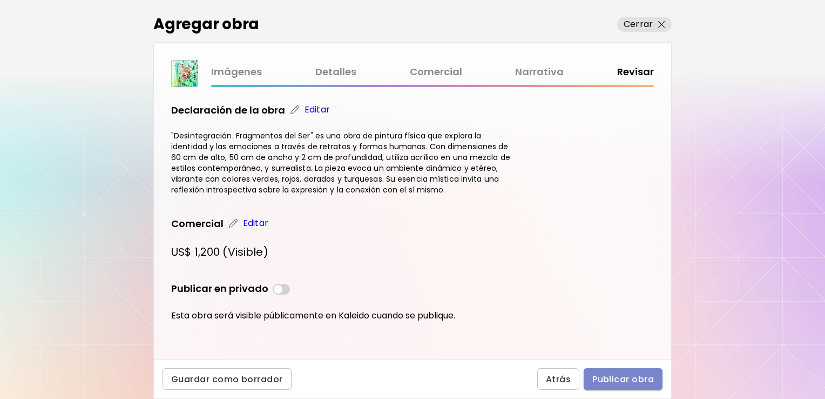
click at [618, 377] on span "Publicar obra" at bounding box center [623, 378] width 62 height 11
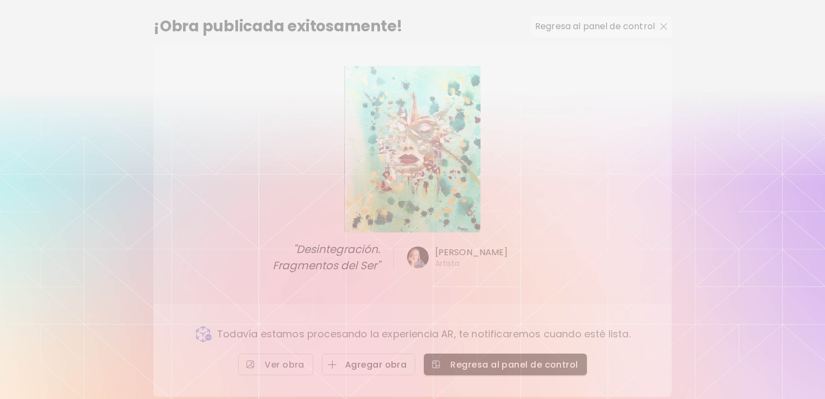
click at [359, 365] on span "Agregar obra" at bounding box center [369, 364] width 77 height 11
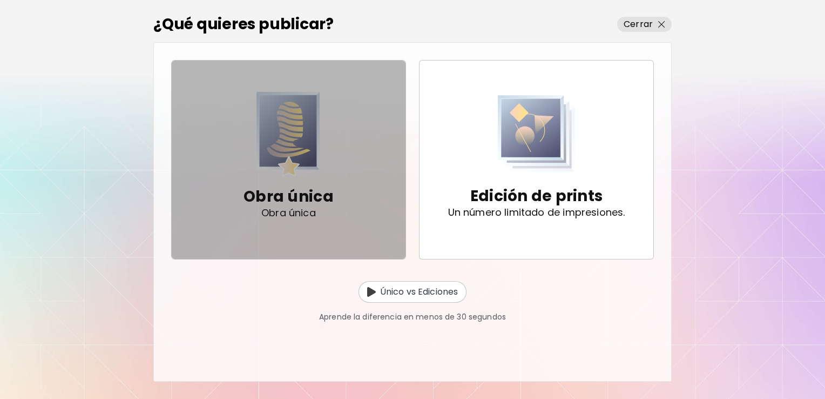
click at [292, 146] on img "button" at bounding box center [289, 134] width 64 height 85
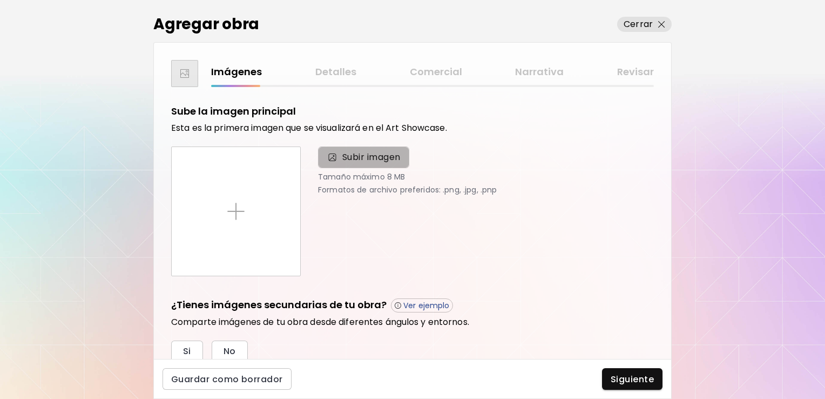
click at [370, 148] on span "Subir imagen" at bounding box center [363, 157] width 91 height 22
click at [0, 0] on input "Subir imagen" at bounding box center [0, 0] width 0 height 0
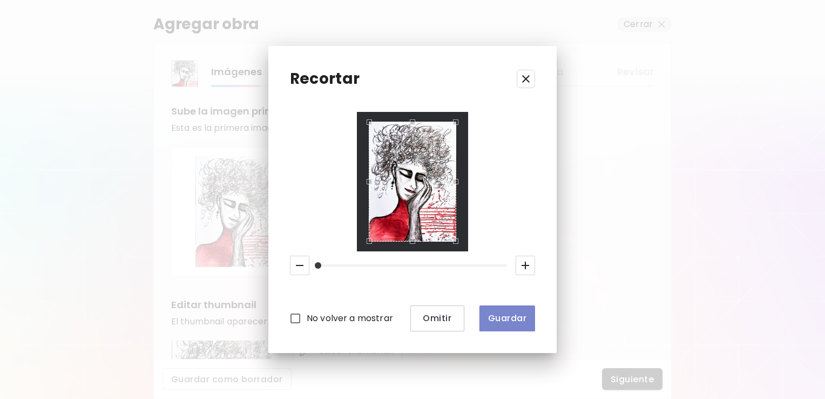
click at [508, 325] on button "Guardar" at bounding box center [508, 318] width 56 height 26
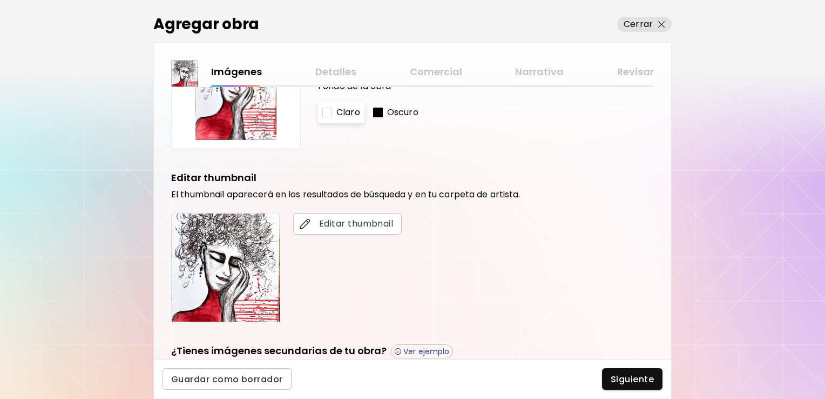
scroll to position [186, 0]
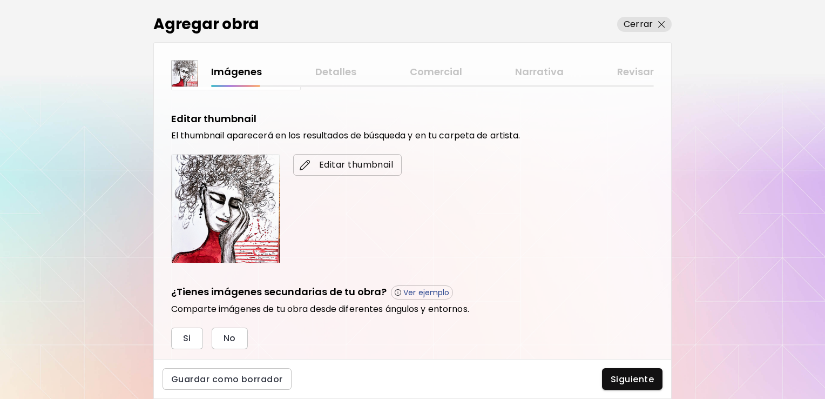
click at [370, 156] on button "Editar thumbnail" at bounding box center [347, 165] width 109 height 22
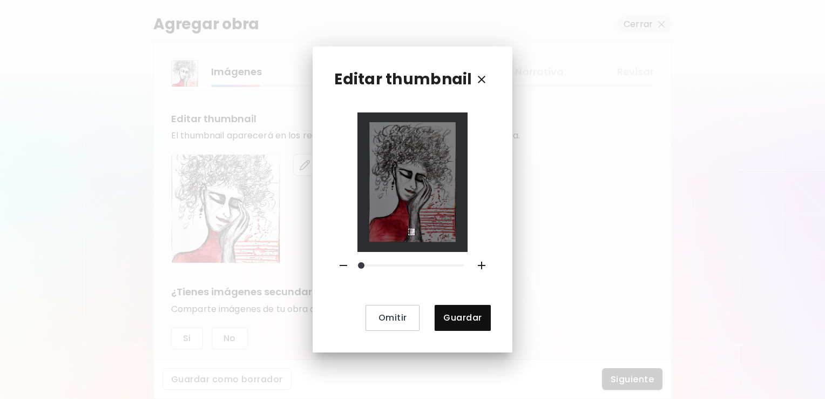
click at [408, 247] on div at bounding box center [413, 181] width 111 height 139
click at [495, 292] on div "Editar thumbnail Omitir Guardar" at bounding box center [412, 198] width 199 height 305
click at [433, 250] on div at bounding box center [413, 181] width 111 height 139
click at [406, 226] on div "Use the arrow keys to move the north west drag handle to change the crop select…" at bounding box center [406, 226] width 0 height 0
click at [417, 237] on div "Use the arrow keys to move the south east drag handle to change the crop select…" at bounding box center [417, 237] width 0 height 0
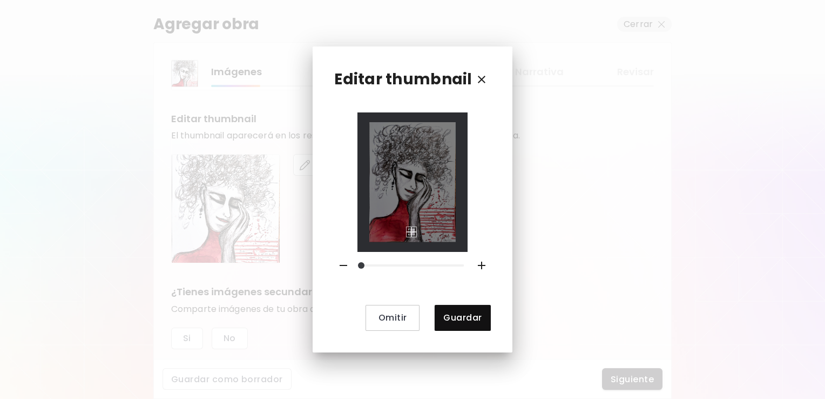
click at [417, 237] on div "Use the arrow keys to move the south east drag handle to change the crop select…" at bounding box center [417, 237] width 0 height 0
click at [417, 217] on img at bounding box center [412, 181] width 87 height 119
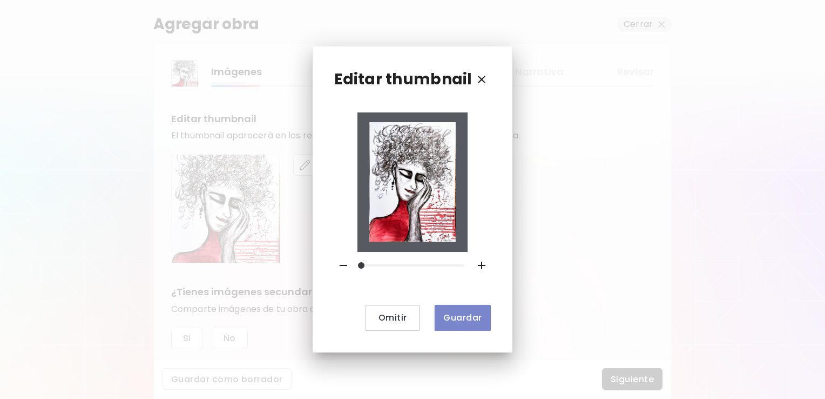
click at [456, 323] on span "Guardar" at bounding box center [462, 317] width 38 height 11
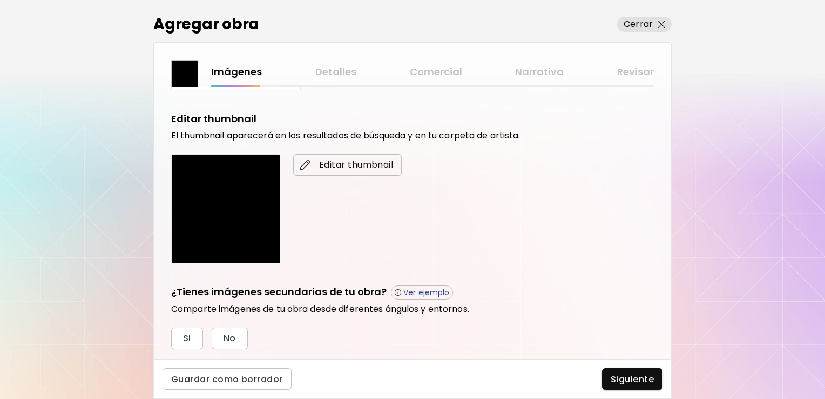
scroll to position [299, 0]
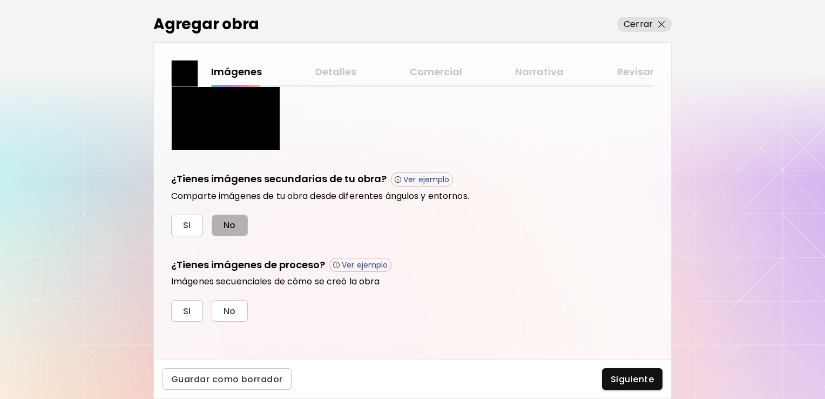
click at [232, 226] on span "No" at bounding box center [230, 224] width 12 height 11
click at [236, 311] on button "No" at bounding box center [230, 311] width 36 height 22
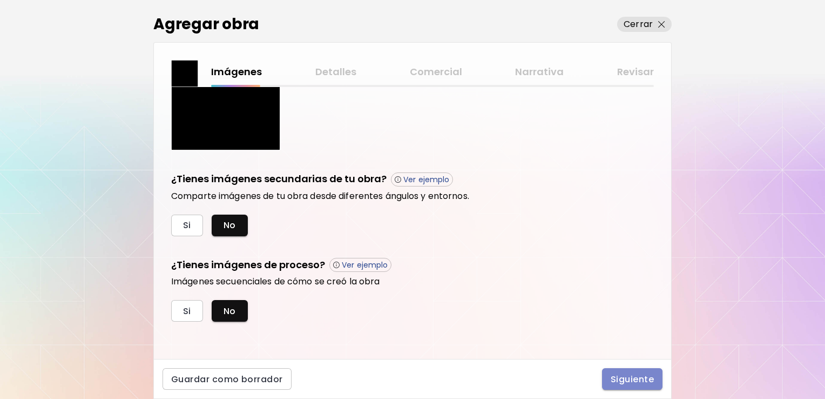
click at [635, 374] on span "Siguiente" at bounding box center [632, 378] width 43 height 11
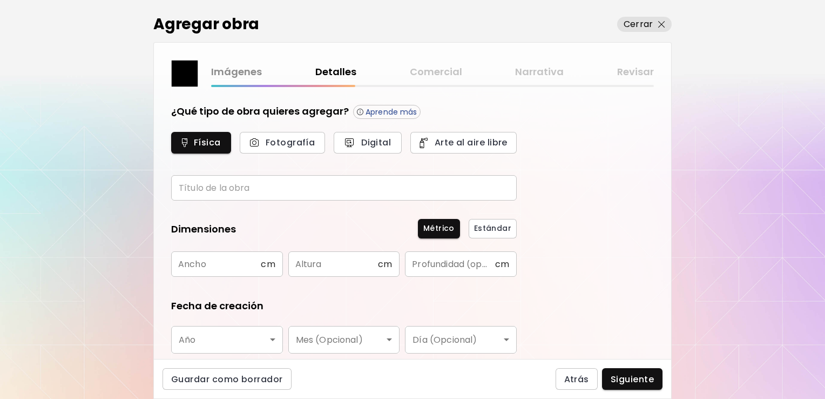
click at [443, 173] on div "¿Qué tipo de obra quieres agregar? Aprende más Física Fotografía Digital Arte a…" at bounding box center [344, 152] width 346 height 96
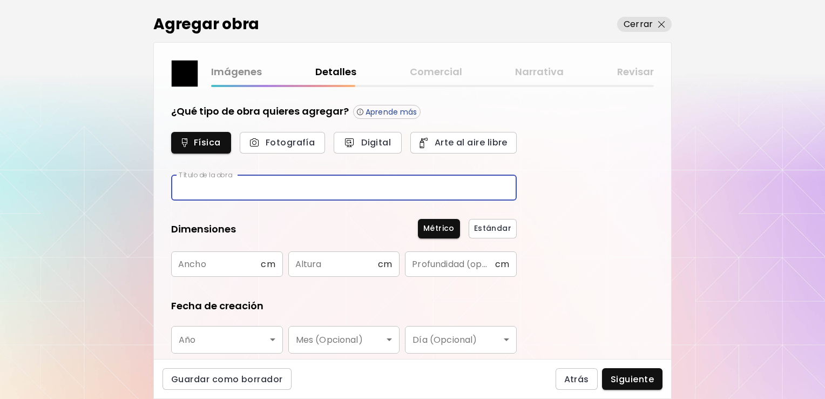
click at [482, 197] on input "text" at bounding box center [344, 187] width 346 height 25
type input "******"
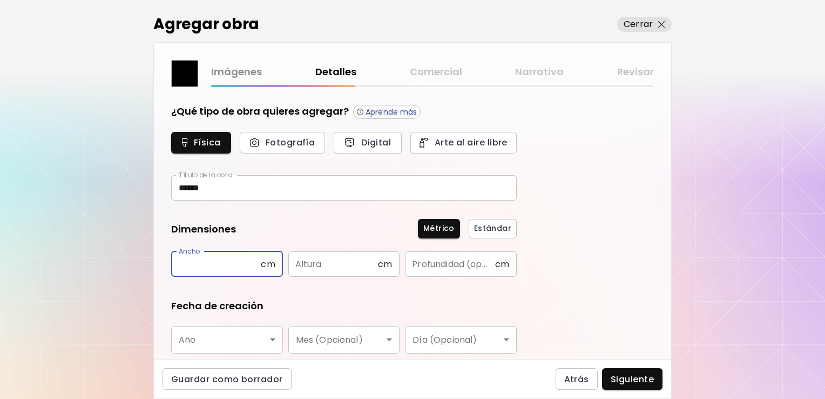
click at [240, 262] on input "text" at bounding box center [216, 263] width 90 height 25
type input "****"
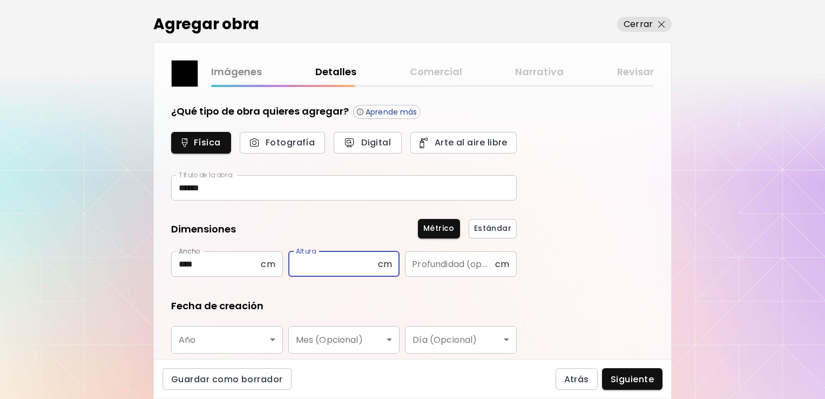
click at [320, 263] on input "text" at bounding box center [333, 263] width 90 height 25
type input "**"
click at [210, 341] on body "[DOMAIN_NAME]/Ana_Carolina_Carro_Roiz Agregar obra Administrar obras Editar per…" at bounding box center [412, 199] width 825 height 399
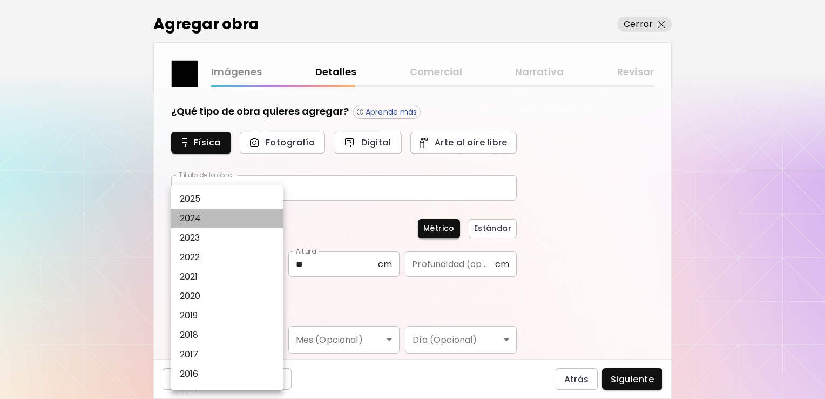
click at [214, 215] on li "2024" at bounding box center [229, 217] width 117 height 19
type input "****"
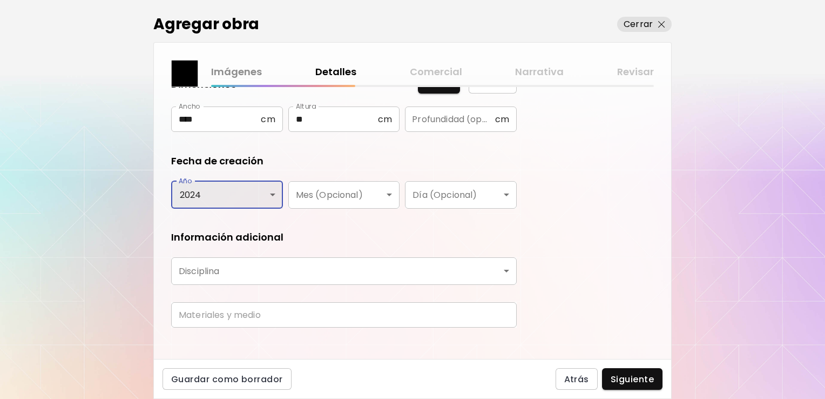
scroll to position [146, 0]
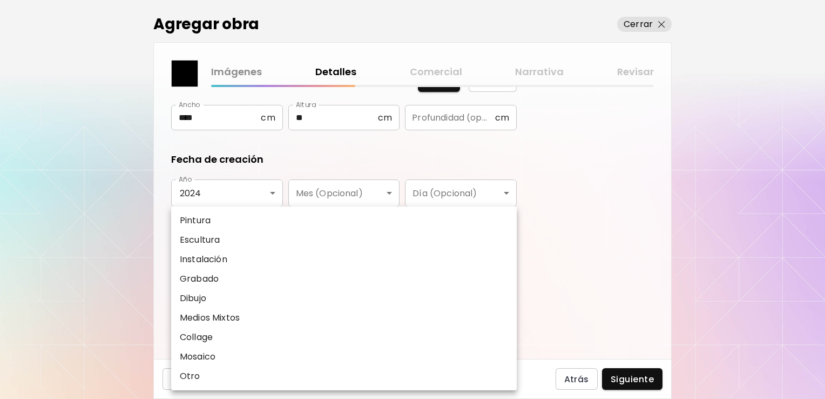
click at [424, 265] on body "[DOMAIN_NAME]/Ana_Carolina_Carro_Roiz Agregar obra Administrar obras Editar per…" at bounding box center [412, 199] width 825 height 399
click at [205, 294] on p "Dibujo" at bounding box center [193, 298] width 26 height 13
type input "*******"
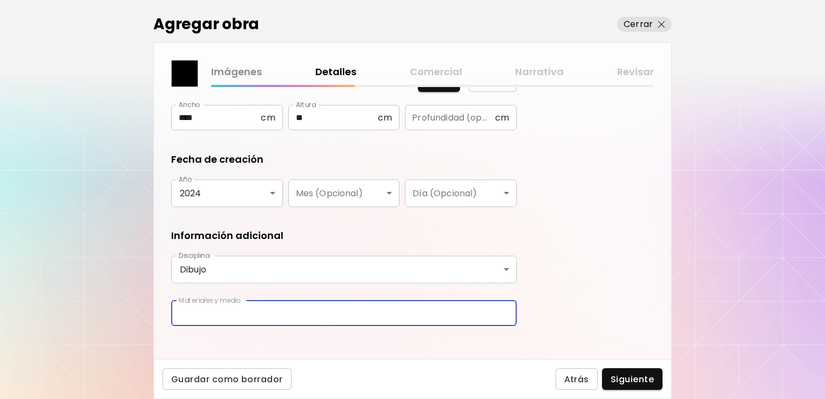
click at [229, 319] on input "text" at bounding box center [344, 312] width 346 height 25
type input "**********"
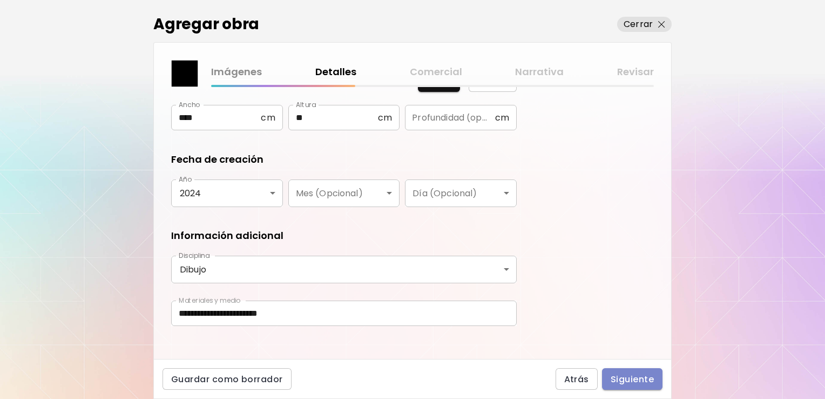
click at [633, 377] on span "Siguiente" at bounding box center [632, 378] width 43 height 11
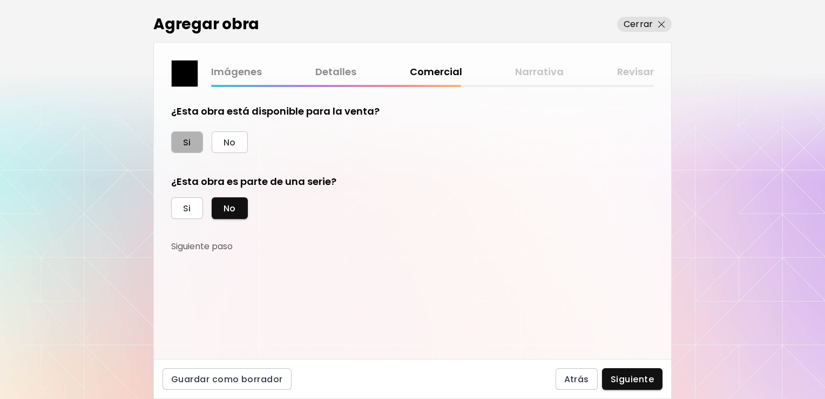
click at [186, 137] on span "Si" at bounding box center [187, 142] width 8 height 11
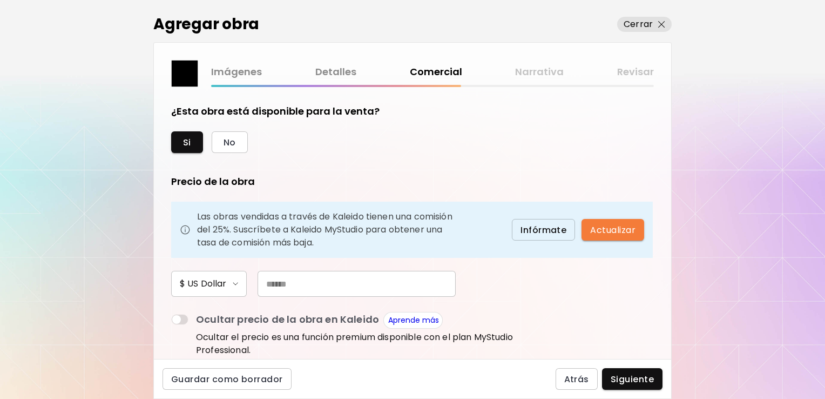
click at [300, 291] on input "text" at bounding box center [357, 284] width 198 height 26
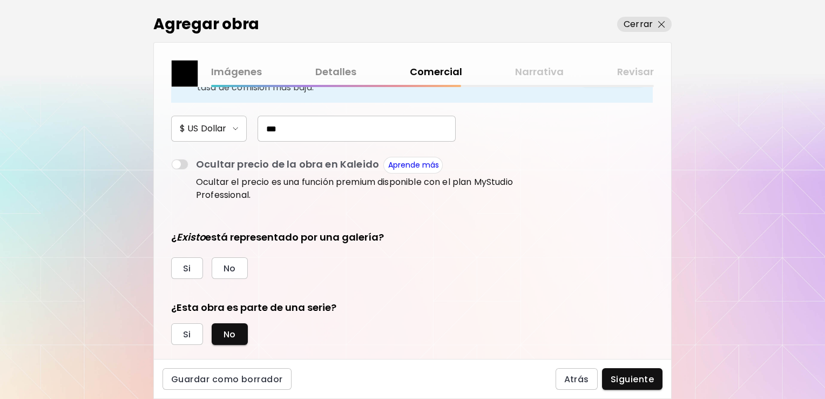
scroll to position [161, 0]
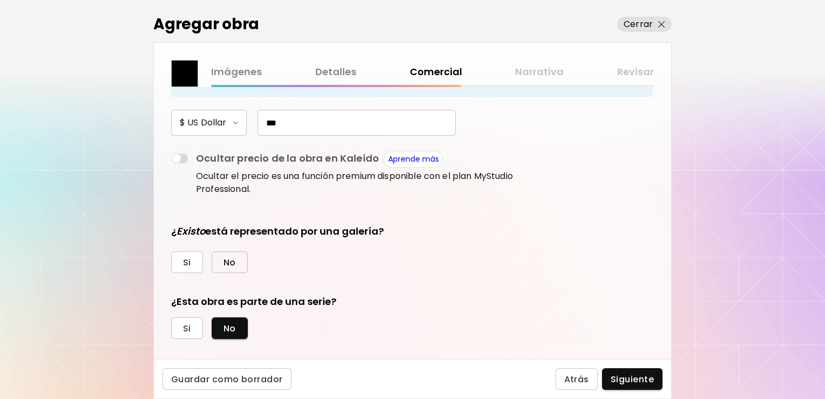
type input "***"
click at [237, 266] on button "No" at bounding box center [230, 262] width 36 height 22
click at [636, 379] on span "Siguiente" at bounding box center [632, 378] width 43 height 11
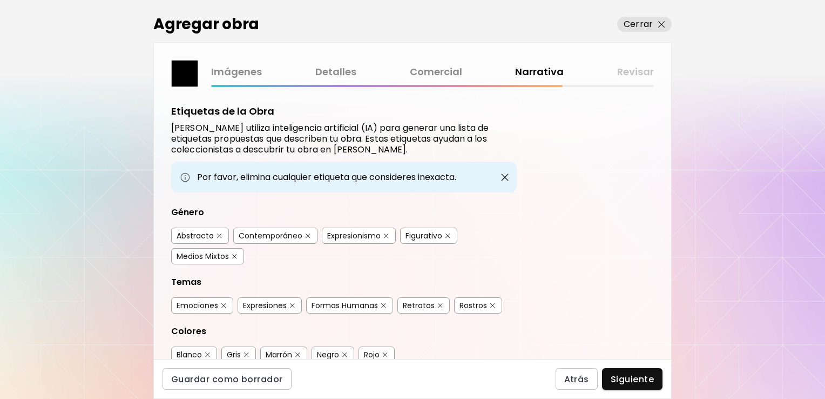
scroll to position [39, 0]
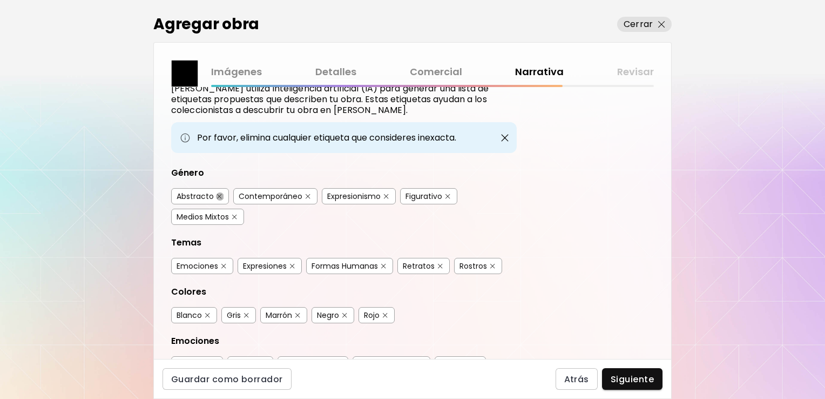
click at [218, 194] on img "button" at bounding box center [219, 196] width 5 height 5
click at [384, 264] on img "button" at bounding box center [383, 266] width 5 height 5
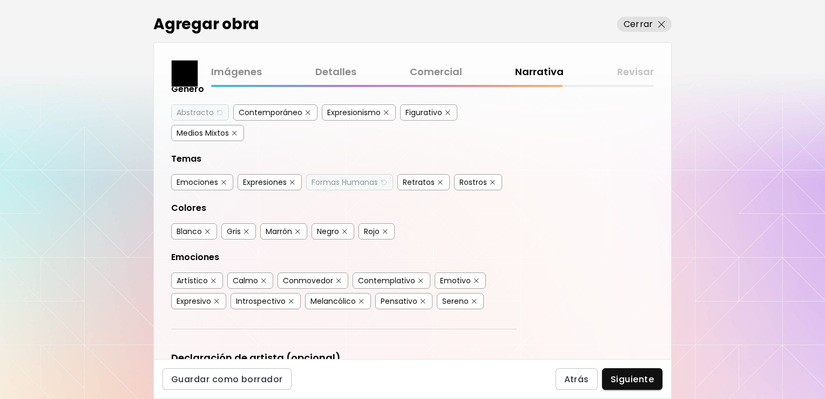
scroll to position [145, 0]
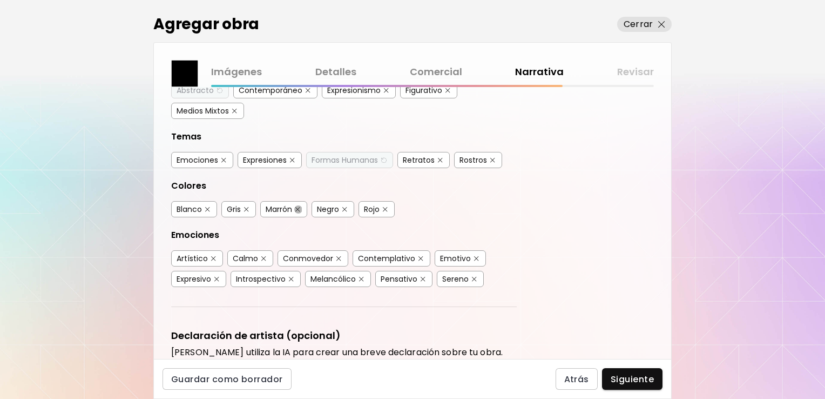
click at [299, 207] on img "button" at bounding box center [297, 209] width 5 height 5
click at [248, 207] on img "button" at bounding box center [246, 209] width 5 height 5
click at [212, 256] on img "button" at bounding box center [213, 258] width 5 height 5
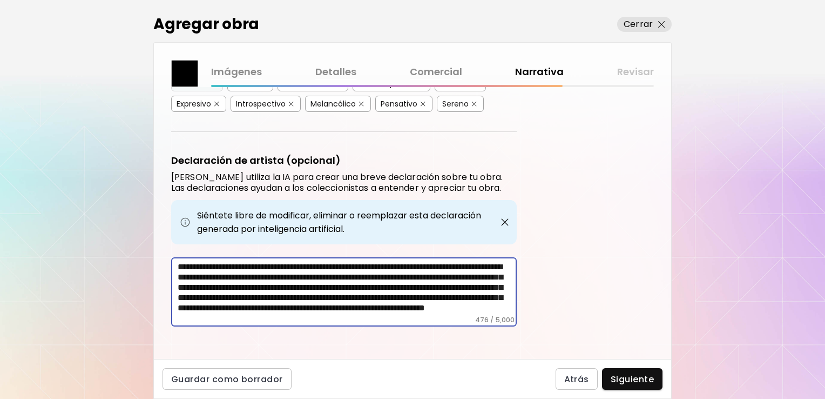
drag, startPoint x: 227, startPoint y: 282, endPoint x: 270, endPoint y: 274, distance: 44.1
click at [270, 274] on textarea "**********" at bounding box center [347, 288] width 339 height 54
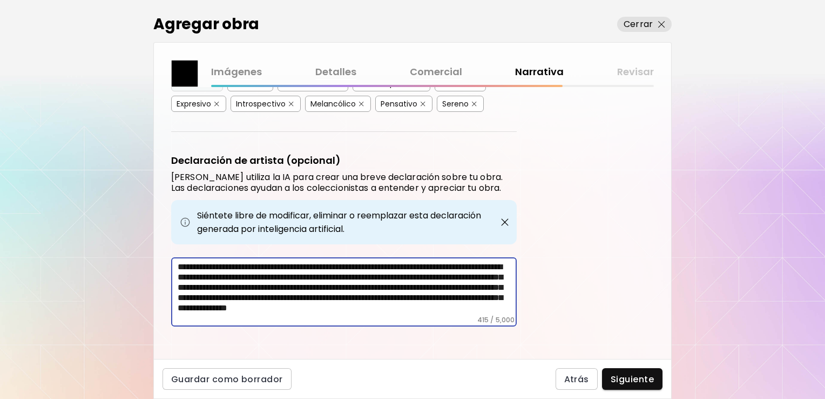
drag, startPoint x: 396, startPoint y: 279, endPoint x: 336, endPoint y: 282, distance: 60.6
click at [336, 282] on textarea "**********" at bounding box center [347, 288] width 339 height 54
type textarea "**********"
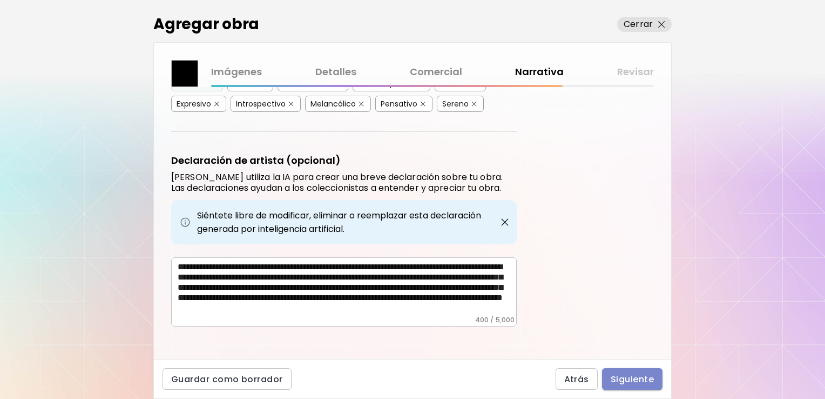
click at [633, 375] on span "Siguiente" at bounding box center [632, 378] width 43 height 11
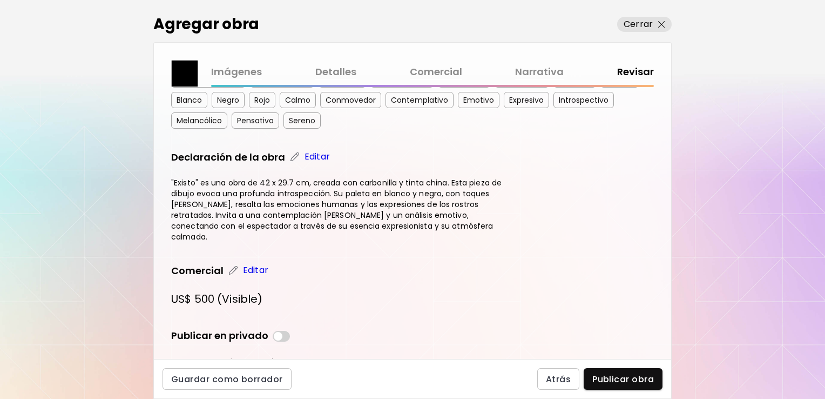
scroll to position [292, 0]
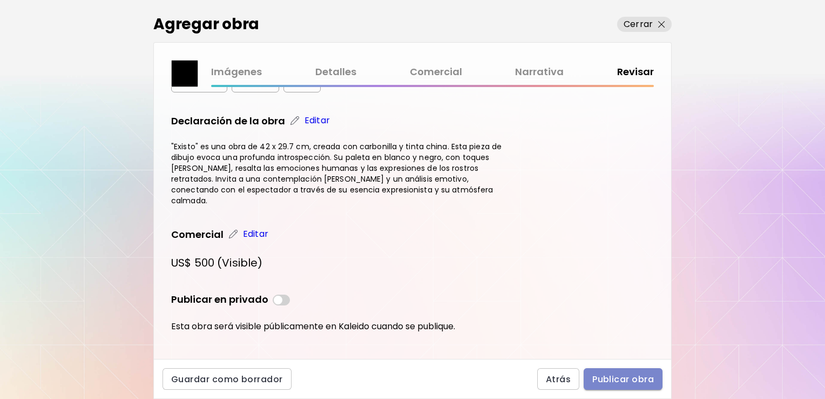
click at [629, 378] on span "Publicar obra" at bounding box center [623, 378] width 62 height 11
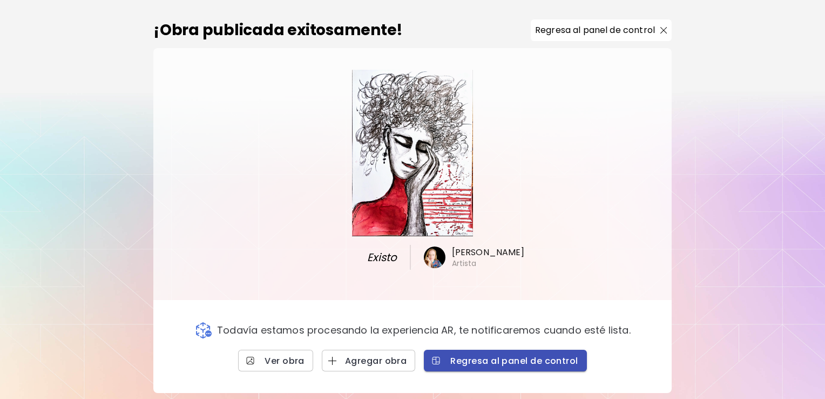
click at [537, 368] on button "Regresa al panel de control" at bounding box center [505, 360] width 163 height 22
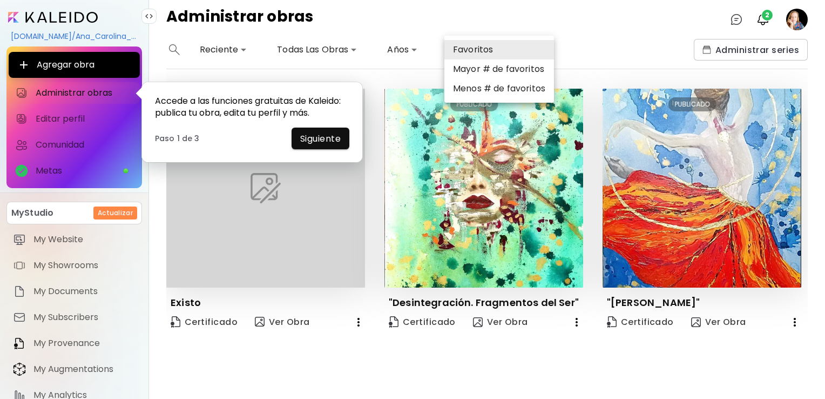
click at [499, 49] on body "**********" at bounding box center [412, 199] width 825 height 399
click at [582, 51] on div at bounding box center [412, 199] width 825 height 399
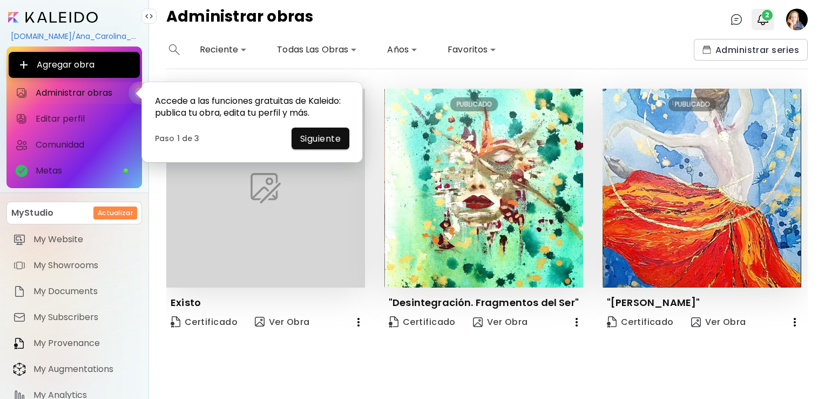
click at [763, 21] on img "button" at bounding box center [763, 19] width 13 height 13
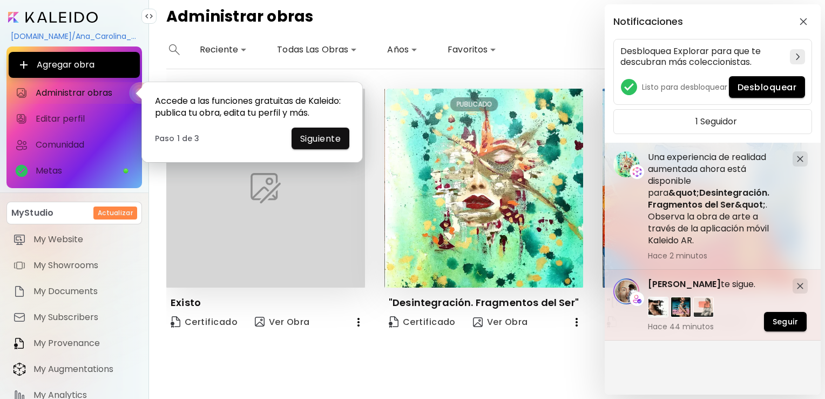
click at [801, 281] on div at bounding box center [800, 285] width 15 height 15
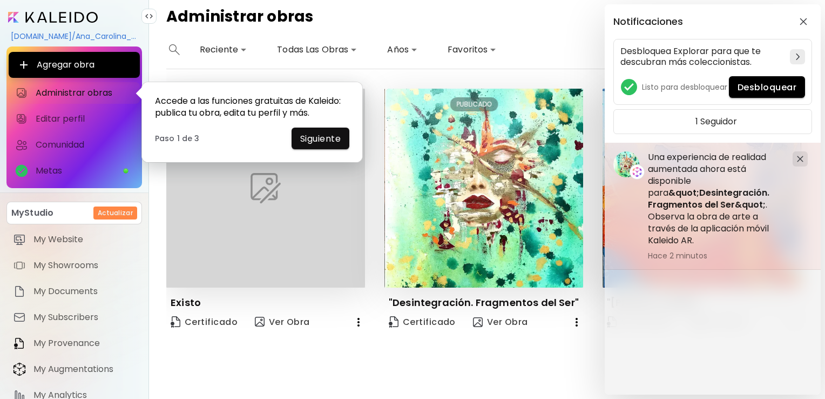
click at [805, 161] on div at bounding box center [800, 158] width 15 height 15
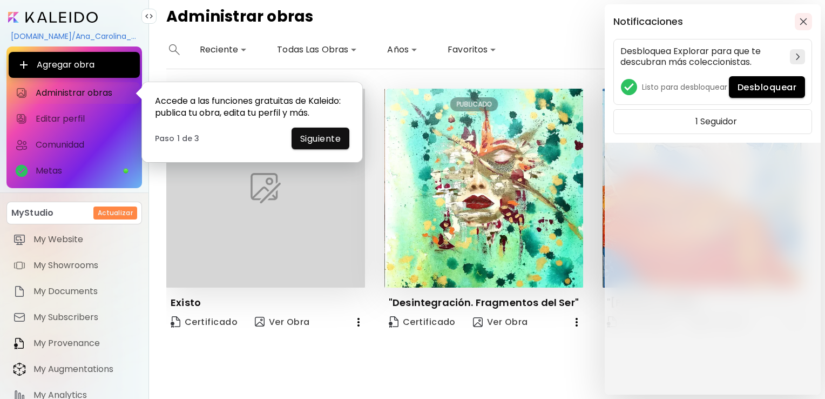
click at [800, 21] on img "button" at bounding box center [804, 22] width 8 height 8
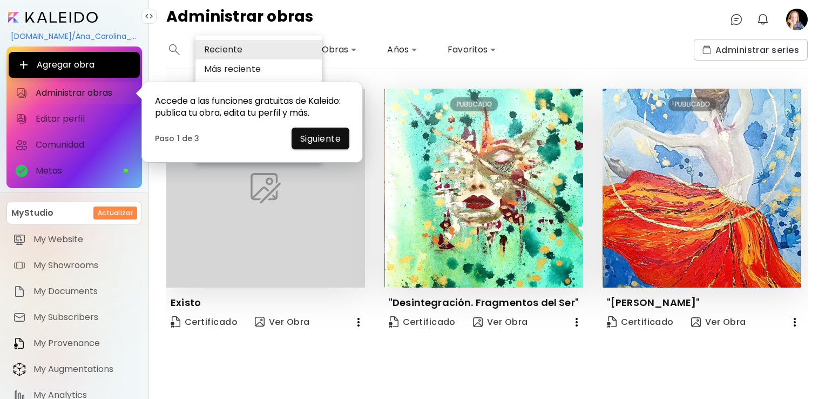
click at [239, 50] on body "**********" at bounding box center [412, 199] width 825 height 399
click at [372, 73] on div at bounding box center [412, 199] width 825 height 399
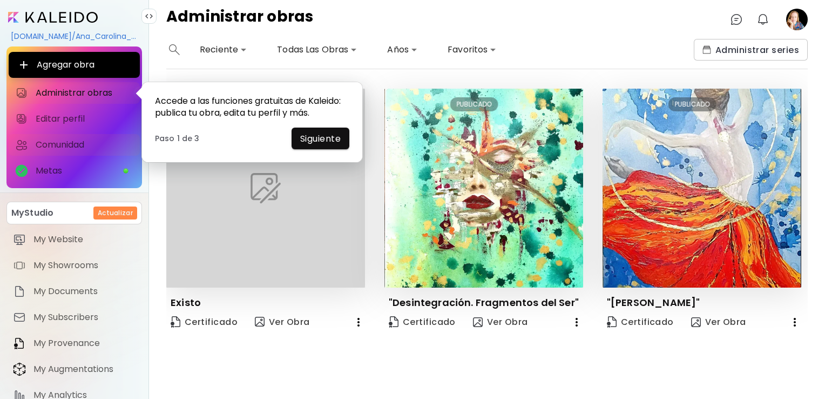
click at [62, 142] on span "Comunidad" at bounding box center [85, 144] width 98 height 11
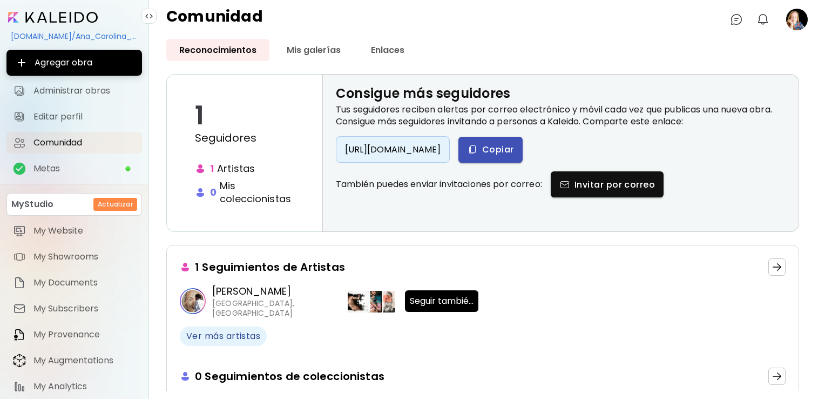
click at [514, 146] on span "Copiar" at bounding box center [490, 149] width 47 height 11
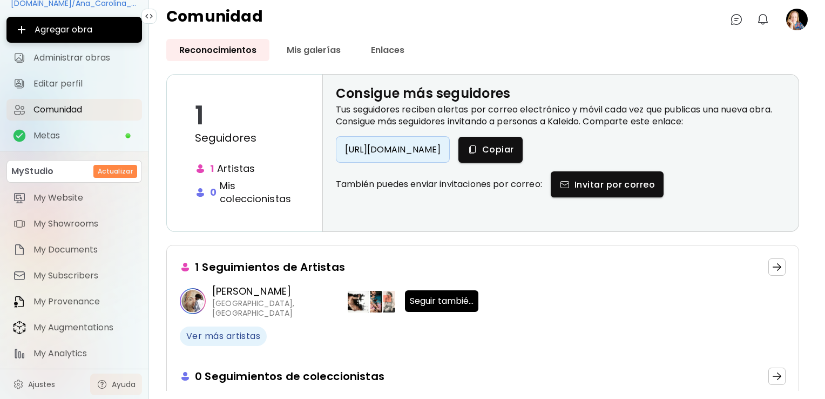
click at [104, 380] on link "Ayuda" at bounding box center [116, 384] width 52 height 22
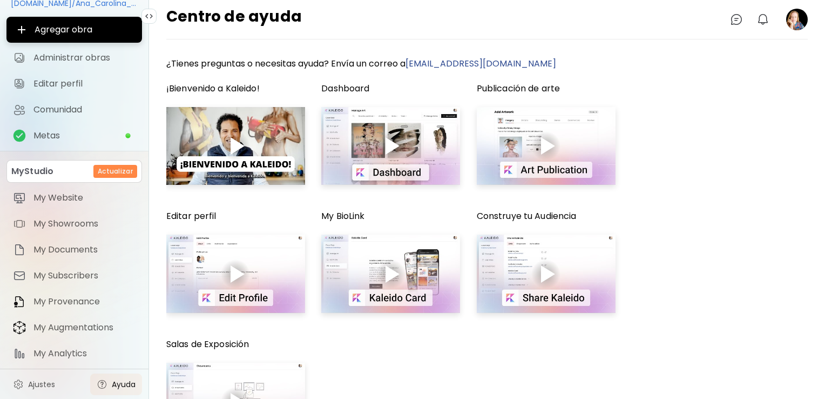
click at [238, 152] on div at bounding box center [238, 145] width 14 height 17
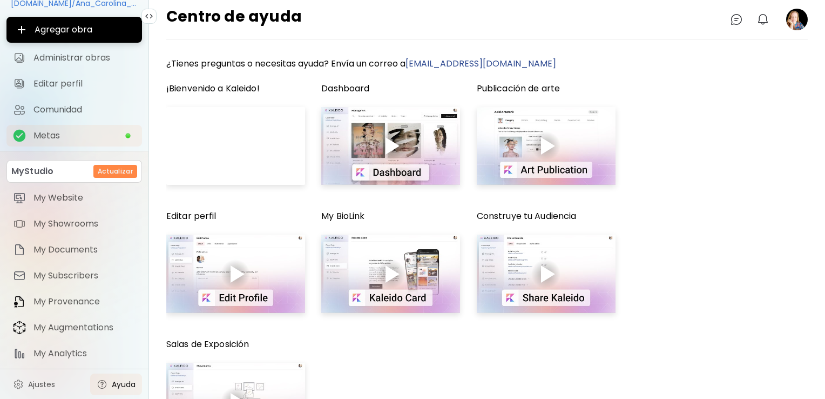
click at [44, 134] on span "Metas" at bounding box center [78, 135] width 91 height 11
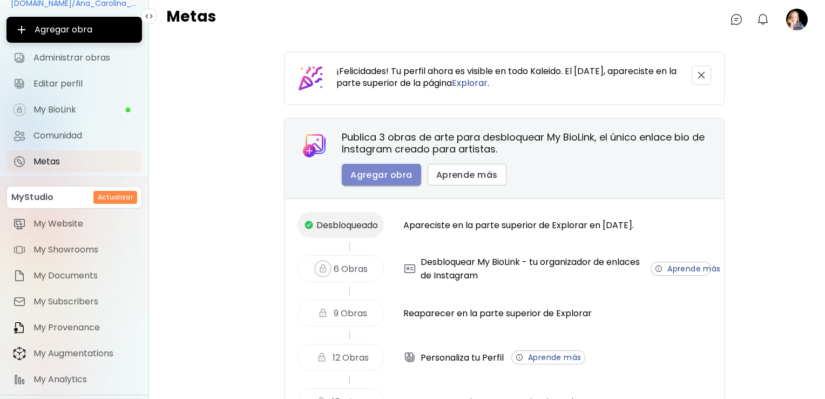
click at [388, 169] on span "Agregar obra" at bounding box center [381, 174] width 62 height 11
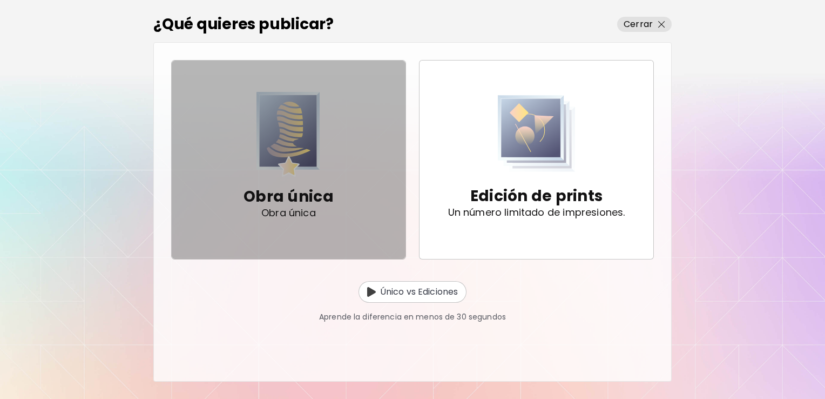
click at [388, 167] on span "Obra única Obra única" at bounding box center [288, 160] width 217 height 136
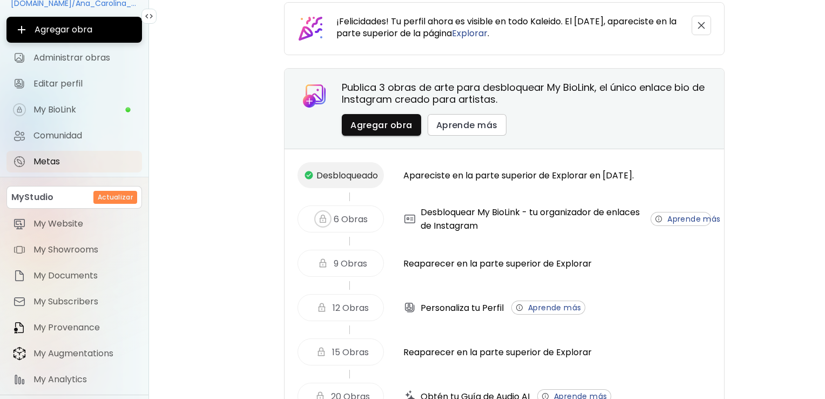
scroll to position [47, 0]
